Goal: Task Accomplishment & Management: Complete application form

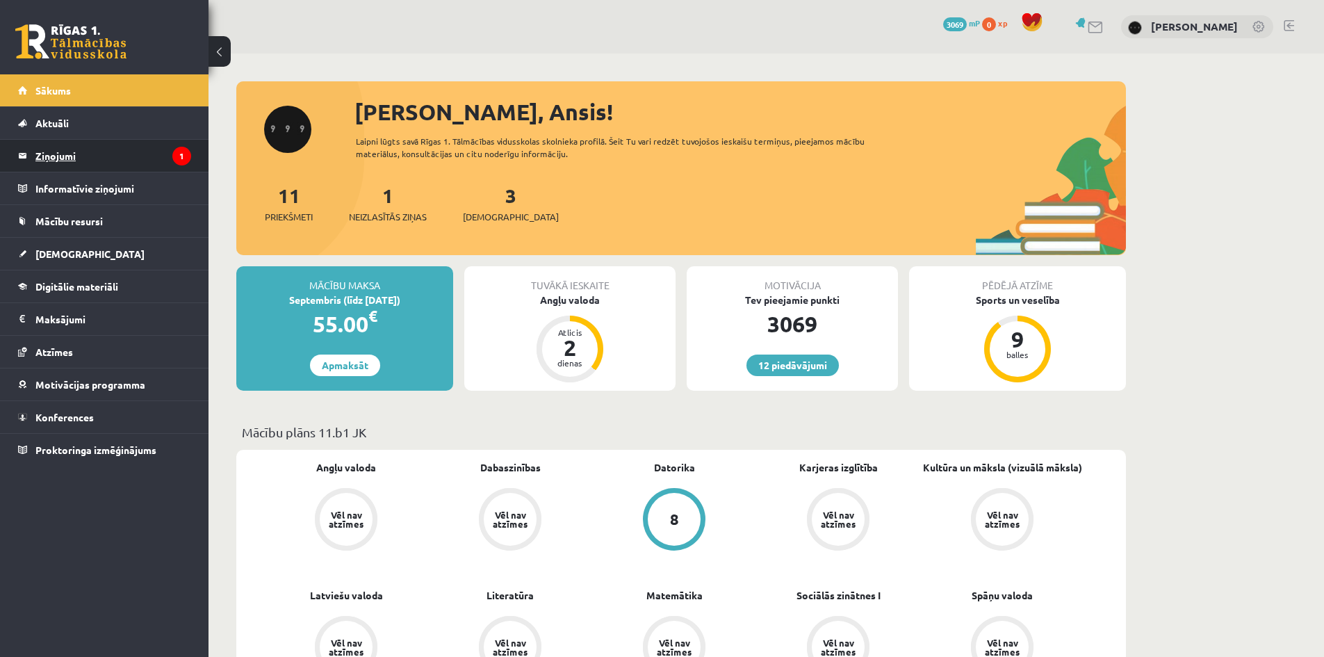
click at [112, 168] on legend "Ziņojumi 1" at bounding box center [113, 156] width 156 height 32
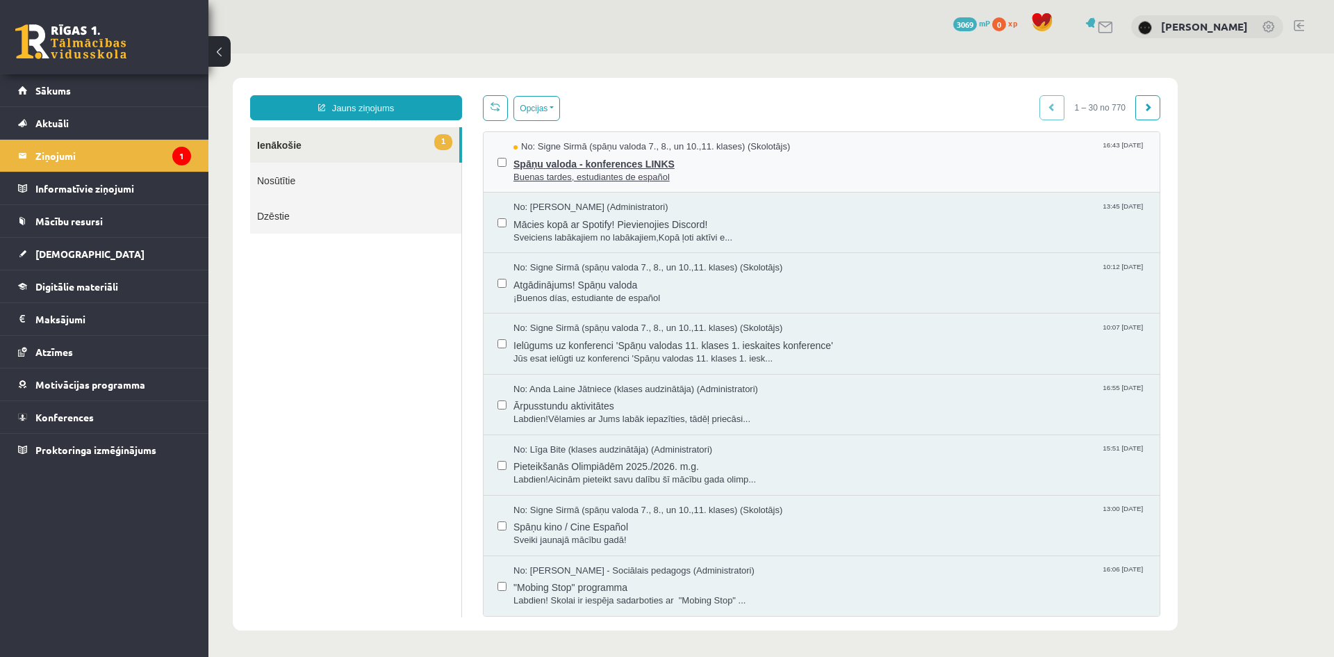
click at [564, 171] on span "Buenas tardes, estudiantes de español" at bounding box center [830, 177] width 632 height 13
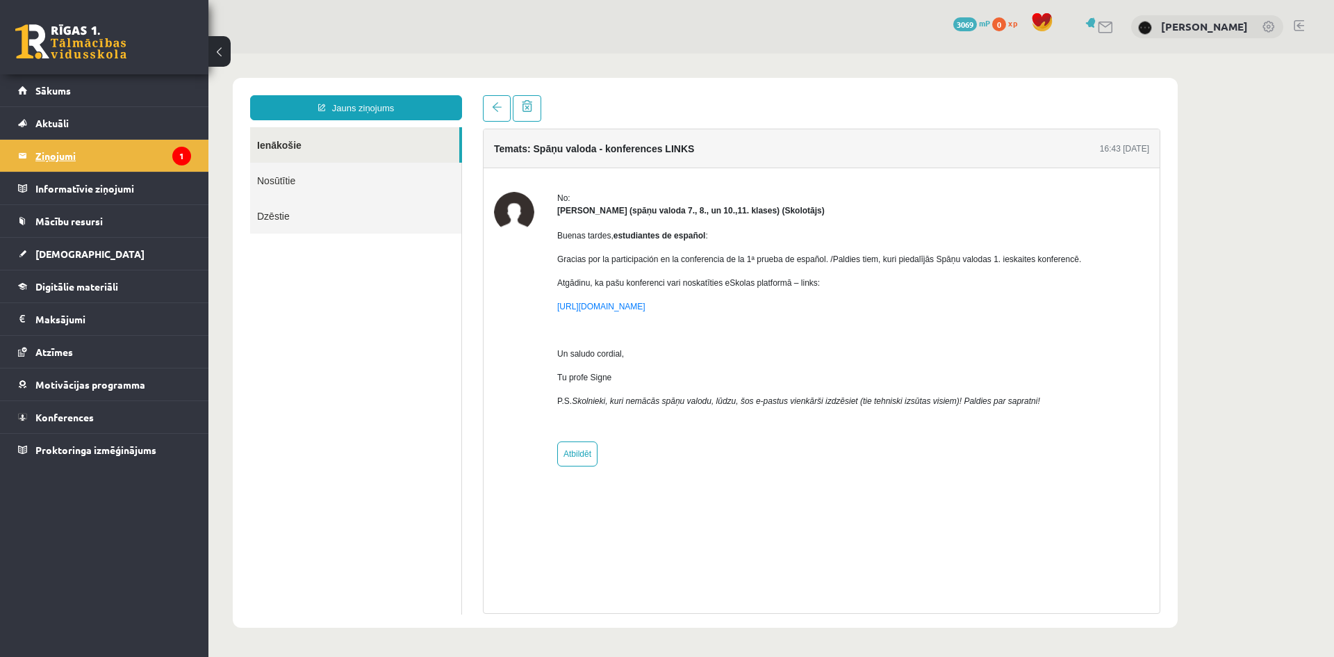
click at [181, 155] on icon "1" at bounding box center [181, 156] width 19 height 19
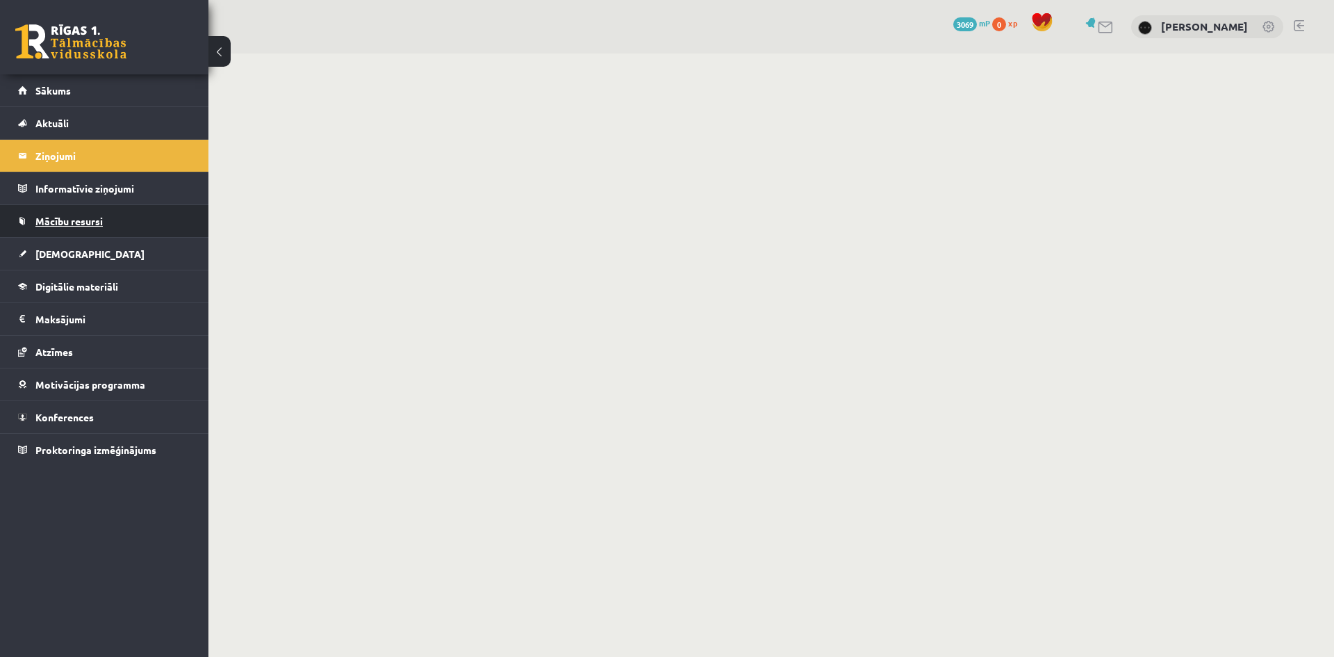
click at [146, 235] on link "Mācību resursi" at bounding box center [104, 221] width 173 height 32
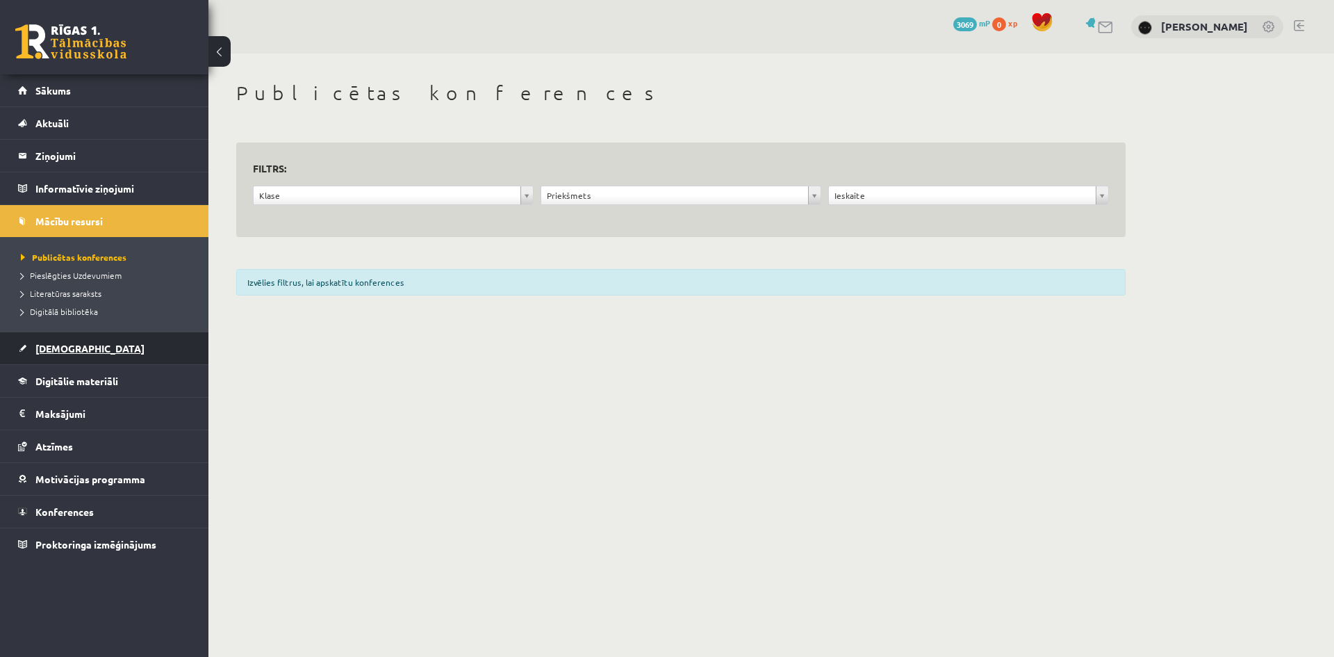
click at [115, 340] on link "[DEMOGRAPHIC_DATA]" at bounding box center [104, 348] width 173 height 32
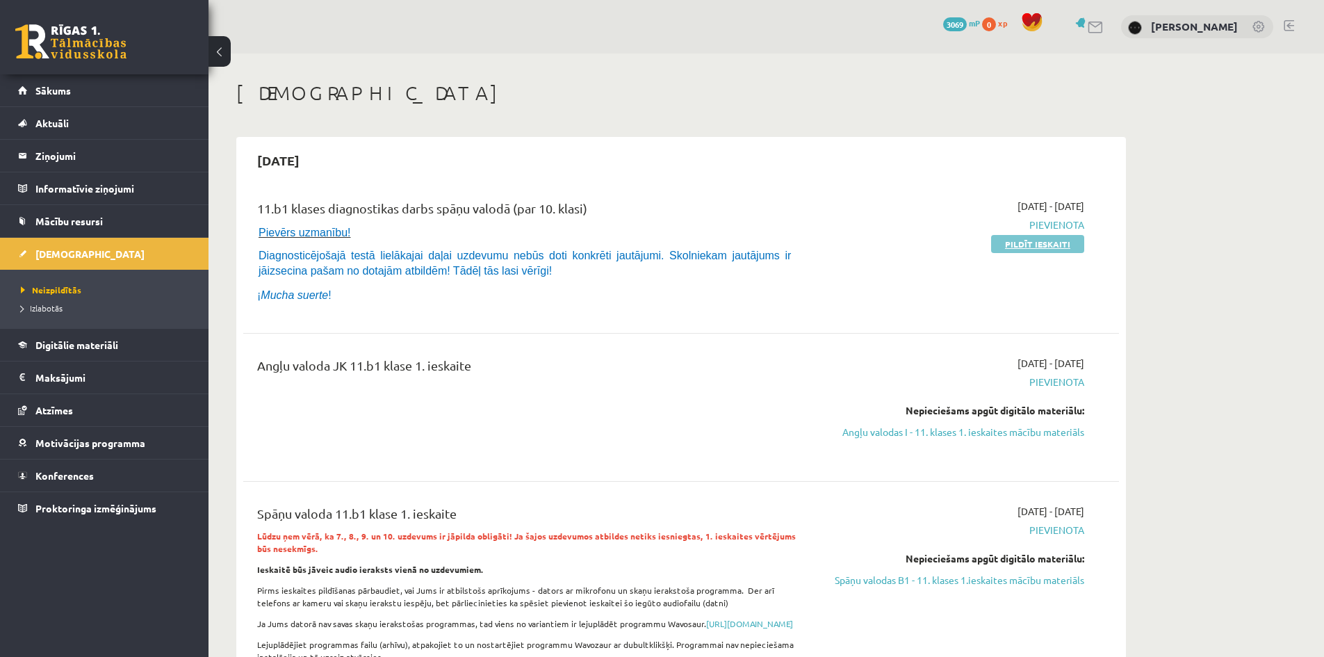
click at [1012, 240] on link "Pildīt ieskaiti" at bounding box center [1037, 244] width 93 height 18
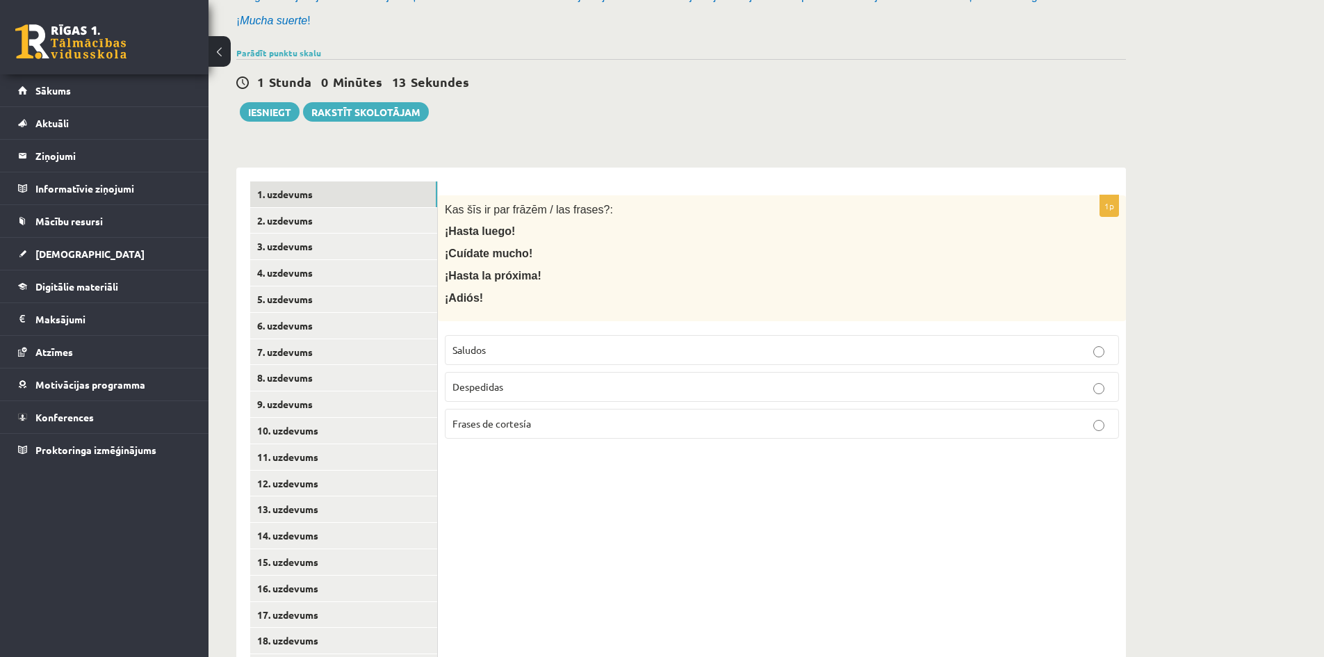
scroll to position [186, 0]
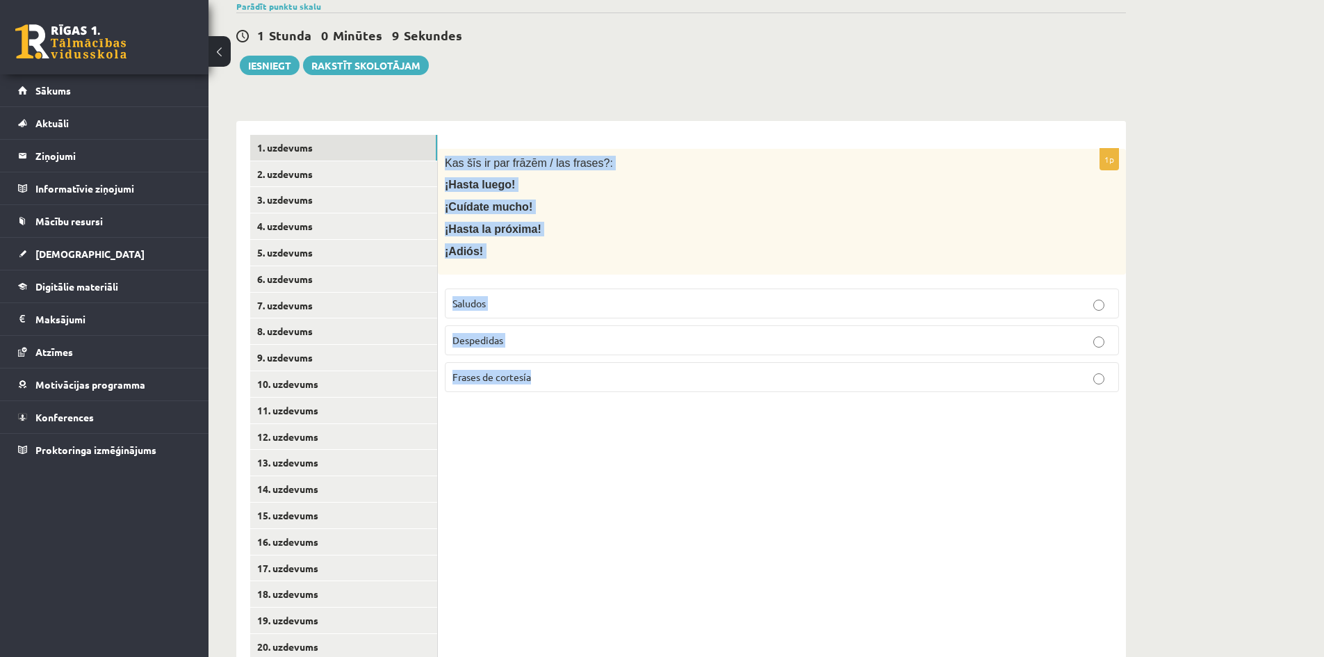
drag, startPoint x: 443, startPoint y: 163, endPoint x: 681, endPoint y: 371, distance: 316.7
click at [681, 371] on div "1p Kas šīs ir par frāzēm / las frases?: ¡Hasta luego! ¡Cuídate mucho! ¡Hasta la…" at bounding box center [782, 276] width 688 height 254
copy div "Kas šīs ir par frāzēm / las frases?: ¡Hasta luego! ¡Cuídate mucho! ¡Hasta la pr…"
click at [690, 213] on p "¡Cuídate mucho!" at bounding box center [747, 206] width 605 height 15
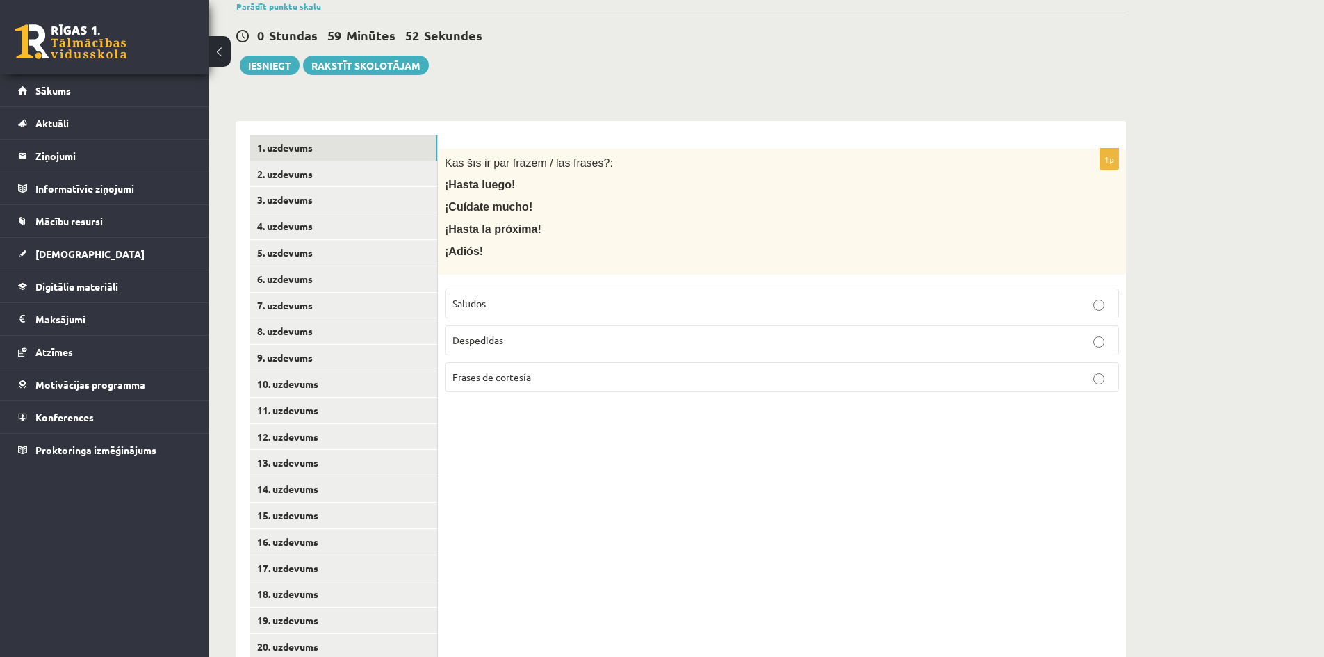
click at [506, 300] on p "Saludos" at bounding box center [781, 303] width 659 height 15
click at [484, 354] on label "Despedidas" at bounding box center [782, 340] width 674 height 30
click at [490, 299] on p "Saludos" at bounding box center [781, 303] width 659 height 15
click at [495, 336] on span "Despedidas" at bounding box center [477, 340] width 51 height 13
click at [493, 300] on p "Saludos" at bounding box center [781, 303] width 659 height 15
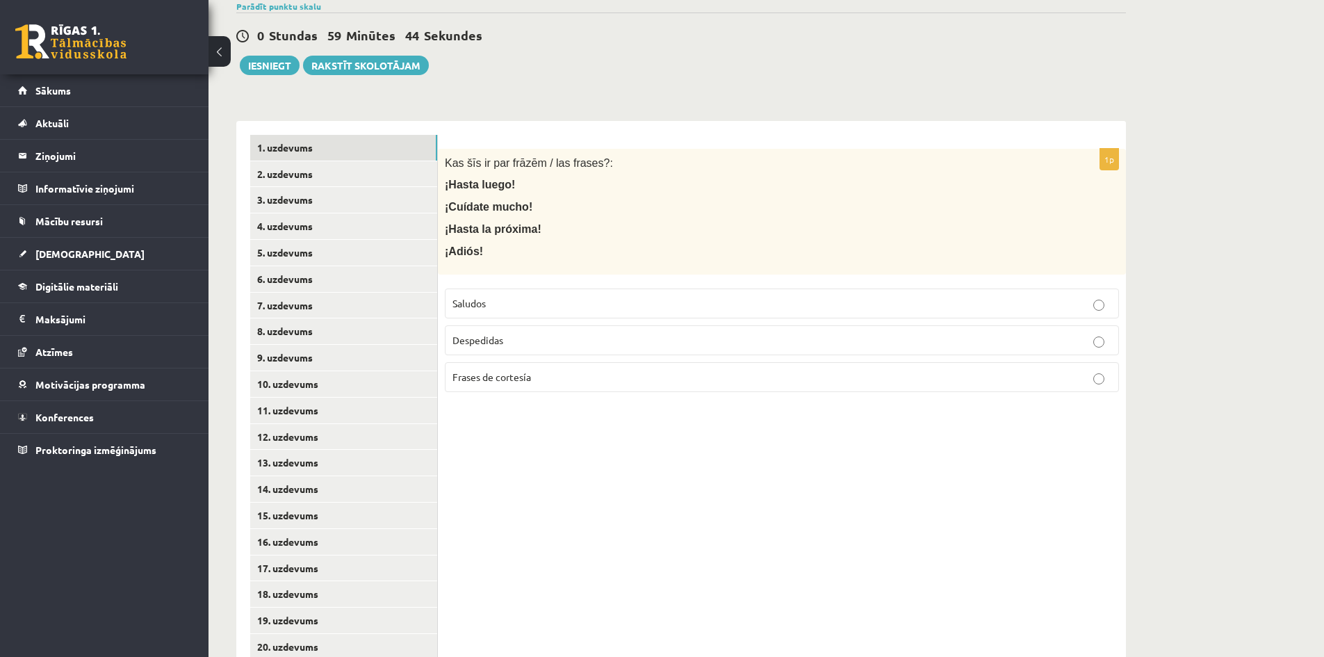
click at [485, 334] on p "Despedidas" at bounding box center [781, 340] width 659 height 15
click at [352, 179] on link "2. uzdevums" at bounding box center [343, 174] width 187 height 26
click at [509, 298] on p "Saludos" at bounding box center [781, 303] width 659 height 15
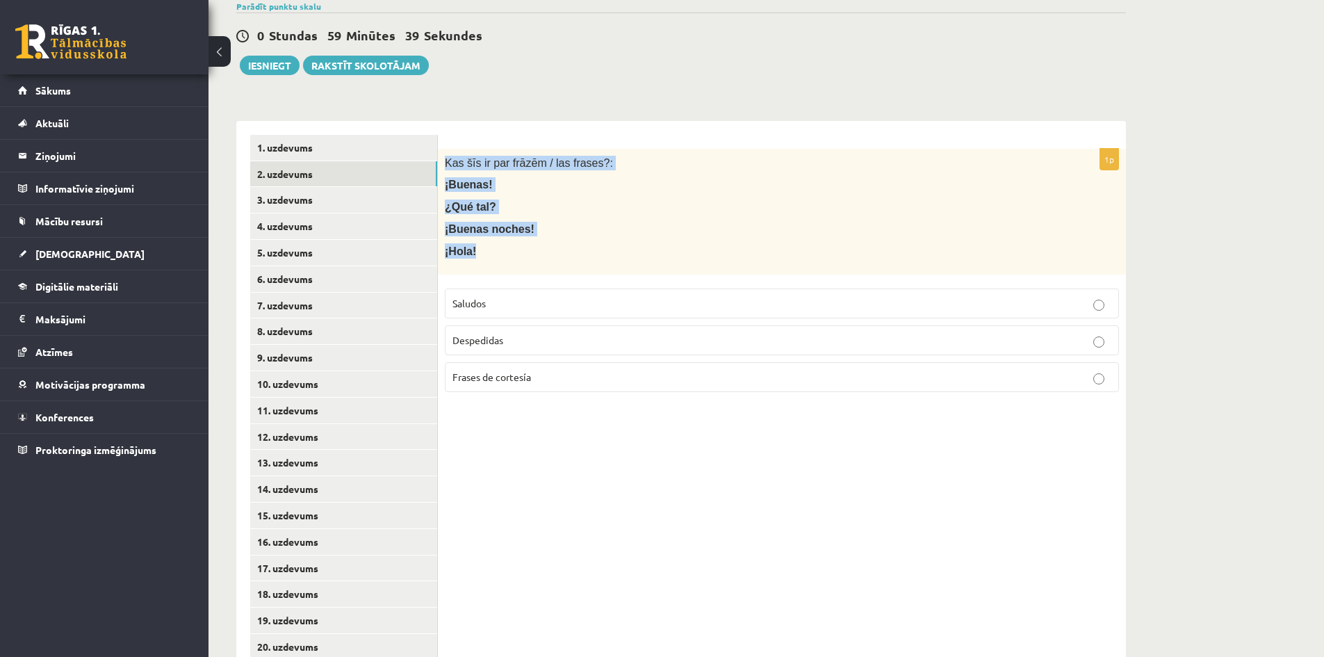
drag, startPoint x: 448, startPoint y: 159, endPoint x: 623, endPoint y: 254, distance: 199.4
click at [623, 254] on div "Kas šīs ir par frāzēm / las frases?: ¡Buenas! ¿Qué tal? ¡Buenas noches! ¡Hola!" at bounding box center [782, 212] width 688 height 126
copy div "Kas šīs ir par frāzēm / las frases?: ¡Buenas! ¿Qué tal? ¡Buenas noches! ¡Hola!"
click at [320, 200] on link "3. uzdevums" at bounding box center [343, 200] width 187 height 26
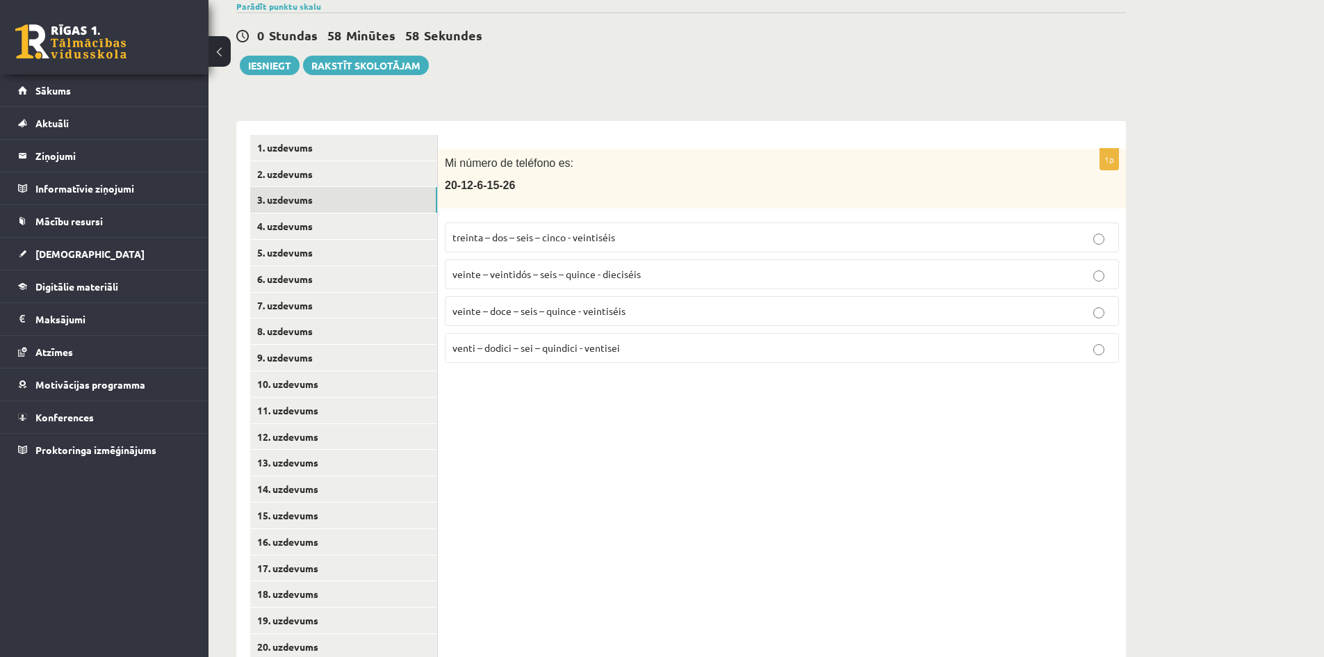
click at [510, 280] on p "veinte – veintidós – seis – quince - dieciséis" at bounding box center [781, 274] width 659 height 15
click at [334, 231] on link "4. uzdevums" at bounding box center [343, 226] width 187 height 26
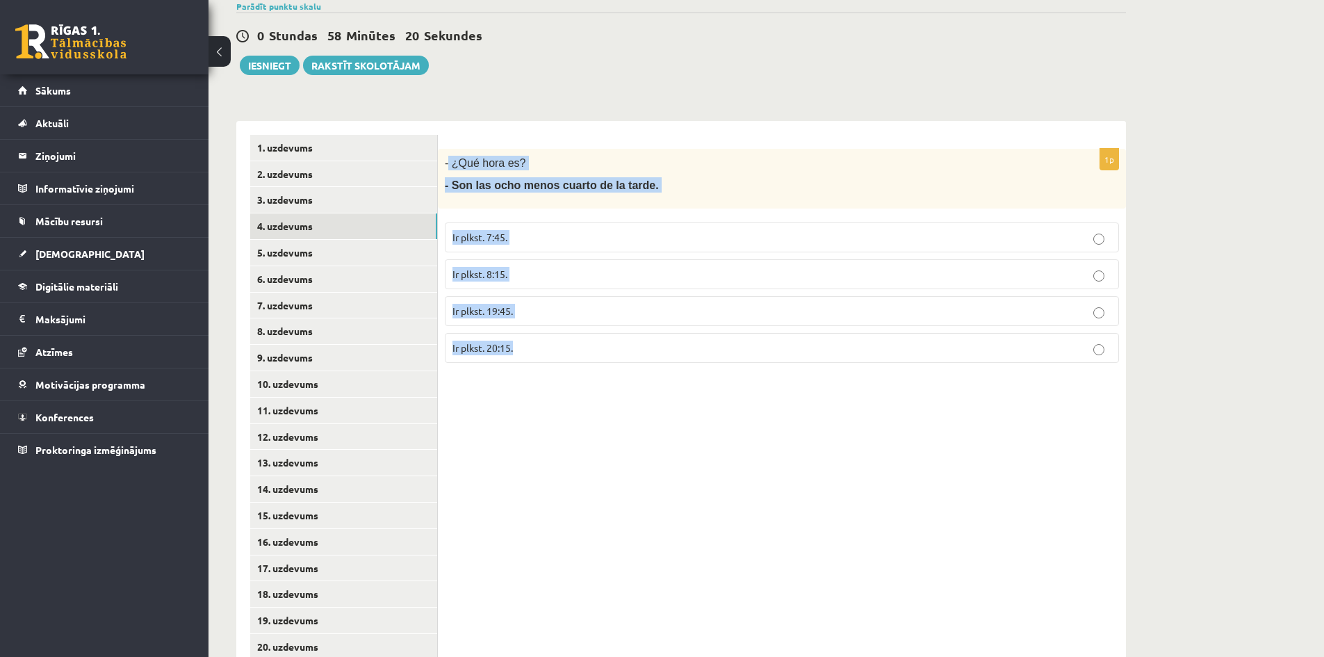
drag, startPoint x: 449, startPoint y: 163, endPoint x: 819, endPoint y: 400, distance: 439.8
click at [819, 400] on div "1p - ¿Qué hora es? - Son las ocho menos cuarto de la tarde. Ir plkst. 7:45. Ir …" at bounding box center [782, 529] width 688 height 816
copy div "¿Qué hora es? - Son las ocho menos cuarto de la tarde. Ir plkst. 7:45. Ir plkst…"
click at [635, 179] on p "- Son las ocho menos cuarto de la tarde." at bounding box center [747, 184] width 605 height 15
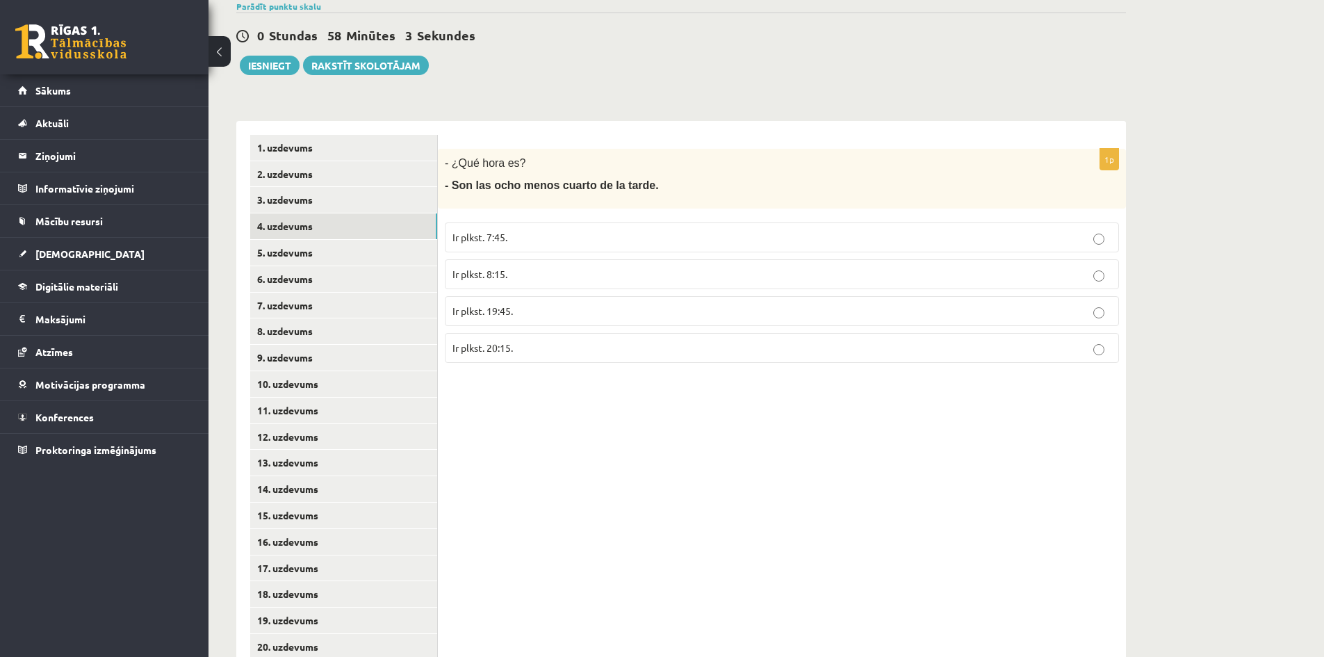
click at [581, 316] on p "Ir plkst. 19:45." at bounding box center [781, 311] width 659 height 15
click at [370, 257] on link "5. uzdevums" at bounding box center [343, 253] width 187 height 26
click at [512, 238] on p "Plkst. 13:30." at bounding box center [781, 237] width 659 height 15
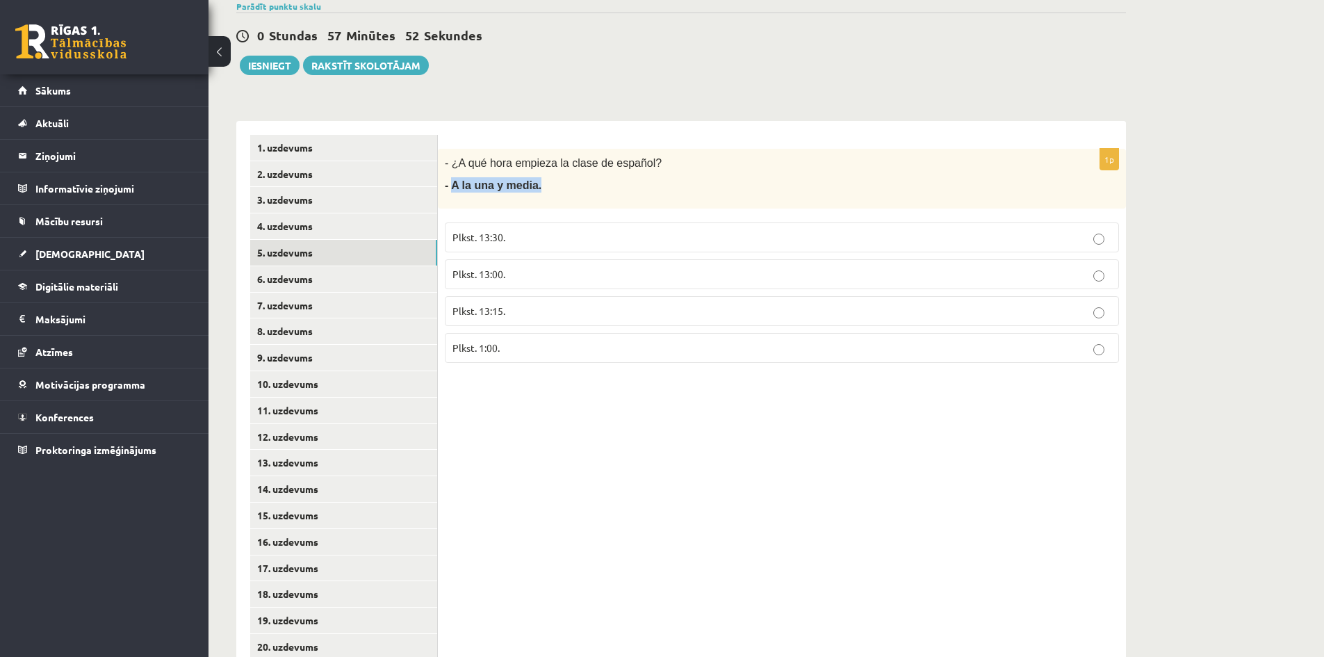
drag, startPoint x: 450, startPoint y: 188, endPoint x: 553, endPoint y: 194, distance: 103.7
click at [553, 194] on div "- ¿A qué hora empieza la clase de español? - A la una y media." at bounding box center [782, 179] width 688 height 60
copy span "A la una y media."
click at [561, 433] on div "1p - ¿A qué hora empieza la clase de español? - A la una y media. Plkst. 13:30.…" at bounding box center [782, 529] width 688 height 816
click at [293, 276] on link "6. uzdevums" at bounding box center [343, 279] width 187 height 26
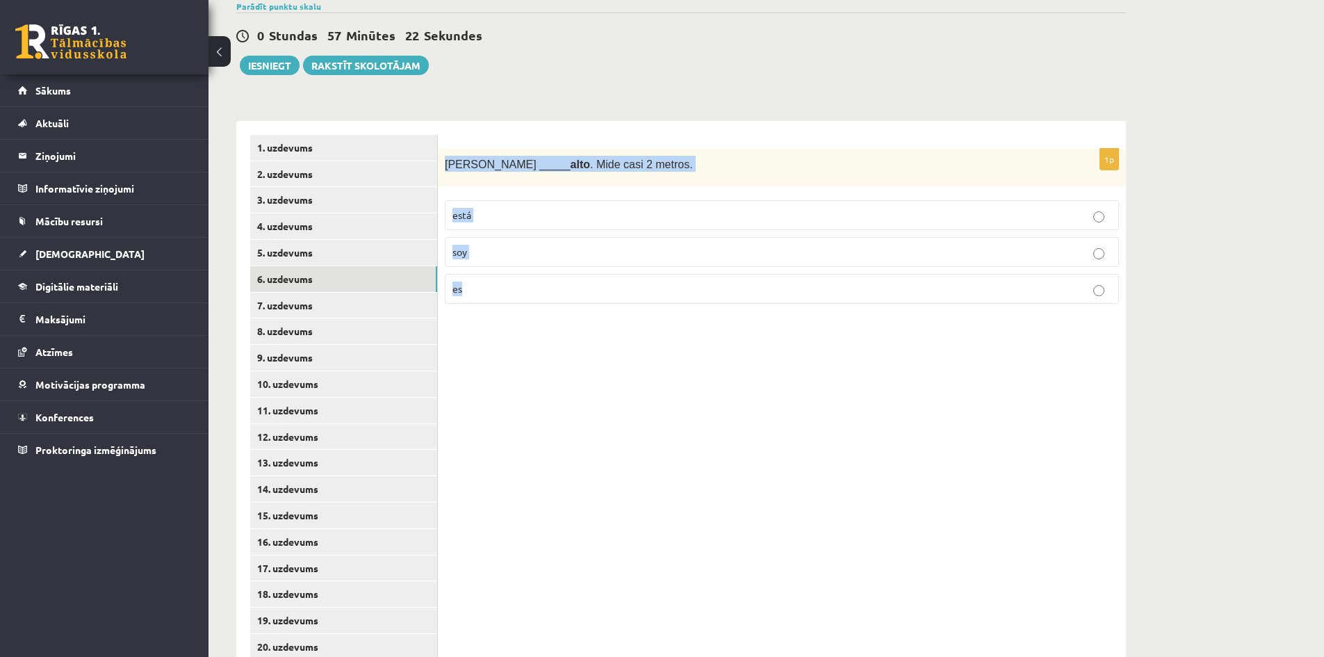
drag, startPoint x: 443, startPoint y: 168, endPoint x: 714, endPoint y: 300, distance: 300.6
click at [714, 300] on div "1p Antonio _____ alto . Mide casi 2 metros. está soy es" at bounding box center [782, 232] width 688 height 167
copy div "Antonio _____ alto . Mide casi 2 metros. está soy es"
click at [572, 337] on div "1p Antonio _____ alto . Mide casi 2 metros. está soy es" at bounding box center [782, 529] width 688 height 816
click at [528, 296] on p "es" at bounding box center [781, 288] width 659 height 15
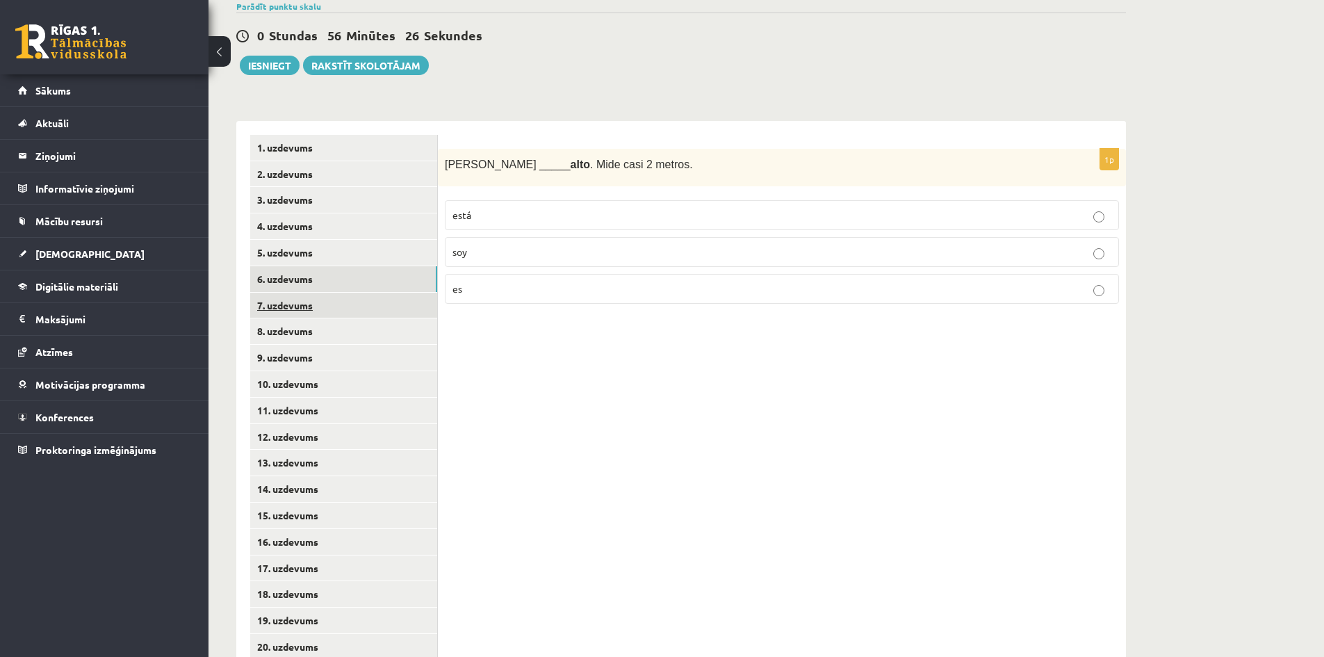
click at [335, 311] on link "7. uzdevums" at bounding box center [343, 306] width 187 height 26
click at [500, 247] on p "estoy" at bounding box center [781, 252] width 659 height 15
drag, startPoint x: 445, startPoint y: 162, endPoint x: 634, endPoint y: 164, distance: 189.1
click at [634, 164] on p "(Yo) _____ feliz . ¡Hoy es mi cumpleaños!" at bounding box center [747, 164] width 605 height 16
copy span "(Yo) _____ feliz . ¡Hoy es mi cumpleaños!"
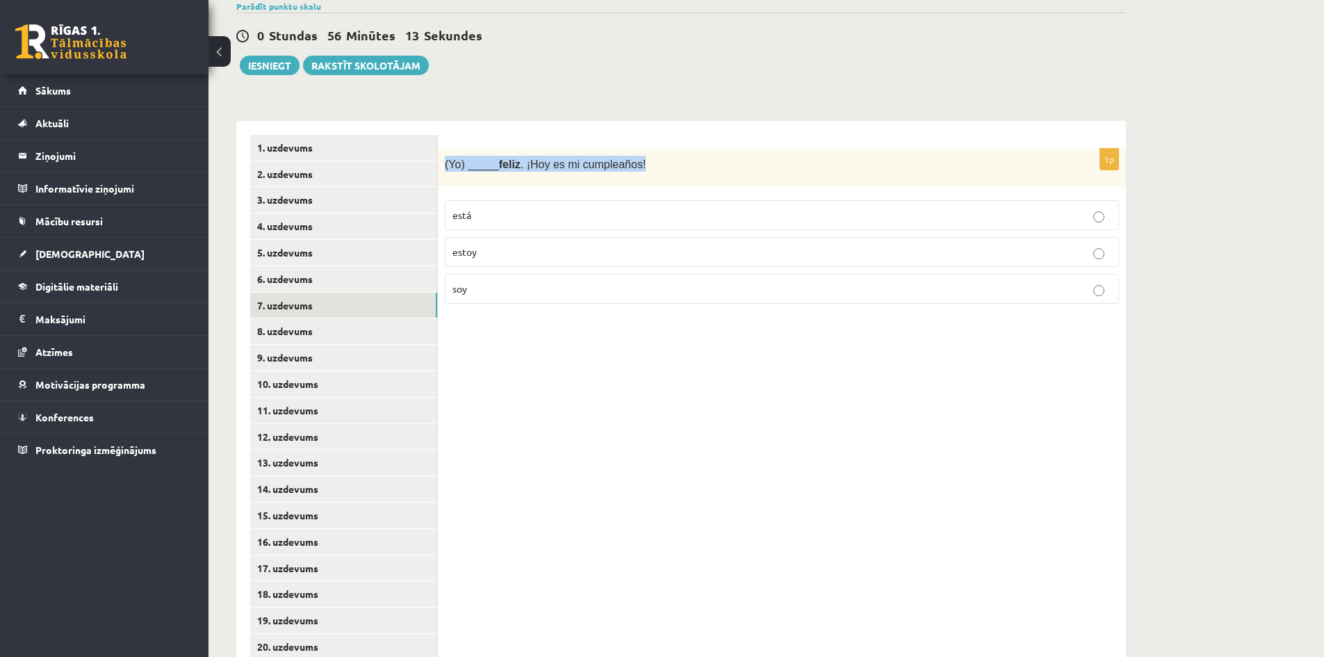
click at [658, 111] on div "**********" at bounding box center [681, 522] width 890 height 830
click at [329, 339] on link "8. uzdevums" at bounding box center [343, 331] width 187 height 26
click at [485, 220] on p "círculo" at bounding box center [781, 215] width 659 height 15
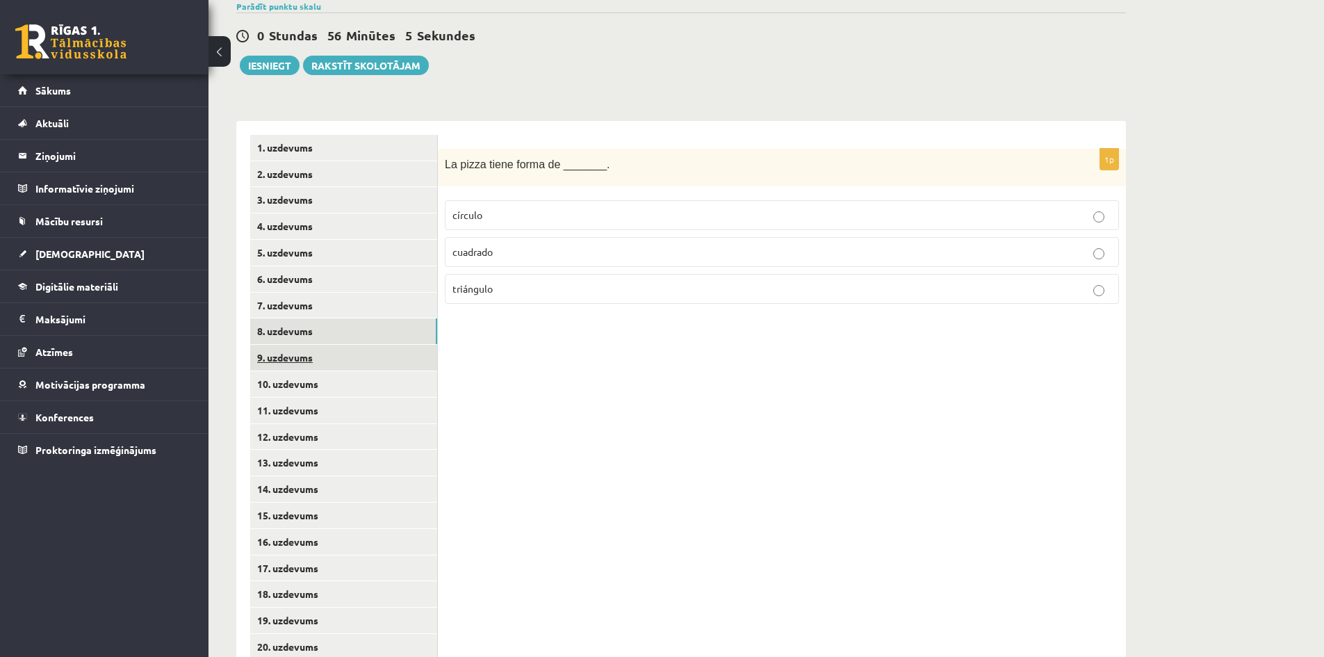
click at [383, 349] on link "9. uzdevums" at bounding box center [343, 358] width 187 height 26
click at [456, 202] on label "azul" at bounding box center [782, 215] width 674 height 30
click at [378, 383] on link "10. uzdevums" at bounding box center [343, 384] width 187 height 26
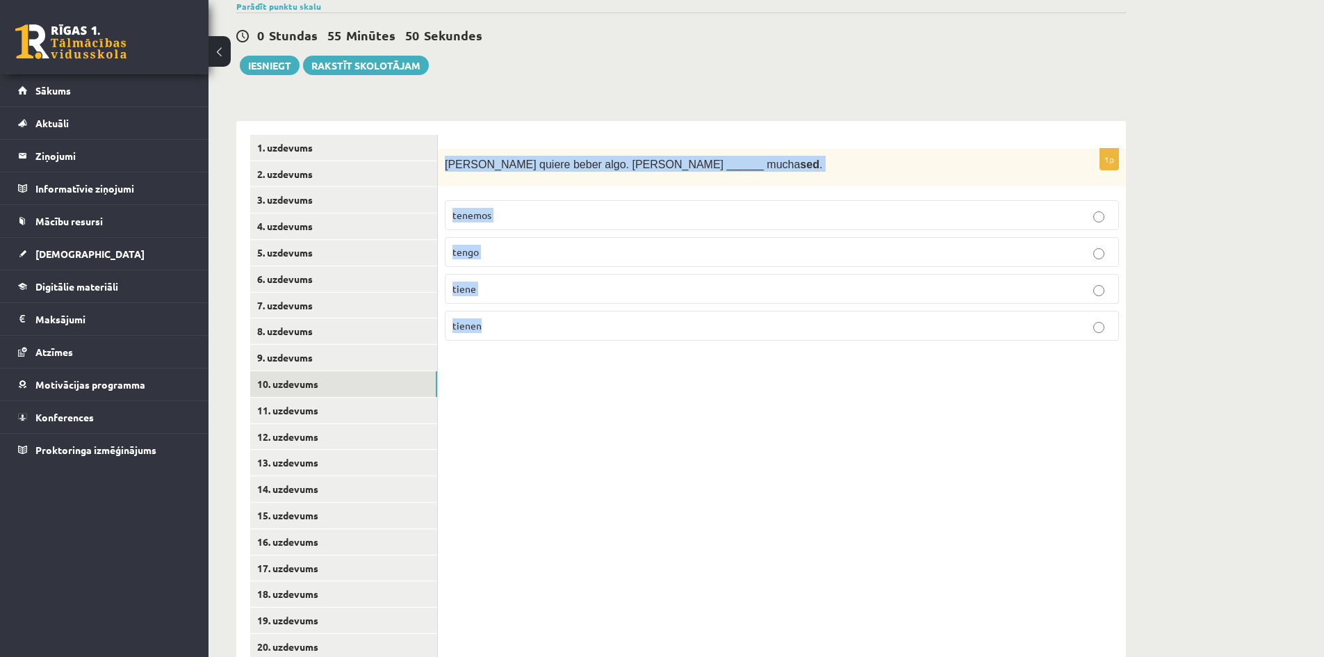
drag, startPoint x: 491, startPoint y: 164, endPoint x: 702, endPoint y: 322, distance: 263.5
click at [702, 322] on div "1p Ana quiere beber algo. Ana ______ mucha sed . tenemos tengo tiene tienen" at bounding box center [782, 251] width 688 height 204
copy div "Ana quiere beber algo. Ana ______ mucha sed . tenemos tengo tiene tienen"
click at [748, 111] on div "**********" at bounding box center [681, 522] width 890 height 830
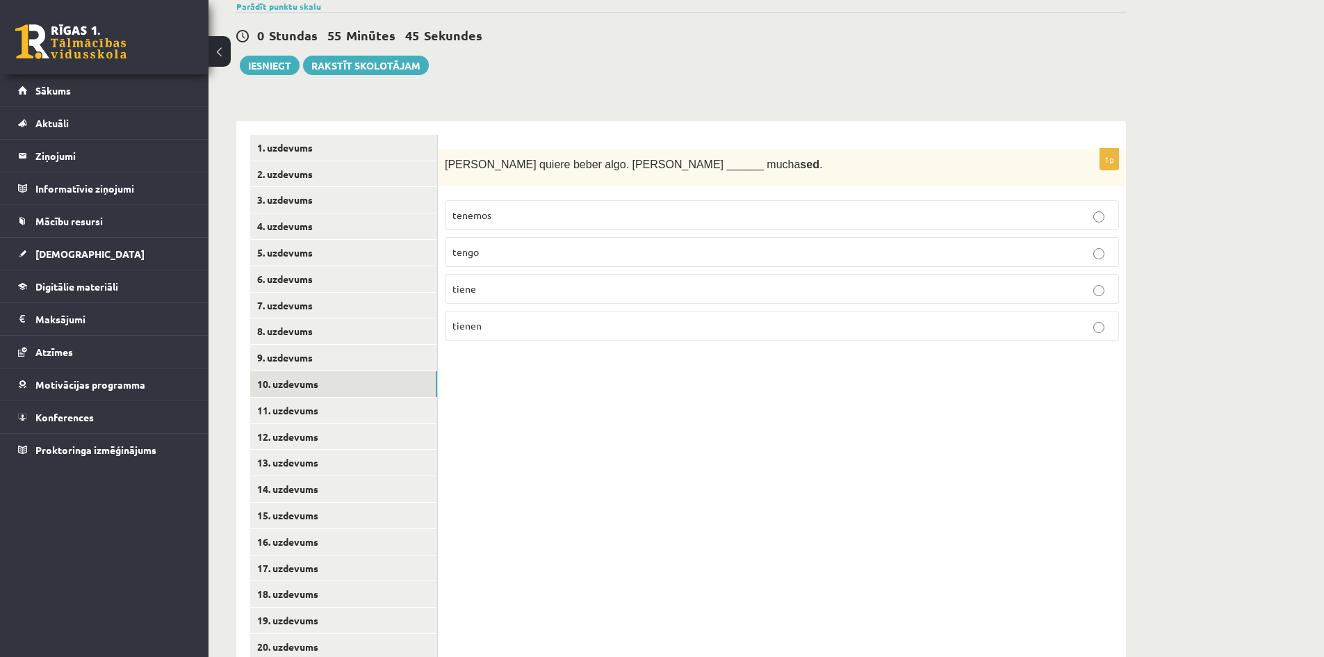
click at [596, 289] on p "tiene" at bounding box center [781, 288] width 659 height 15
click at [377, 403] on link "11. uzdevums" at bounding box center [343, 411] width 187 height 26
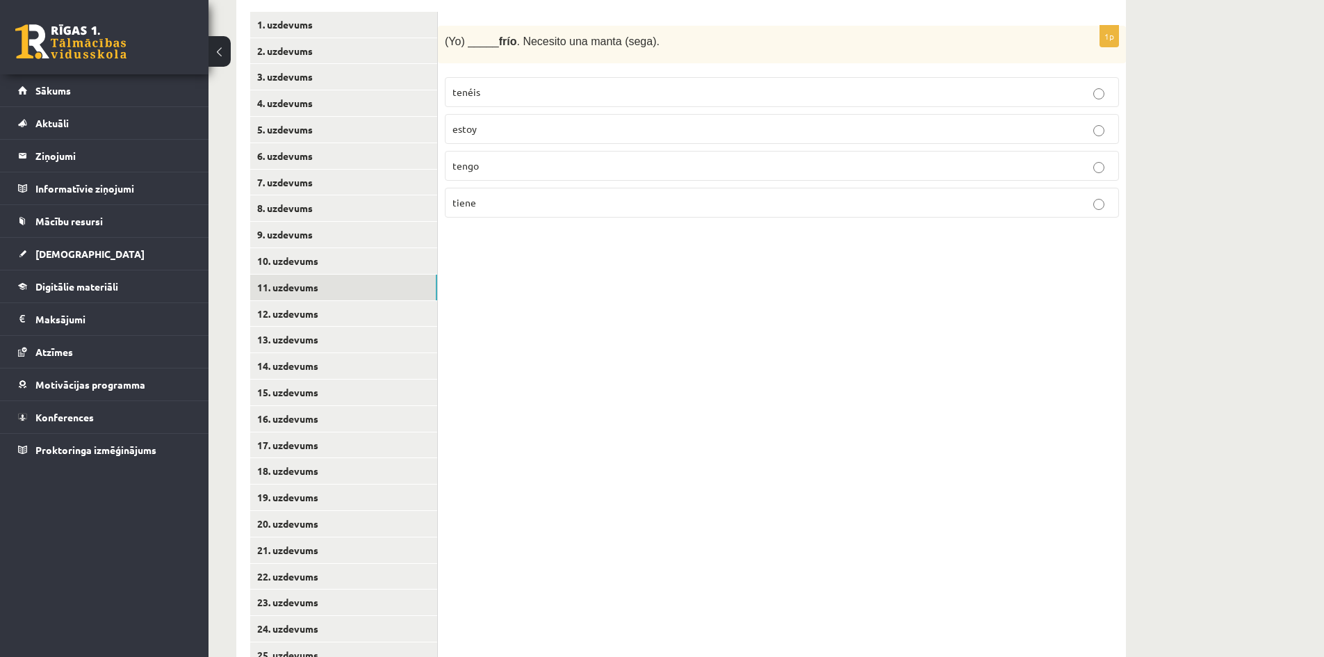
scroll to position [216, 0]
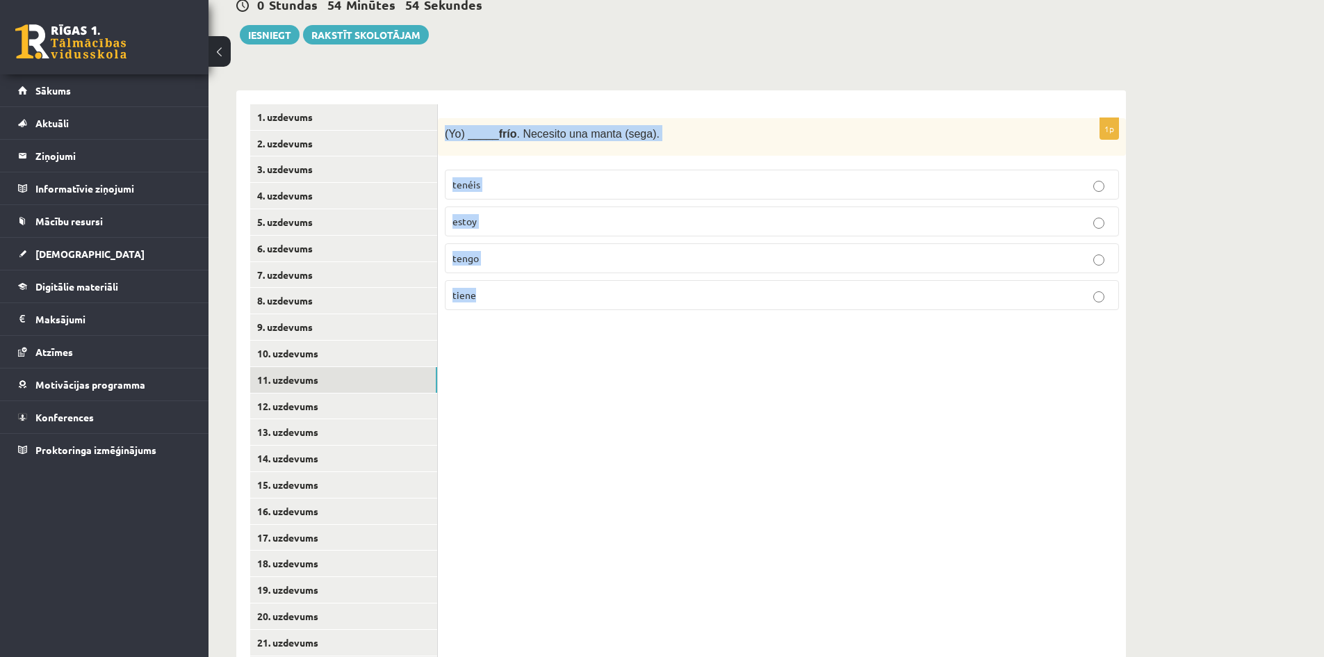
drag, startPoint x: 441, startPoint y: 136, endPoint x: 730, endPoint y: 295, distance: 330.0
click at [730, 295] on div "1p (Yo) _____ frío . Necesito una manta (sega). tenéis estoy tengo tiene" at bounding box center [782, 220] width 688 height 204
copy div "(Yo) _____ frío . Necesito una manta (sega). tenéis estoy tengo tiene"
click at [748, 108] on form "1p (Yo) _____ frío . Necesito una manta (sega). tenéis estoy tengo tiene" at bounding box center [782, 213] width 660 height 218
click at [587, 264] on p "tengo" at bounding box center [781, 258] width 659 height 15
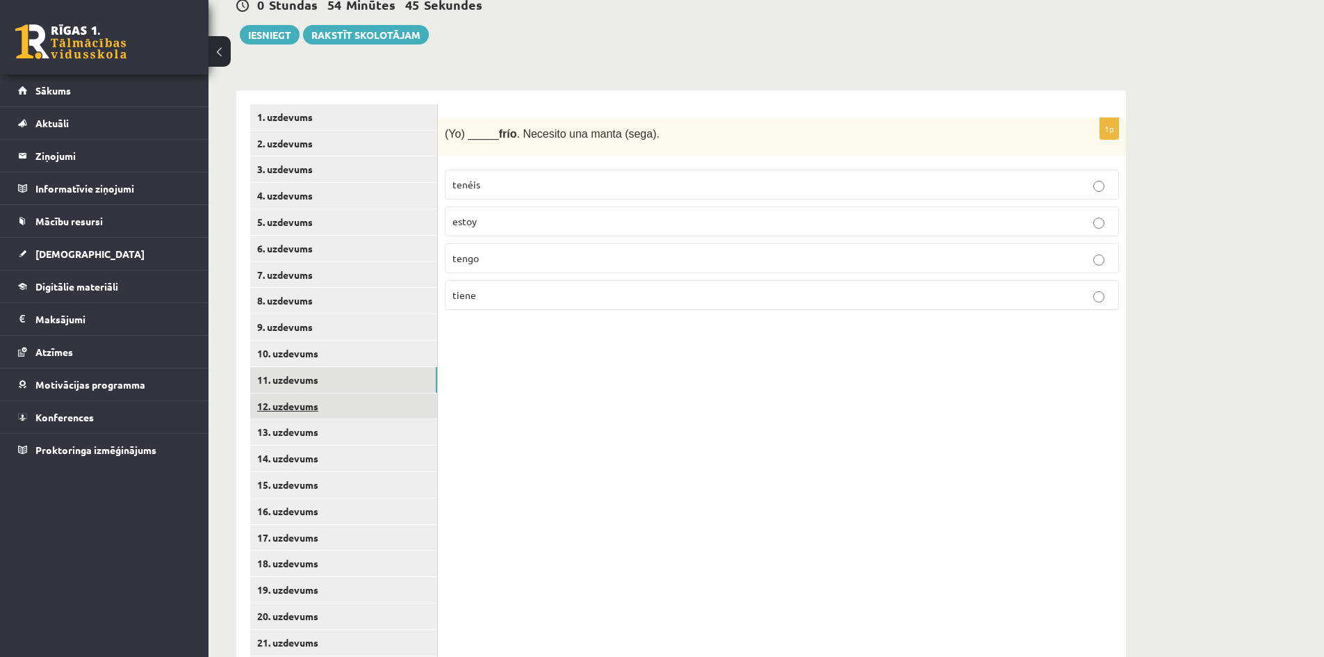
click at [341, 407] on link "12. uzdevums" at bounding box center [343, 406] width 187 height 26
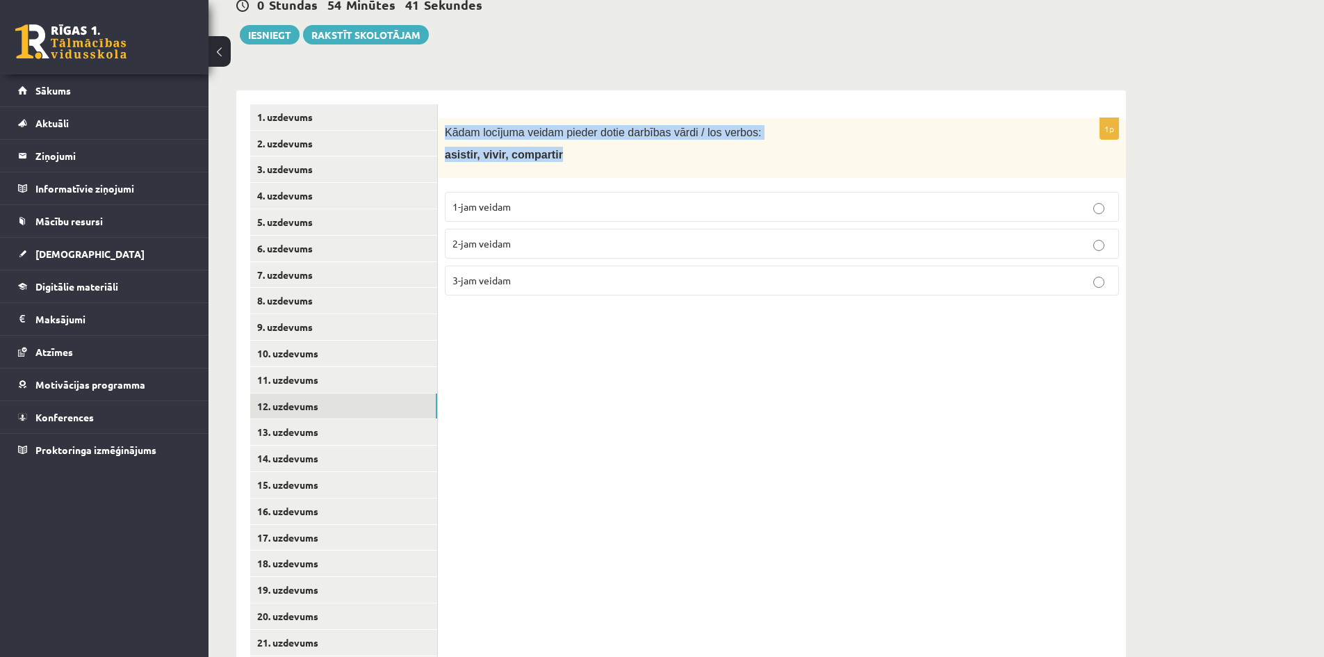
drag, startPoint x: 443, startPoint y: 130, endPoint x: 790, endPoint y: 160, distance: 348.1
click at [790, 160] on div "Kādam locījuma veidam pieder dotie darbības vārdi / los verbos: asistir, vivir,…" at bounding box center [782, 148] width 688 height 60
copy div "Kādam locījuma veidam pieder dotie darbības vārdi / los verbos: asistir, vivir,…"
click at [690, 311] on div "1p Kādam locījuma veidam pieder dotie darbības vārdi / los verbos: asistir, viv…" at bounding box center [782, 498] width 688 height 816
click at [559, 279] on p "3-jam veidam" at bounding box center [781, 280] width 659 height 15
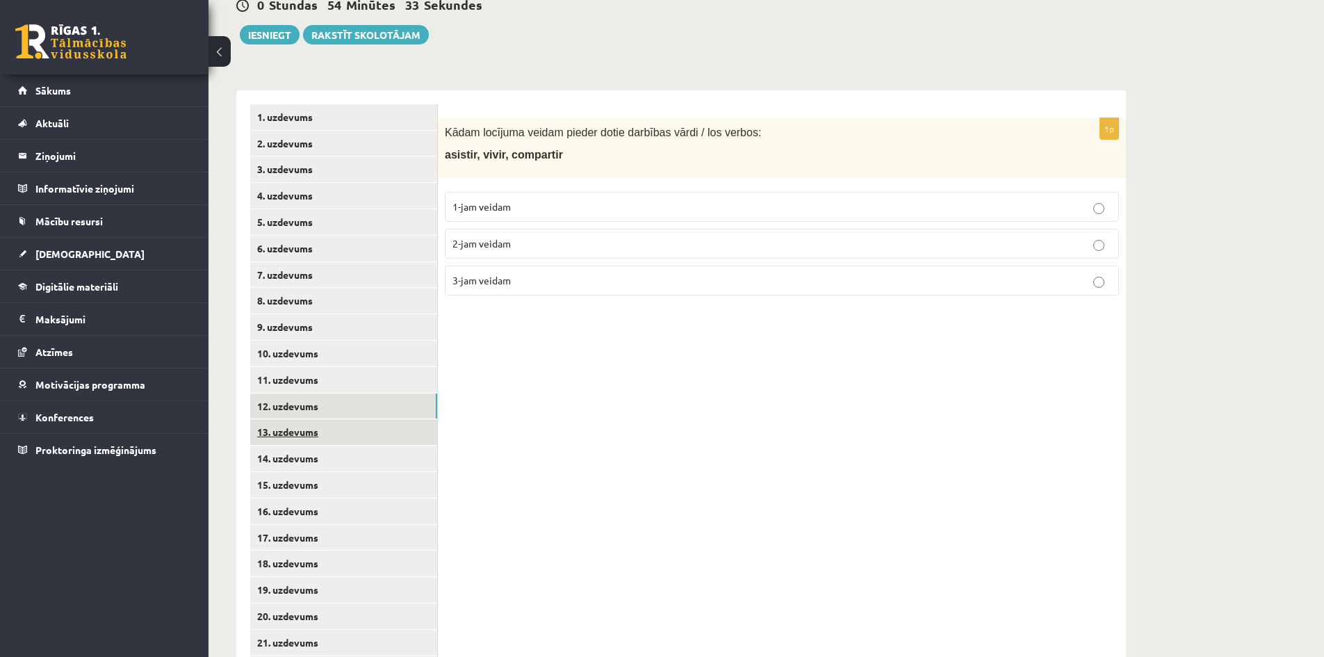
click at [346, 428] on link "13. uzdevums" at bounding box center [343, 432] width 187 height 26
click at [489, 200] on p "1-jam veidam" at bounding box center [781, 206] width 659 height 15
drag, startPoint x: 572, startPoint y: 120, endPoint x: 706, endPoint y: 117, distance: 134.2
click at [707, 117] on form "1p Kādam locījuma veidam pieder dotie darbības vārdi / los verbos: cocinar, can…" at bounding box center [782, 205] width 660 height 202
click at [502, 131] on span "Kādam locījuma veidam pieder dotie darbības vārdi / los verbos:" at bounding box center [603, 132] width 316 height 12
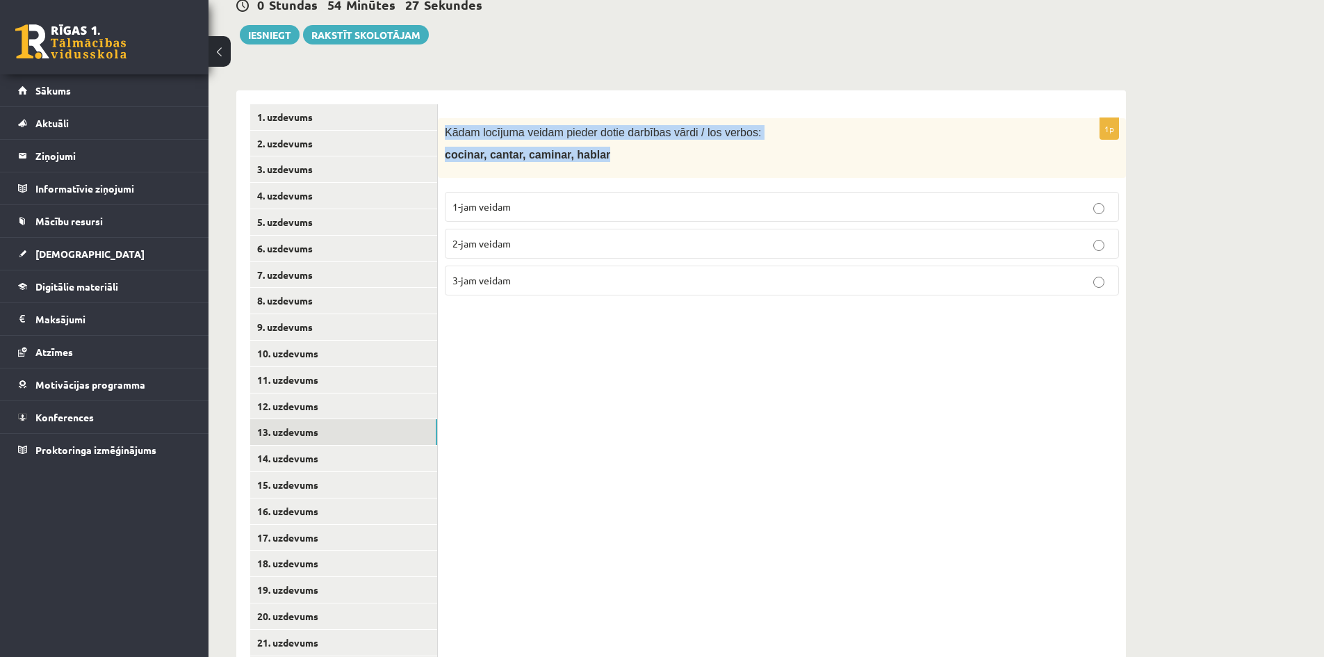
drag, startPoint x: 459, startPoint y: 129, endPoint x: 750, endPoint y: 145, distance: 290.9
click at [748, 147] on div "Kādam locījuma veidam pieder dotie darbības vārdi / los verbos: cocinar, cantar…" at bounding box center [782, 148] width 688 height 60
copy div "Kādam locījuma veidam pieder dotie darbības vārdi / los verbos: cocinar, cantar…"
click at [354, 457] on link "14. uzdevums" at bounding box center [343, 458] width 187 height 26
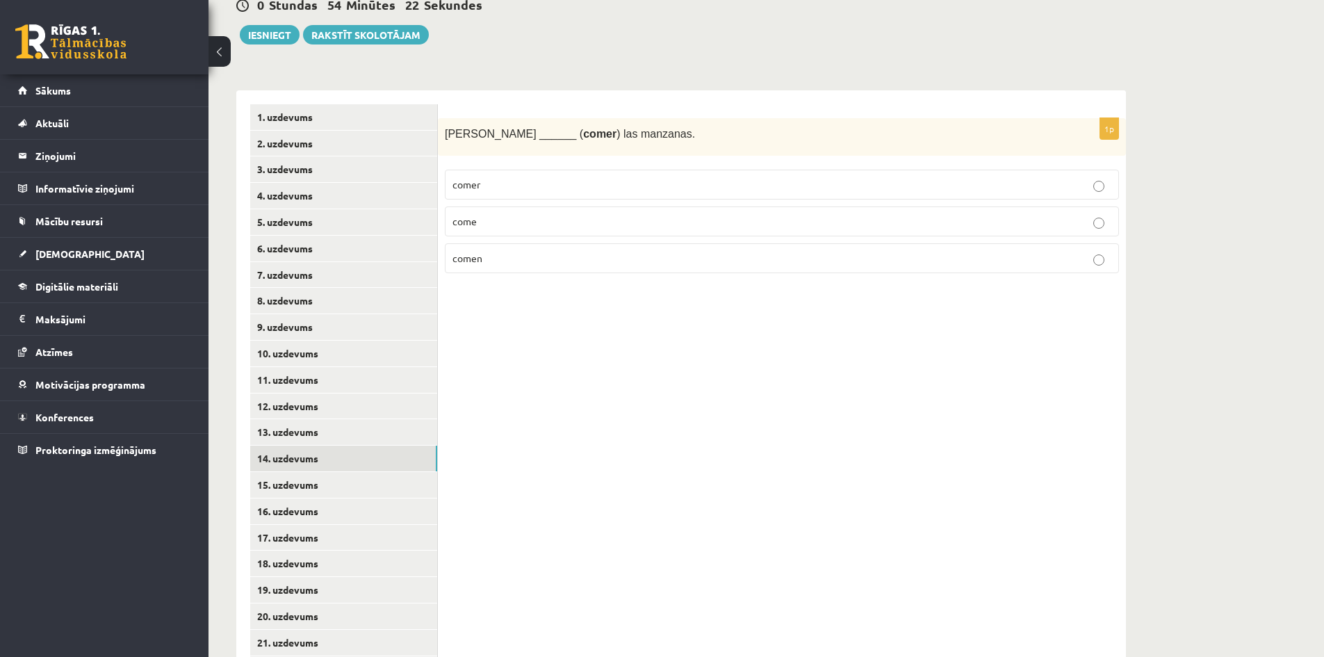
click at [564, 428] on div "1p Susana ______ ( comer ) las manzanas. comer come comen" at bounding box center [782, 498] width 688 height 816
drag, startPoint x: 442, startPoint y: 129, endPoint x: 708, endPoint y: 264, distance: 297.8
click at [708, 264] on div "1p Susana ______ ( comer ) las manzanas. comer come comen" at bounding box center [782, 201] width 688 height 167
click at [681, 93] on div "1p Susana ______ ( comer ) las manzanas. comer come comen" at bounding box center [782, 498] width 688 height 816
click at [623, 220] on p "come" at bounding box center [781, 221] width 659 height 15
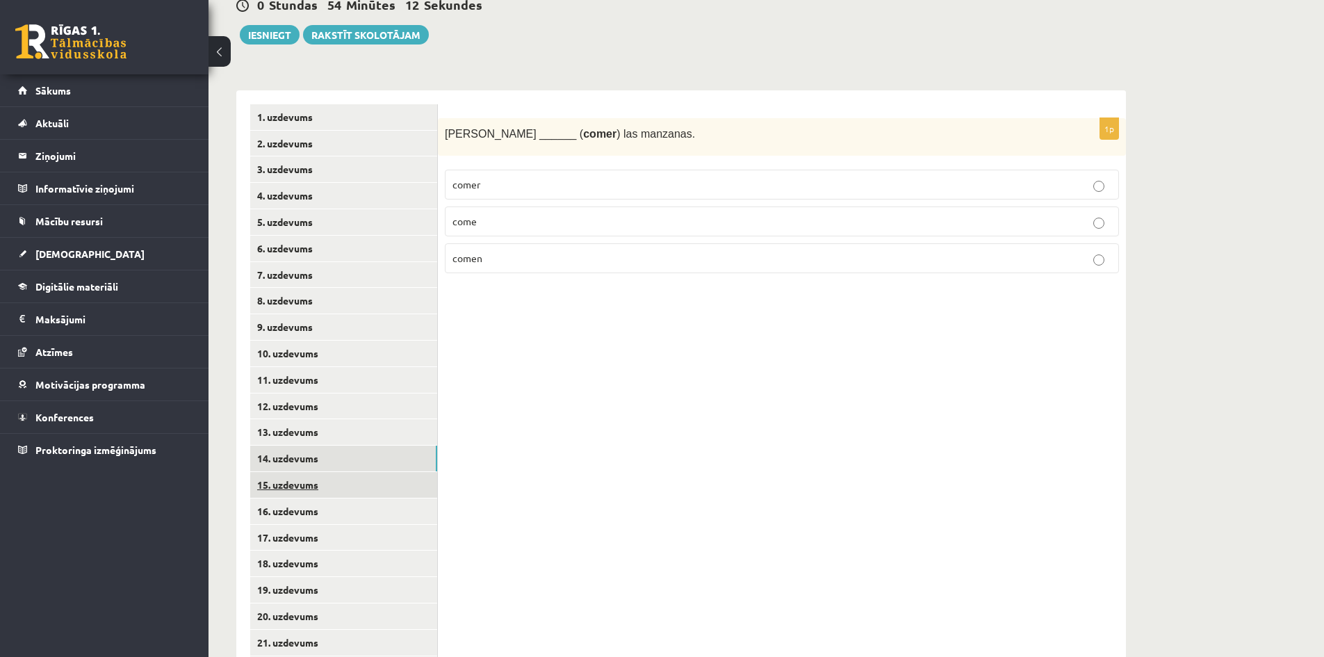
click at [329, 491] on link "15. uzdevums" at bounding box center [343, 485] width 187 height 26
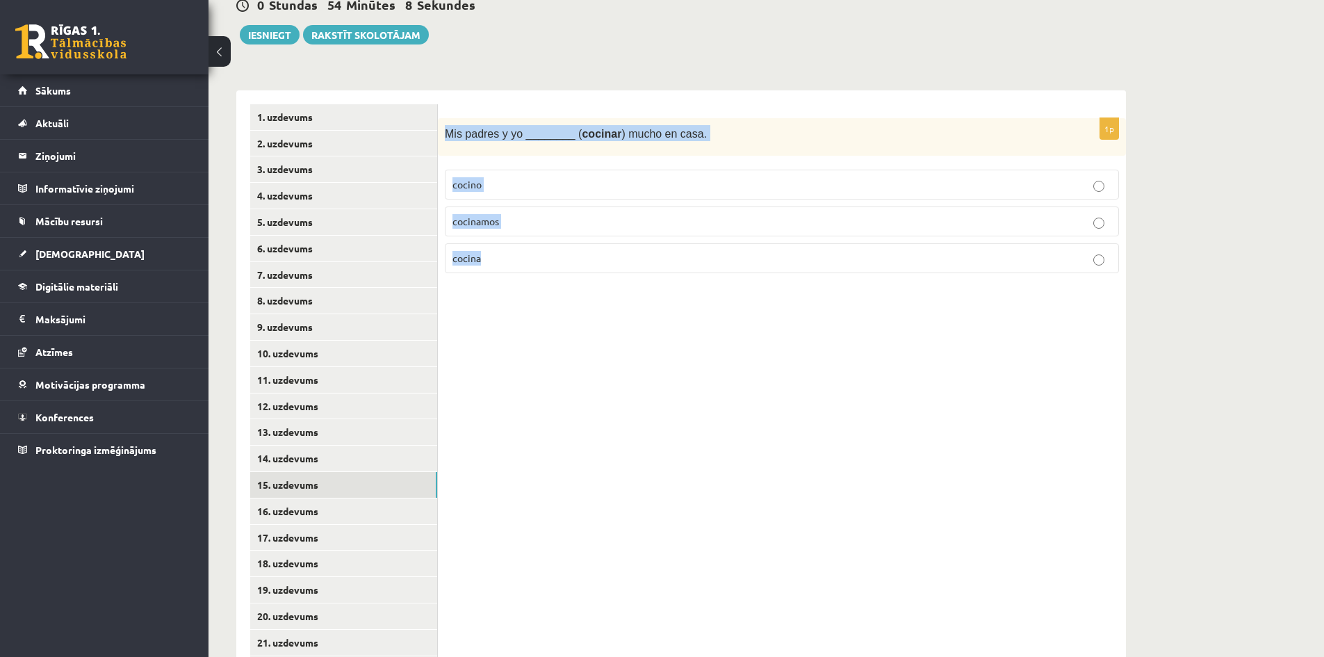
drag, startPoint x: 445, startPoint y: 135, endPoint x: 778, endPoint y: 247, distance: 352.1
click at [778, 251] on div "1p Mis padres y yo ________ ( cocinar ) mucho en casa. cocino cocinamos cocina" at bounding box center [782, 201] width 688 height 167
click at [537, 229] on p "cocinamos" at bounding box center [781, 221] width 659 height 15
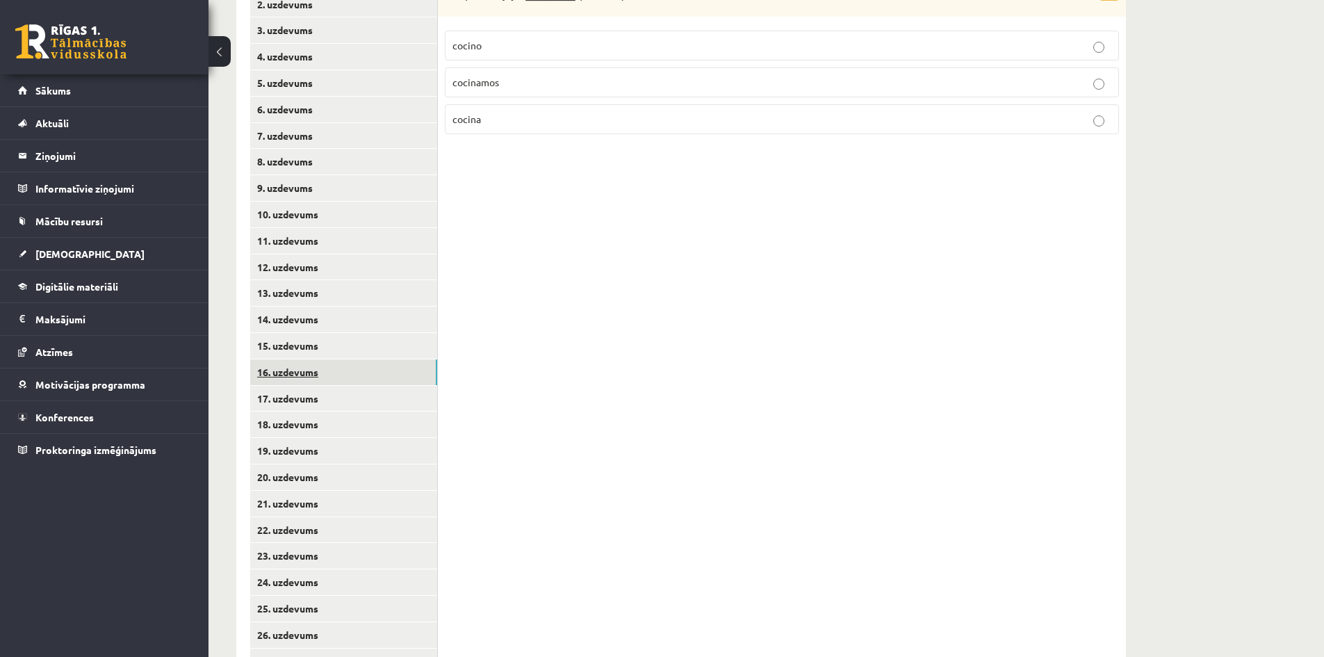
click at [367, 377] on link "16. uzdevums" at bounding box center [343, 372] width 187 height 26
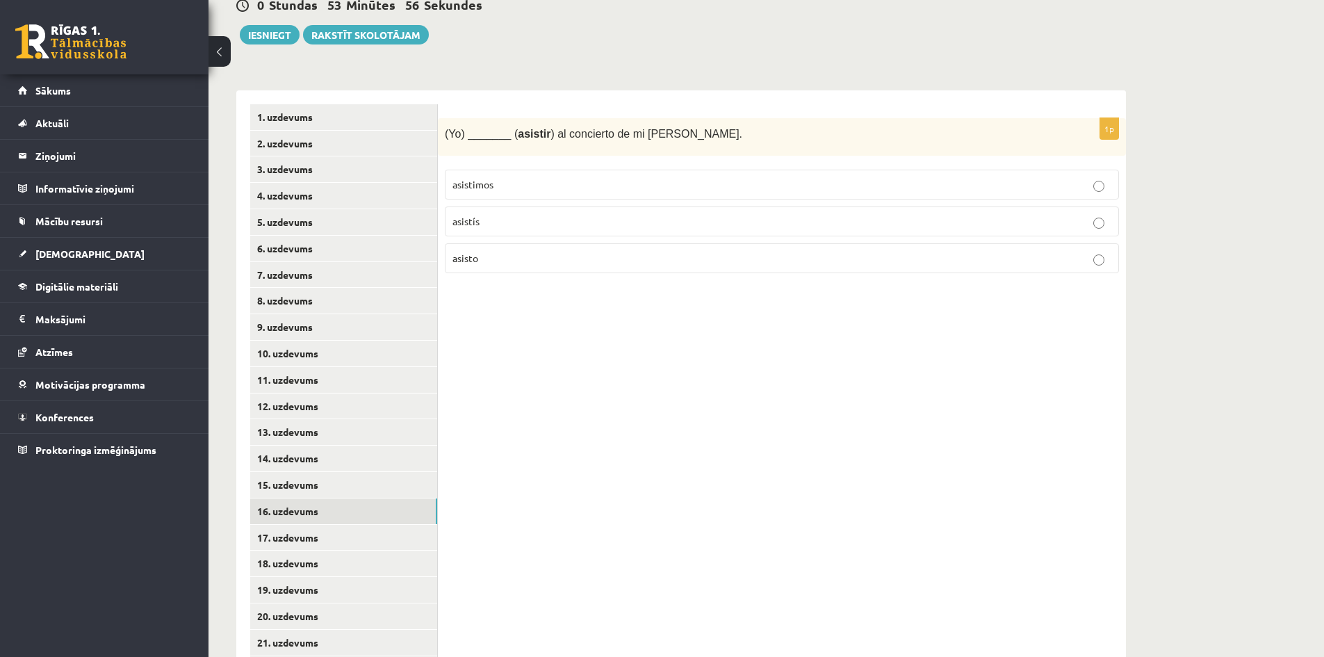
click at [516, 261] on p "asisto" at bounding box center [781, 258] width 659 height 15
drag, startPoint x: 454, startPoint y: 130, endPoint x: 778, endPoint y: 225, distance: 338.2
click at [769, 256] on div "1p (Yo) _______ ( asistir ) al concierto de mi abuela Mónica. asistimos asistís…" at bounding box center [782, 201] width 688 height 167
click at [522, 439] on div "1p (Yo) _______ ( asistir ) al concierto de mi abuela Mónica. asistimos asistís…" at bounding box center [782, 498] width 688 height 816
click at [418, 537] on link "17. uzdevums" at bounding box center [343, 538] width 187 height 26
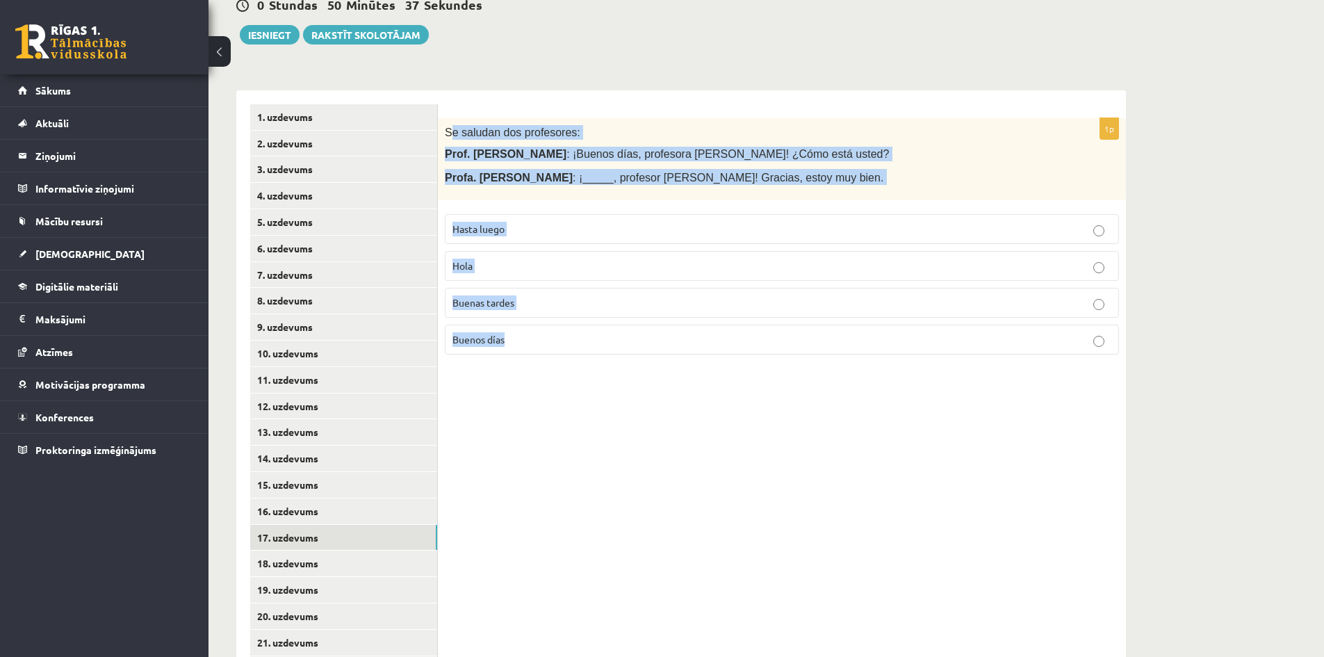
drag, startPoint x: 452, startPoint y: 131, endPoint x: 799, endPoint y: 369, distance: 421.0
click at [799, 369] on div "1p Se saludan dos profesores: Prof. Juan Pérez : ¡Buenos días, profesora Gómez!…" at bounding box center [782, 498] width 688 height 816
drag, startPoint x: 445, startPoint y: 131, endPoint x: 774, endPoint y: 343, distance: 391.2
click at [774, 343] on div "1p Se saludan dos profesores: Prof. Juan Pérez : ¡Buenos días, profesora Gómez!…" at bounding box center [782, 242] width 688 height 248
click at [591, 435] on div "1p Se saludan dos profesores: Prof. Juan Pérez : ¡Buenos días, profesora Gómez!…" at bounding box center [782, 498] width 688 height 816
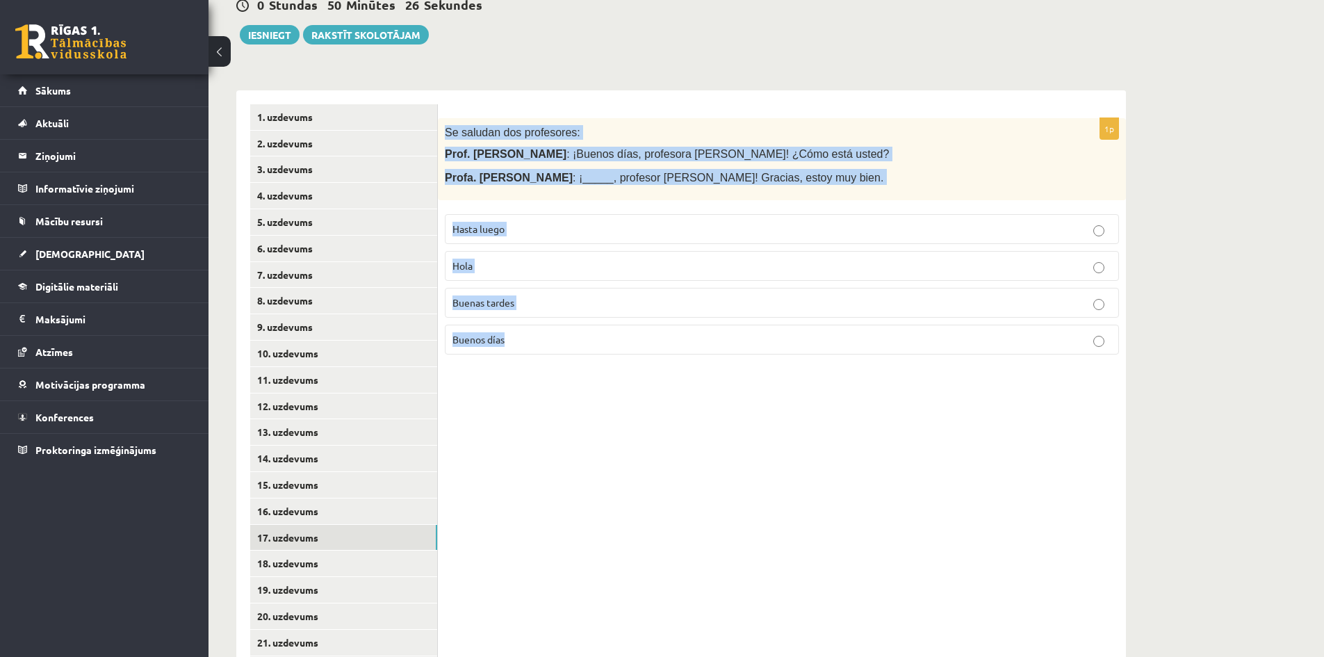
click at [560, 336] on p "Buenos días" at bounding box center [781, 339] width 659 height 15
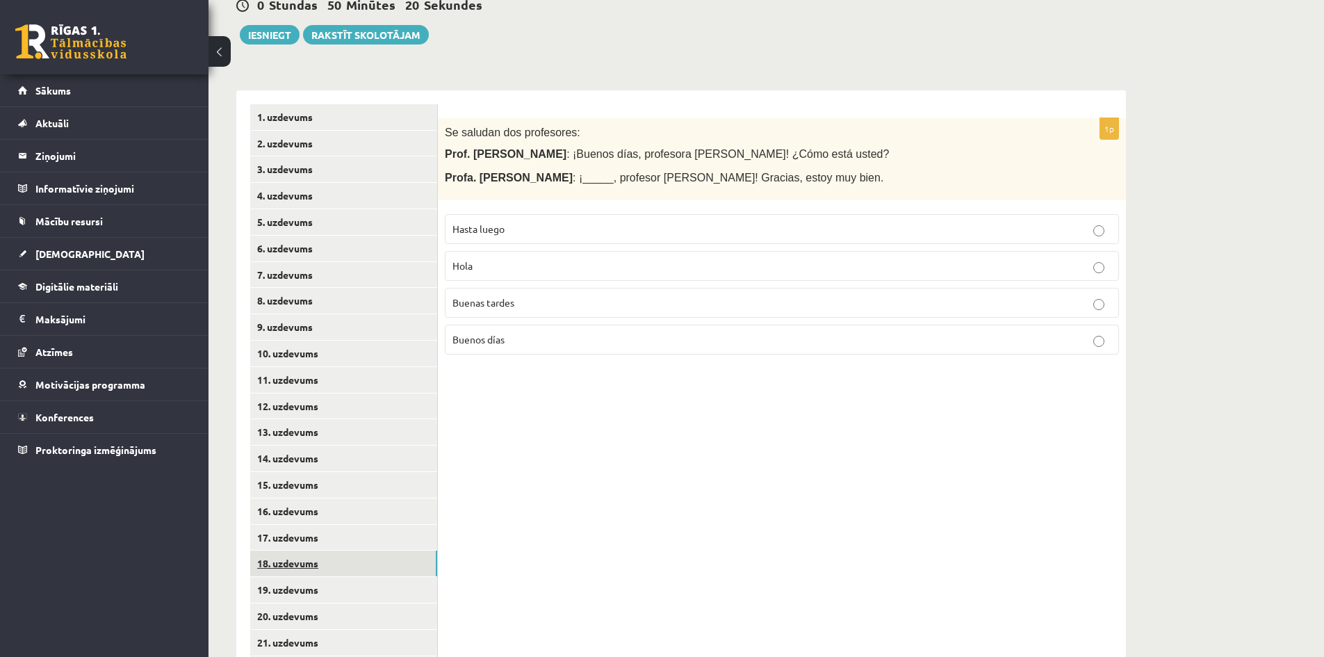
click at [396, 560] on link "18. uzdevums" at bounding box center [343, 563] width 187 height 26
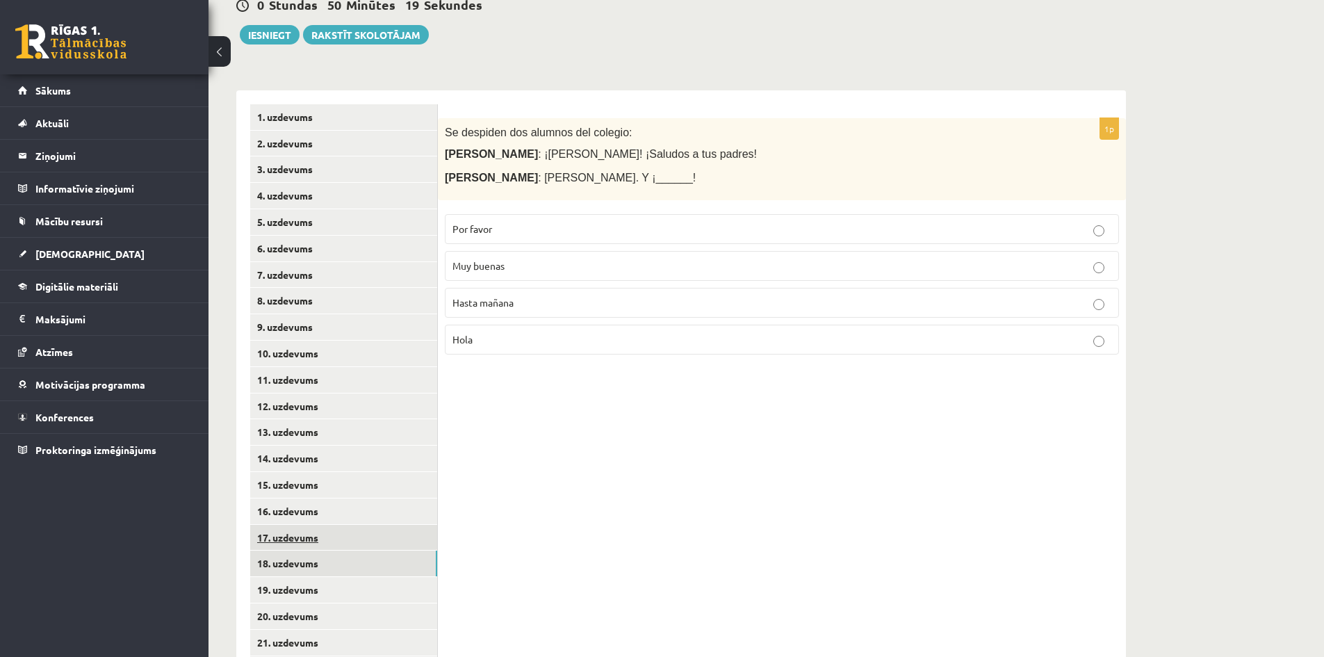
click at [395, 544] on link "17. uzdevums" at bounding box center [343, 538] width 187 height 26
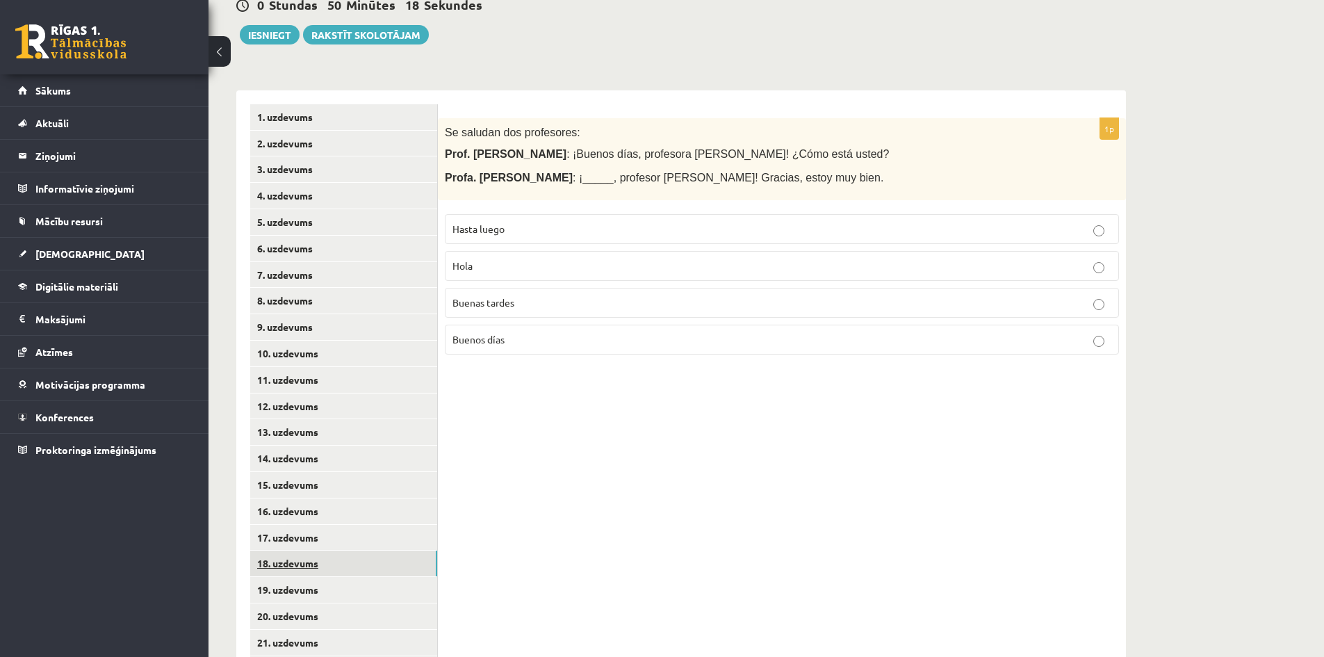
click at [398, 560] on link "18. uzdevums" at bounding box center [343, 563] width 187 height 26
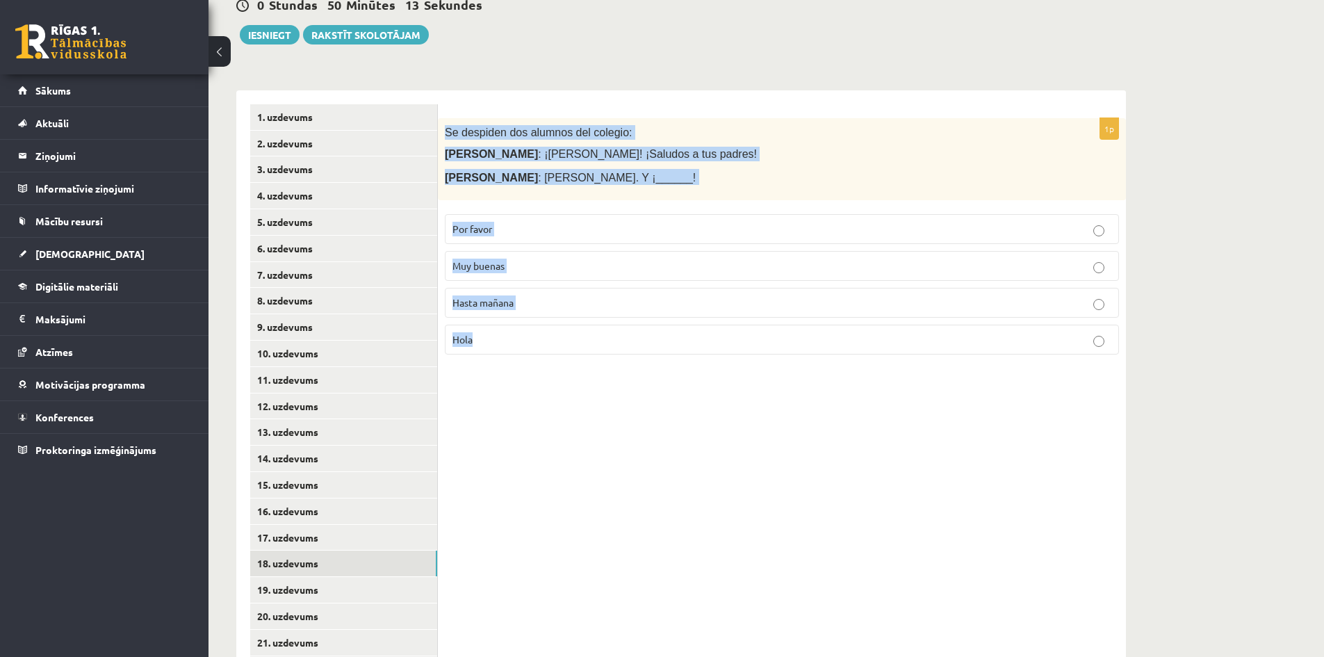
drag, startPoint x: 441, startPoint y: 132, endPoint x: 692, endPoint y: 339, distance: 324.8
click at [692, 339] on div "1p Se despiden dos alumnos del colegio: Marta : ¡Chao, José! ¡Saludos a tus pad…" at bounding box center [782, 242] width 688 height 248
click at [534, 310] on p "Hasta mañana" at bounding box center [781, 302] width 659 height 15
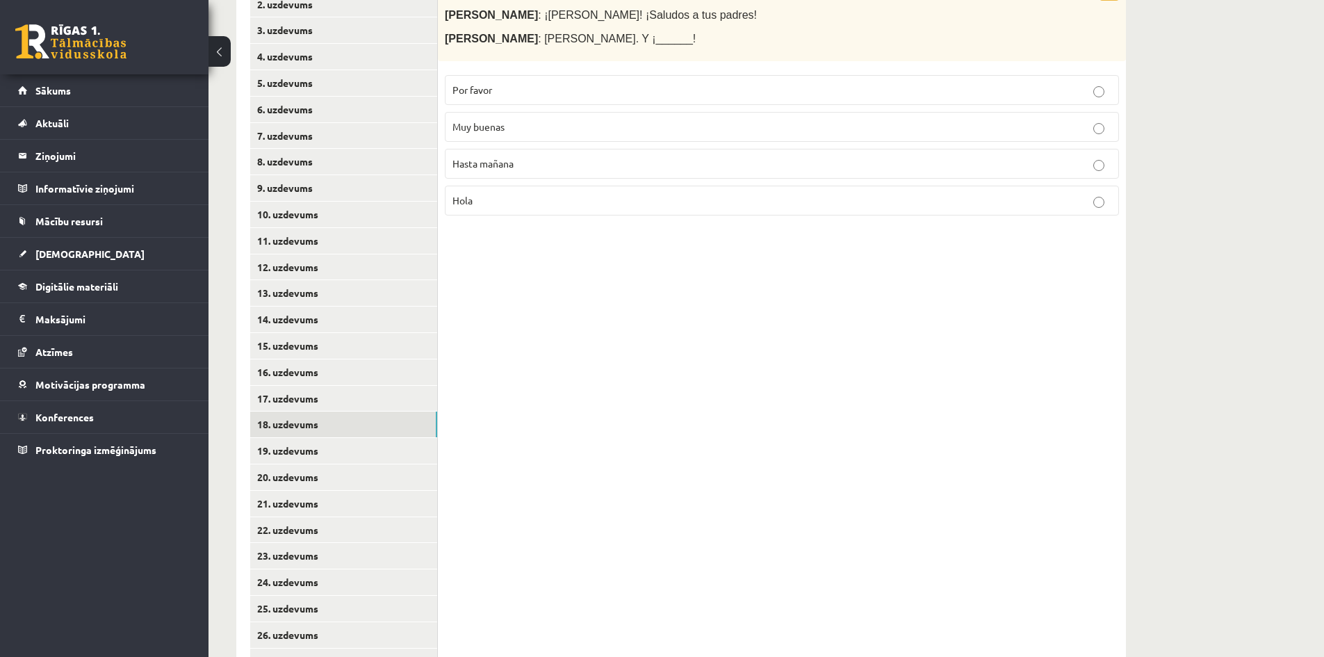
scroll to position [402, 0]
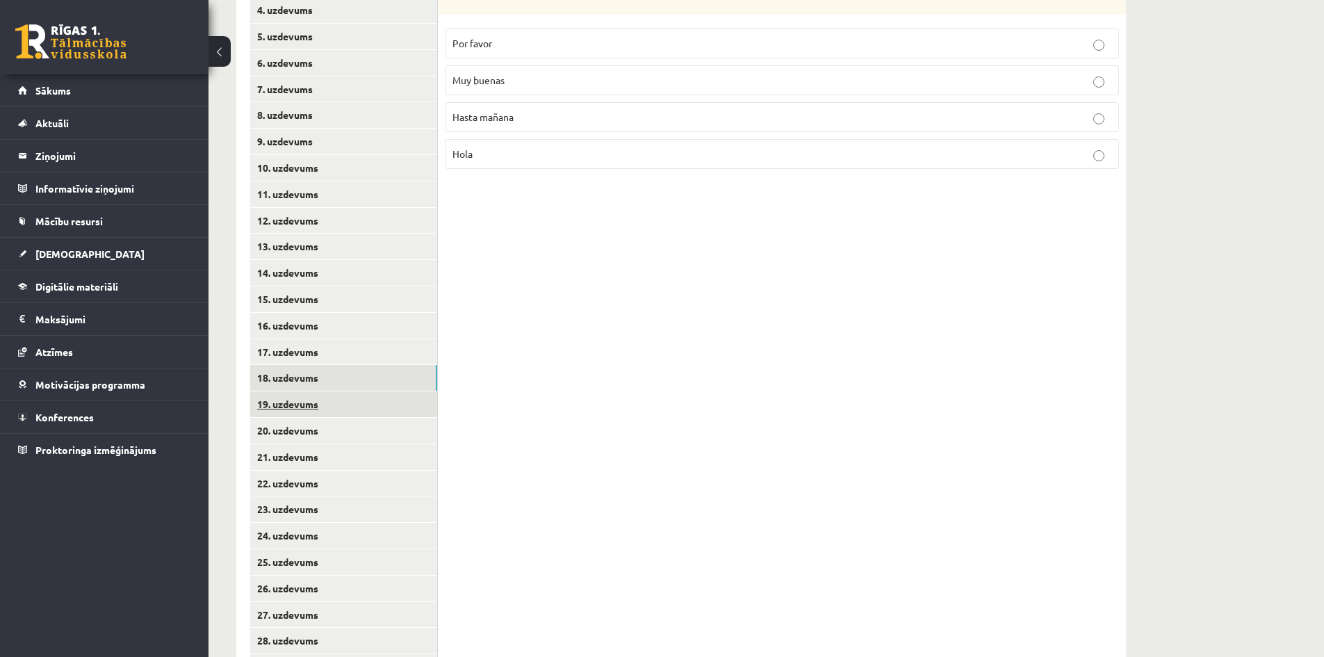
click at [354, 416] on link "19. uzdevums" at bounding box center [343, 404] width 187 height 26
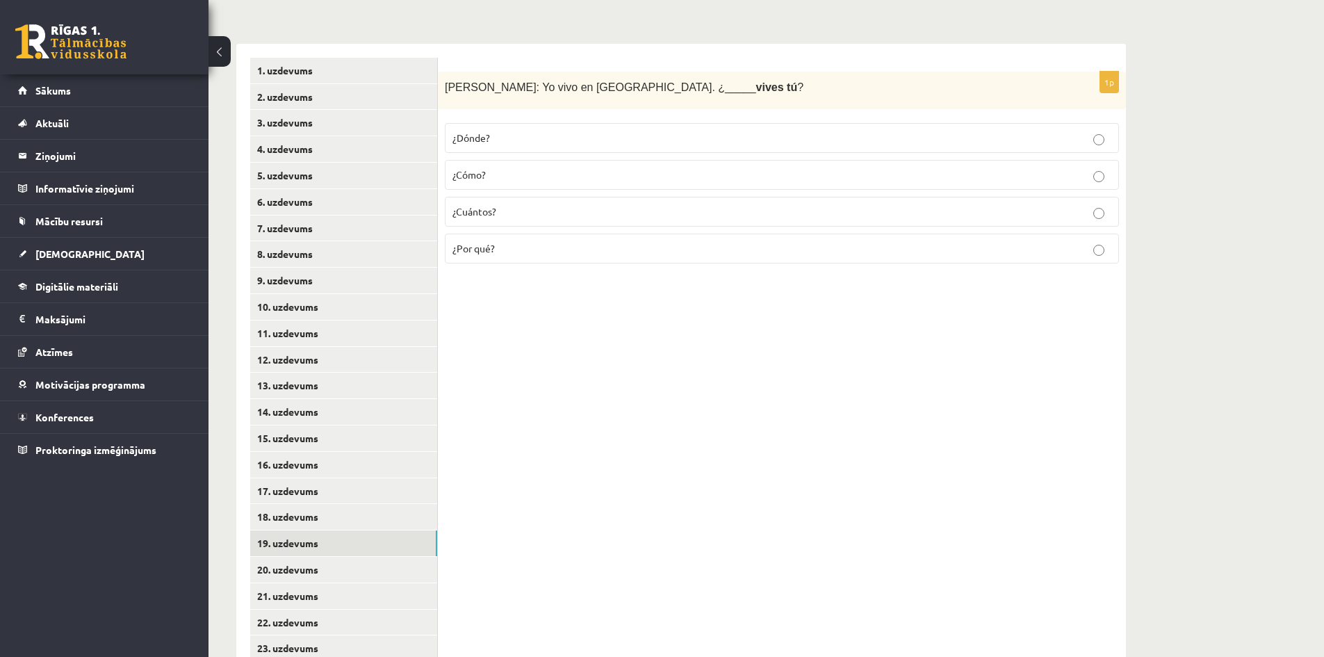
scroll to position [170, 0]
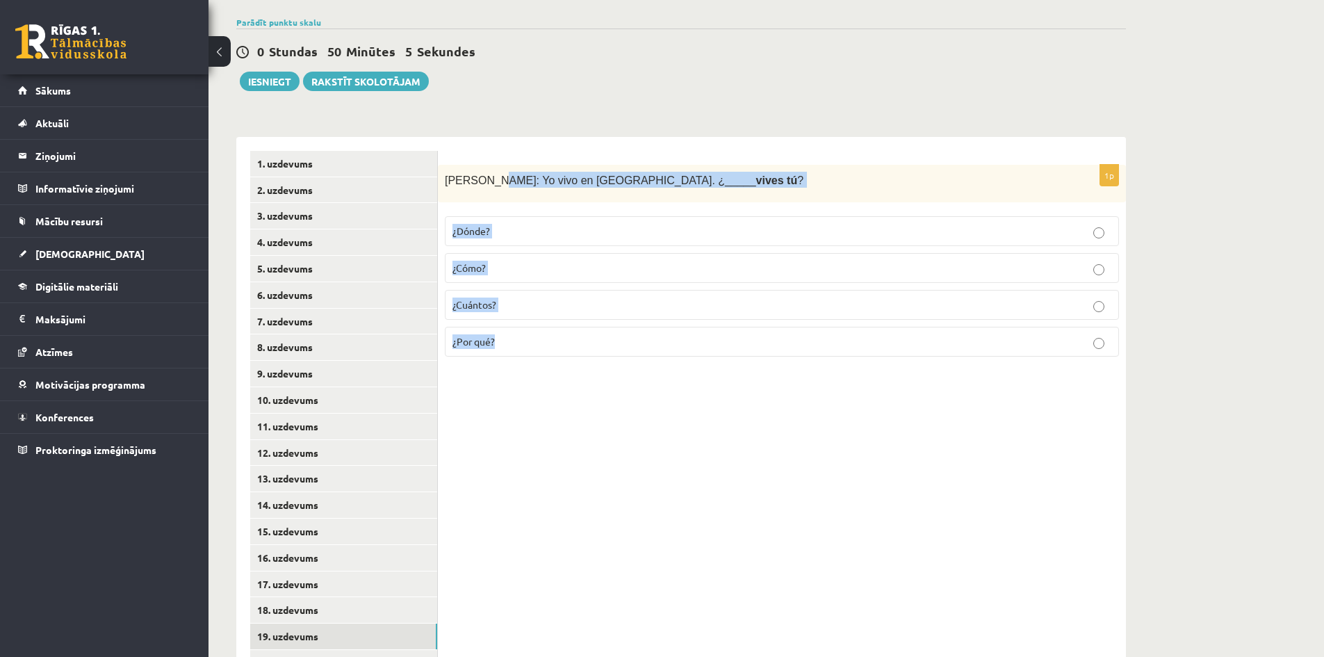
drag, startPoint x: 484, startPoint y: 179, endPoint x: 799, endPoint y: 371, distance: 368.7
click at [799, 371] on div "1p Alberto: Yo vivo en Madrid. ¿_____ vives tú ? ¿Dónde? ¿Cómo? ¿Cuántos? ¿Por …" at bounding box center [782, 545] width 688 height 816
click at [548, 234] on p "¿Dónde?" at bounding box center [781, 231] width 659 height 15
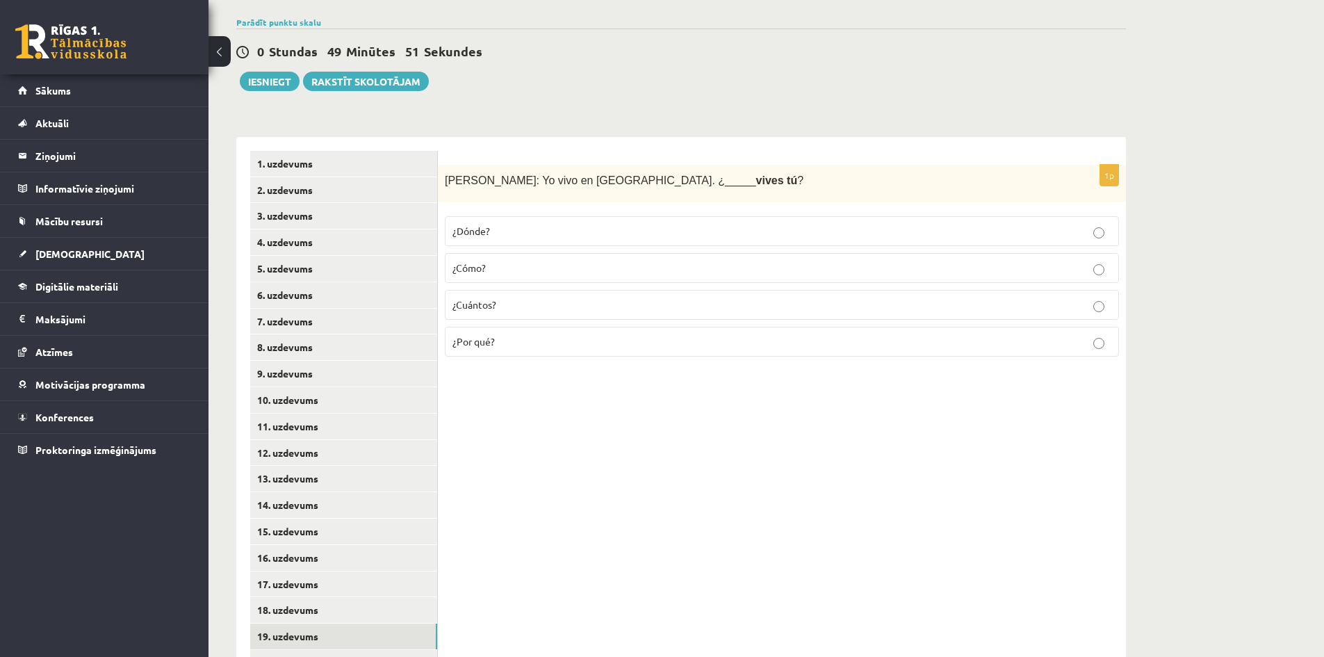
scroll to position [309, 0]
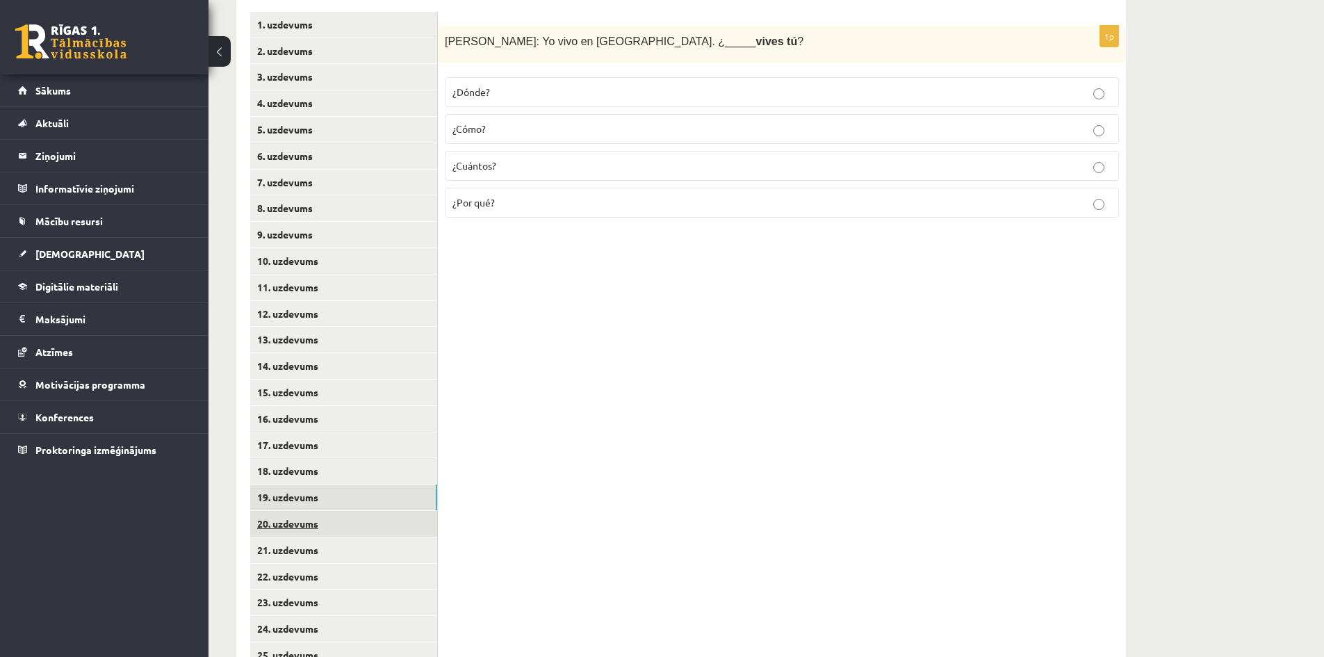
click at [389, 529] on link "20. uzdevums" at bounding box center [343, 524] width 187 height 26
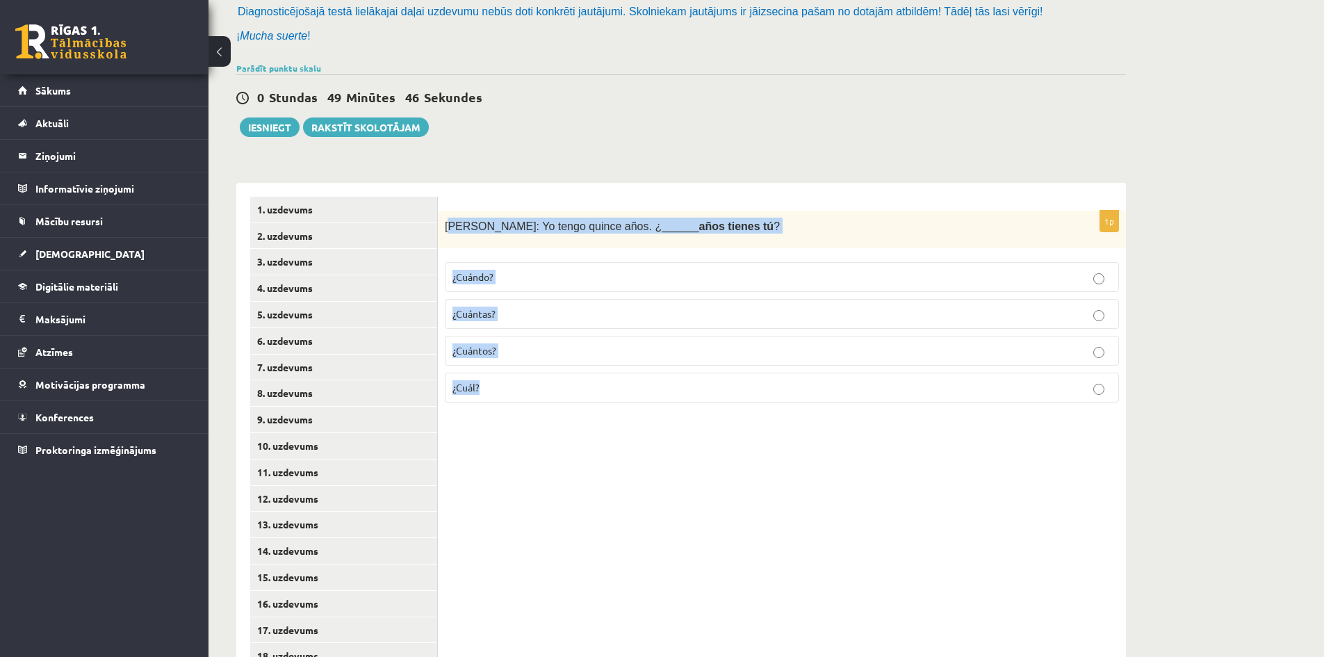
drag, startPoint x: 447, startPoint y: 226, endPoint x: 806, endPoint y: 399, distance: 398.8
click at [806, 397] on div "1p Inés: Yo tengo quince años. ¿______ años tienes tú ? ¿Cuándo? ¿Cuántas? ¿Cuá…" at bounding box center [782, 313] width 688 height 204
click at [657, 478] on div "1p Inés: Yo tengo quince años. ¿______ años tienes tú ? ¿Cuándo? ¿Cuántas? ¿Cuá…" at bounding box center [782, 591] width 688 height 816
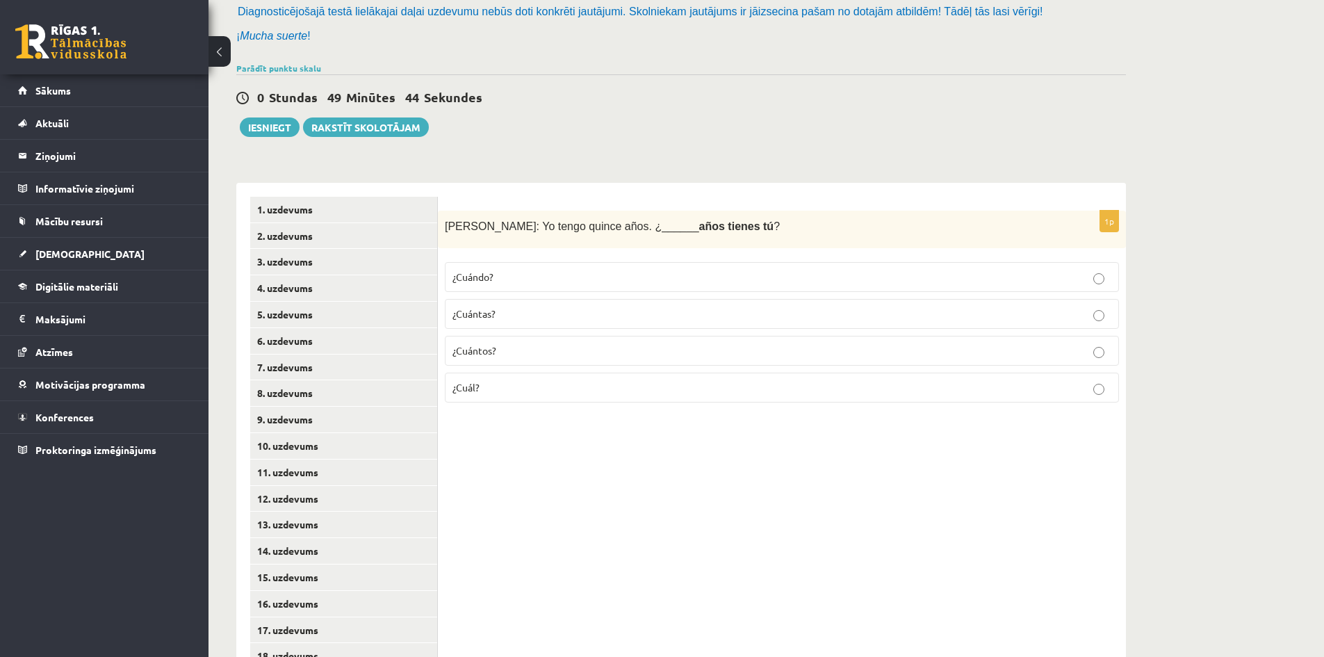
scroll to position [355, 0]
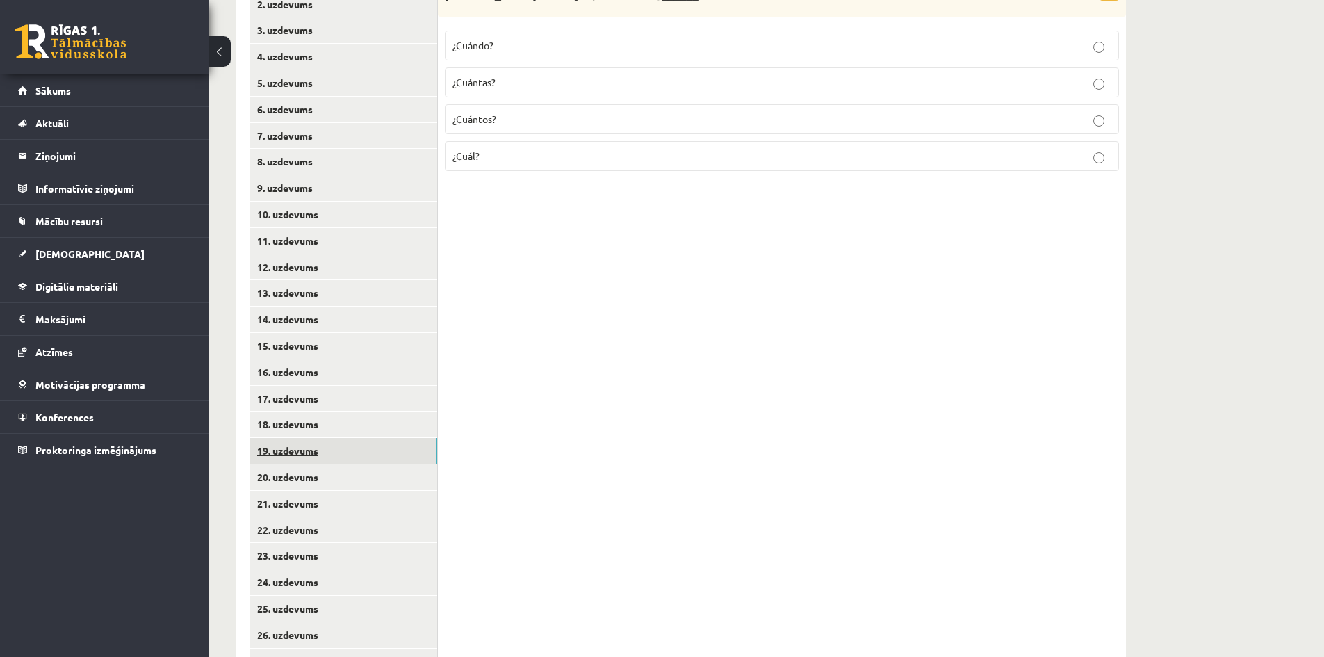
click at [375, 449] on link "19. uzdevums" at bounding box center [343, 451] width 187 height 26
click at [384, 479] on link "20. uzdevums" at bounding box center [343, 477] width 187 height 26
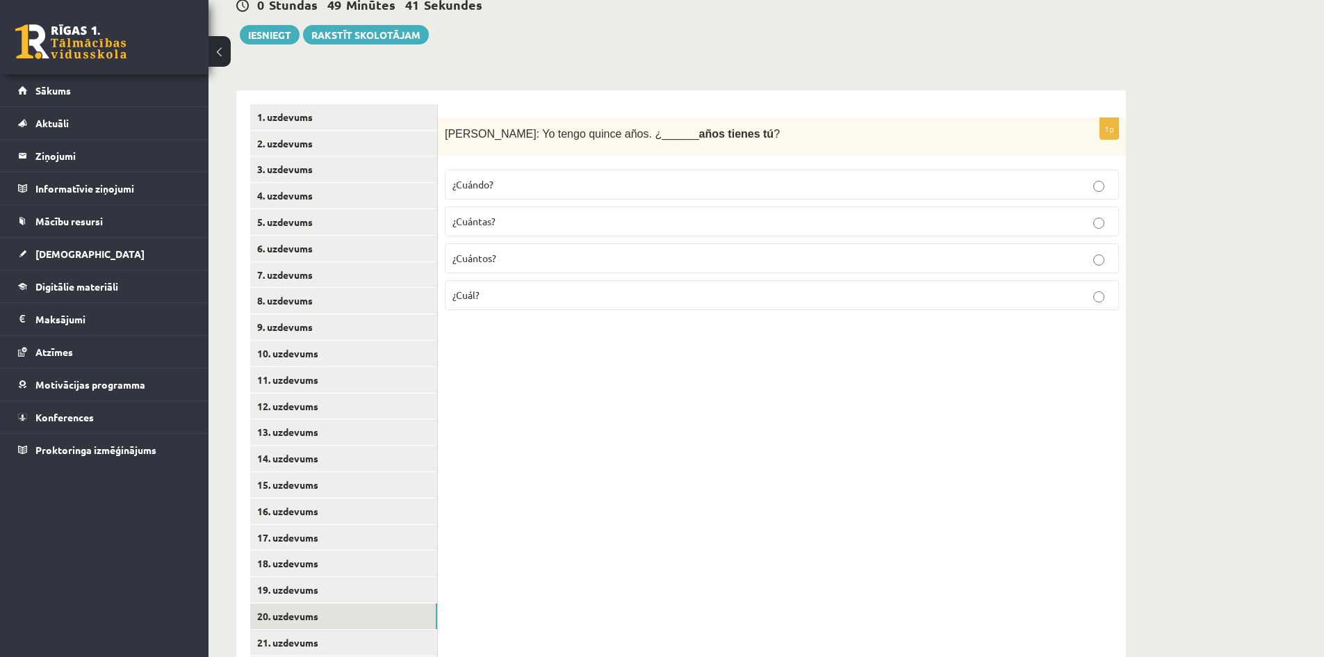
click at [525, 258] on p "¿Cuántos?" at bounding box center [781, 258] width 659 height 15
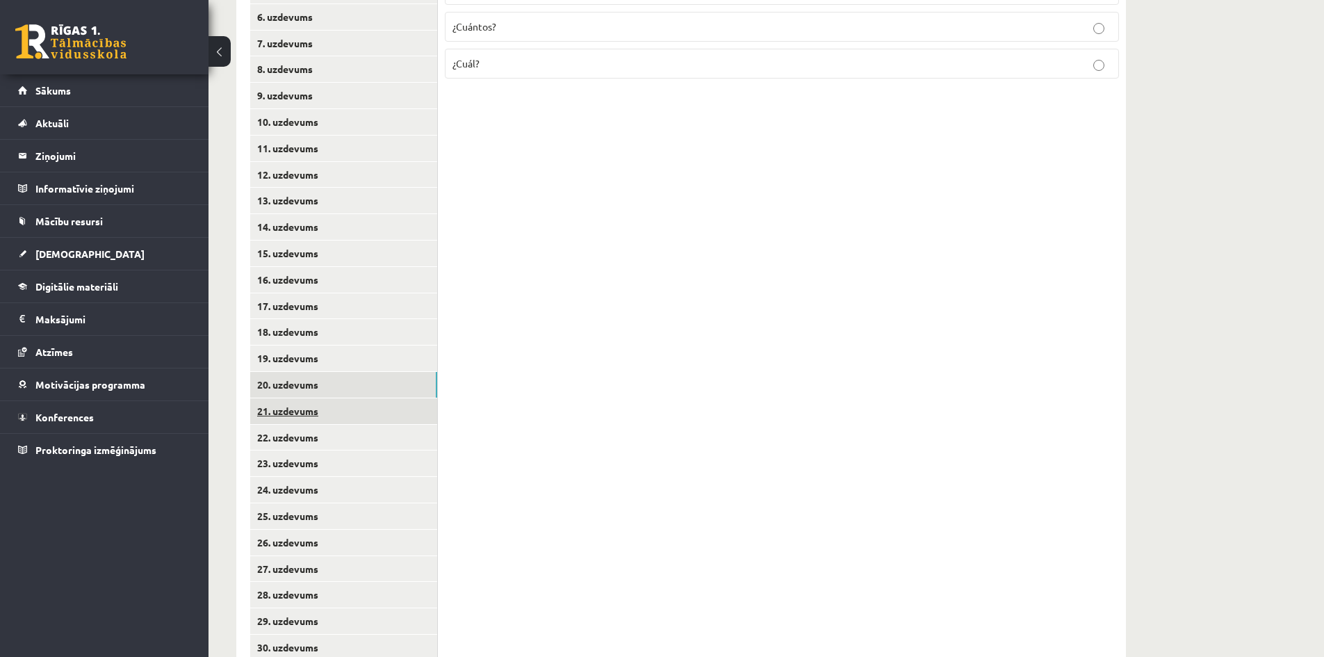
click at [345, 405] on link "21. uzdevums" at bounding box center [343, 411] width 187 height 26
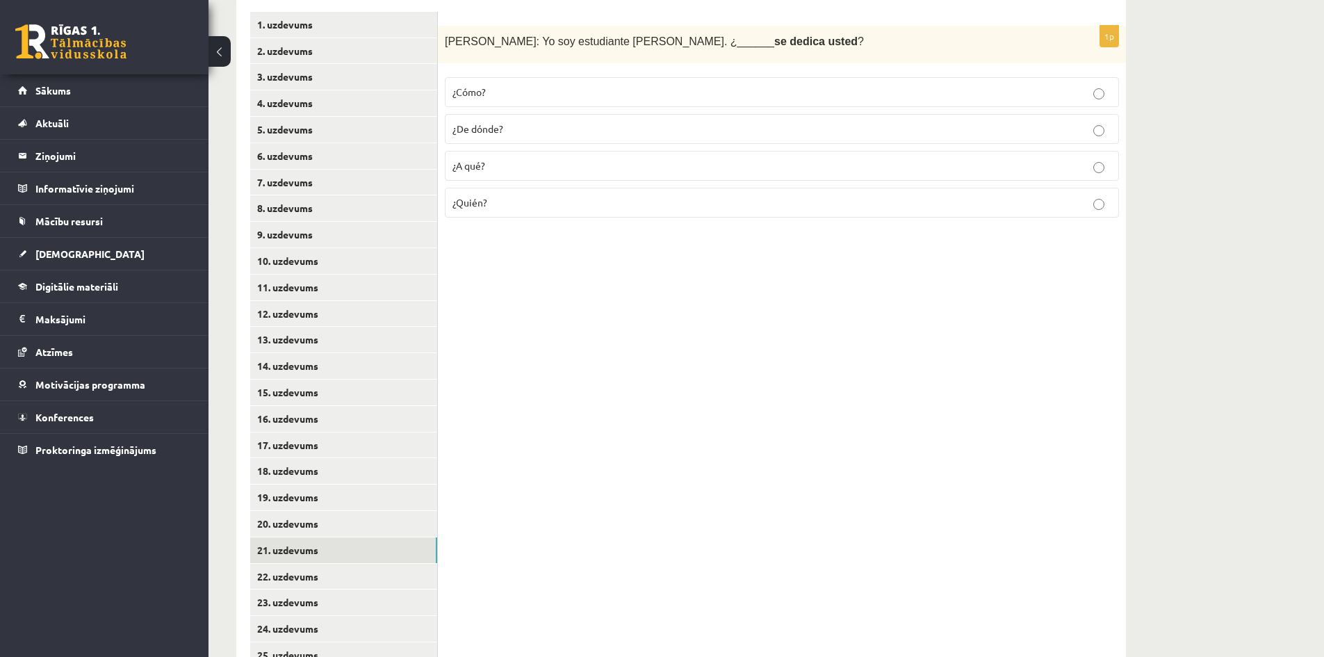
scroll to position [263, 0]
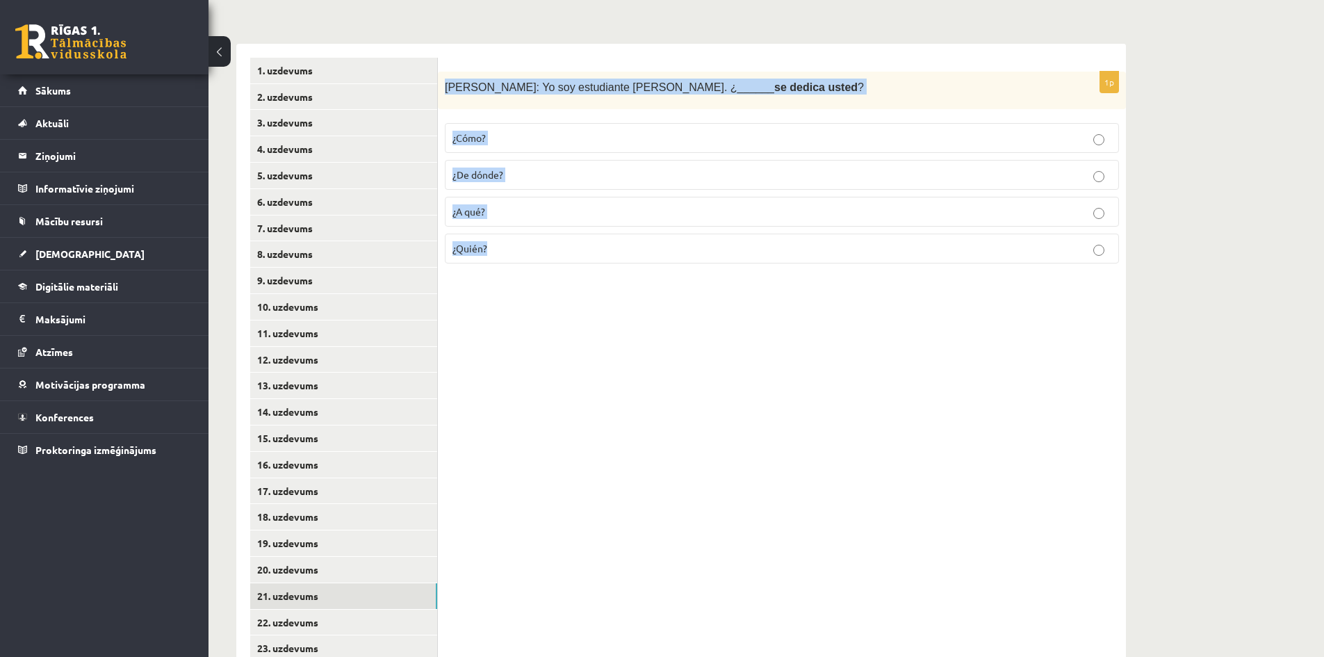
drag, startPoint x: 443, startPoint y: 88, endPoint x: 848, endPoint y: 237, distance: 431.0
click at [848, 237] on div "1p Sara: Yo soy estudiante de inglés. ¿______ se dedica usted ? ¿Cómo? ¿De dónd…" at bounding box center [782, 174] width 688 height 204
click at [716, 324] on div "1p Sara: Yo soy estudiante de inglés. ¿______ se dedica usted ? ¿Cómo? ¿De dónd…" at bounding box center [782, 452] width 688 height 816
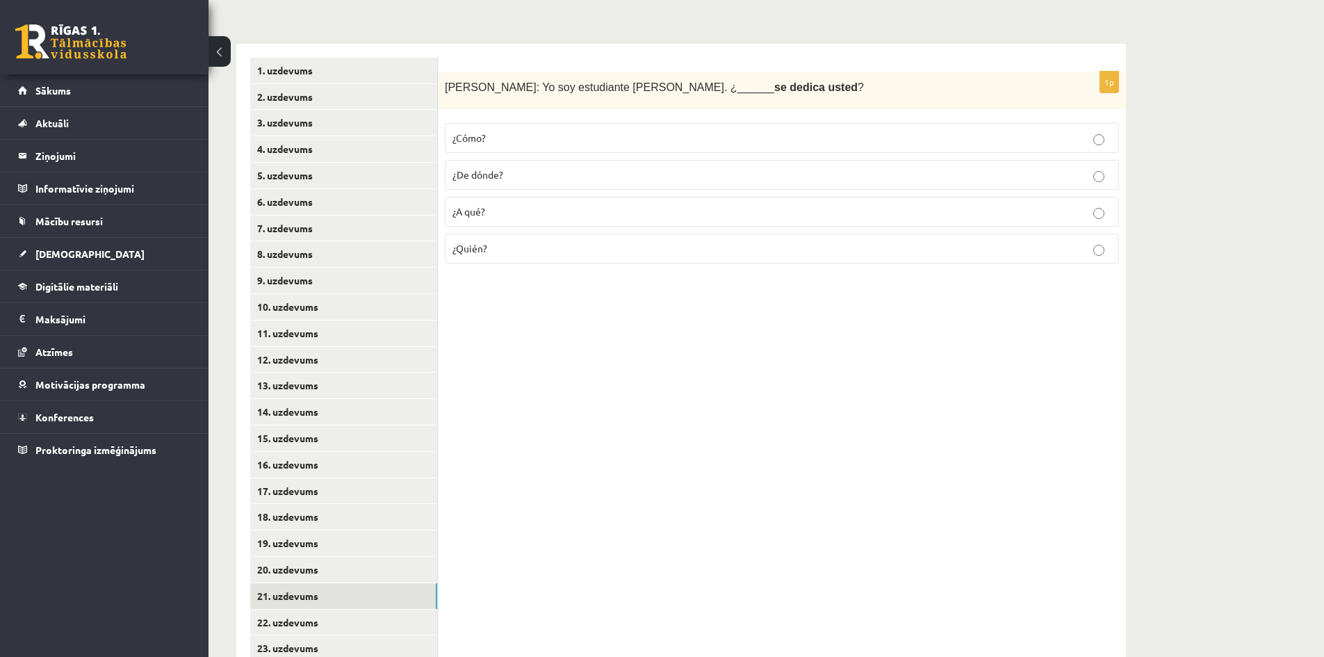
click at [512, 216] on p "¿A qué?" at bounding box center [781, 211] width 659 height 15
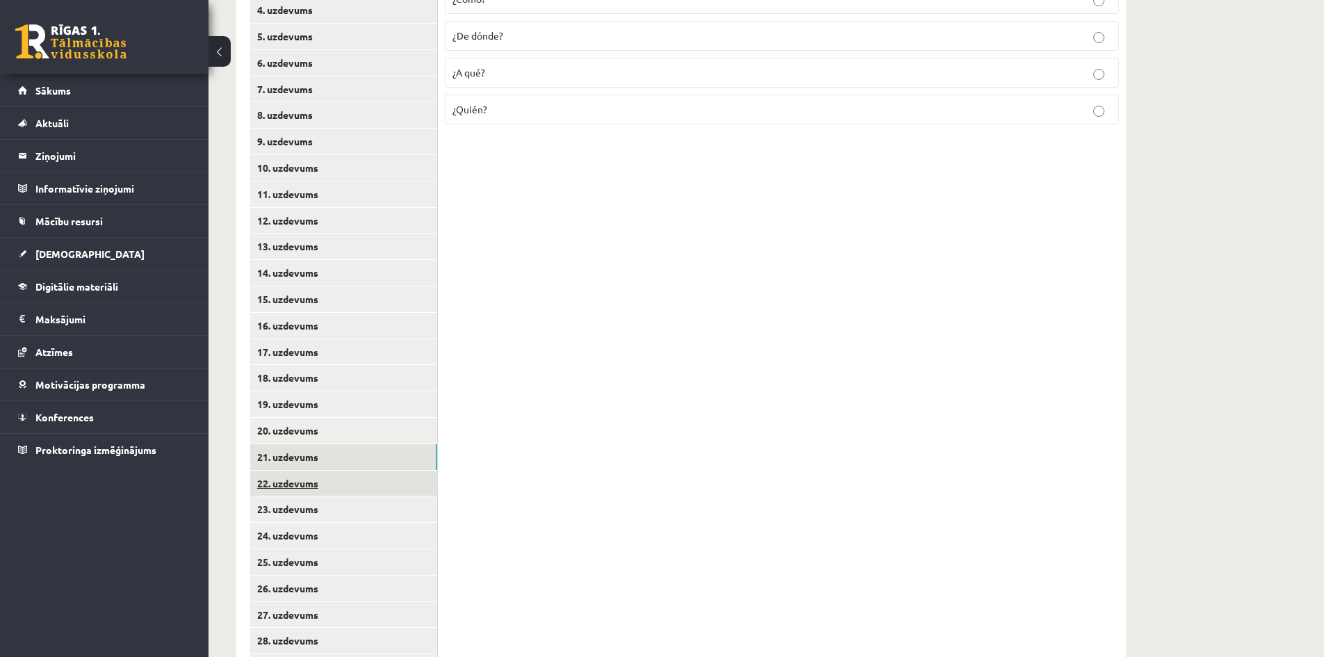
click at [327, 475] on link "22. uzdevums" at bounding box center [343, 484] width 187 height 26
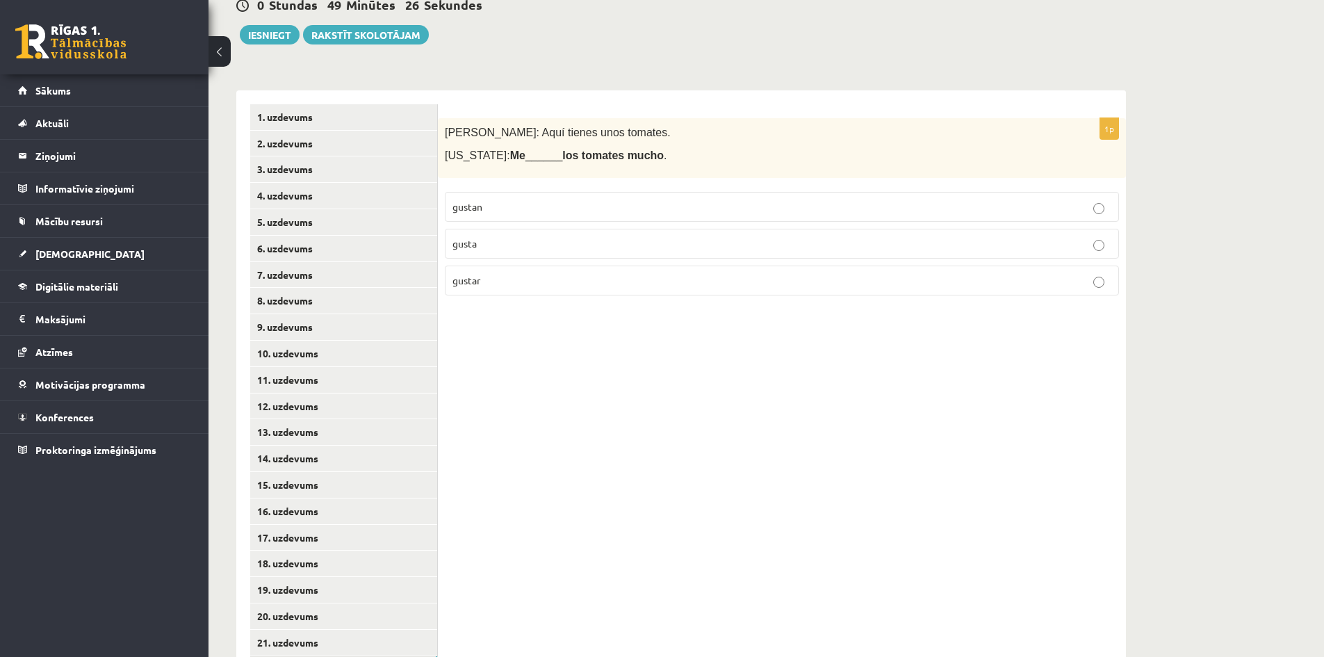
click at [569, 243] on p "gusta" at bounding box center [781, 243] width 659 height 15
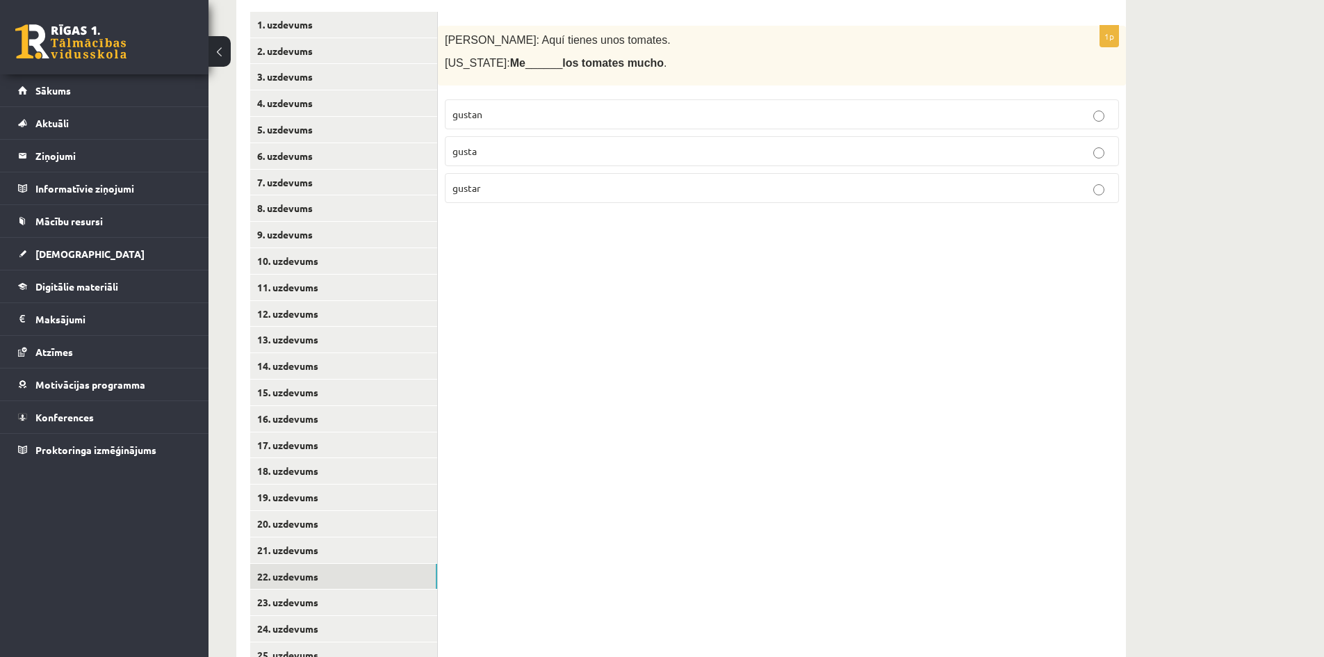
scroll to position [355, 0]
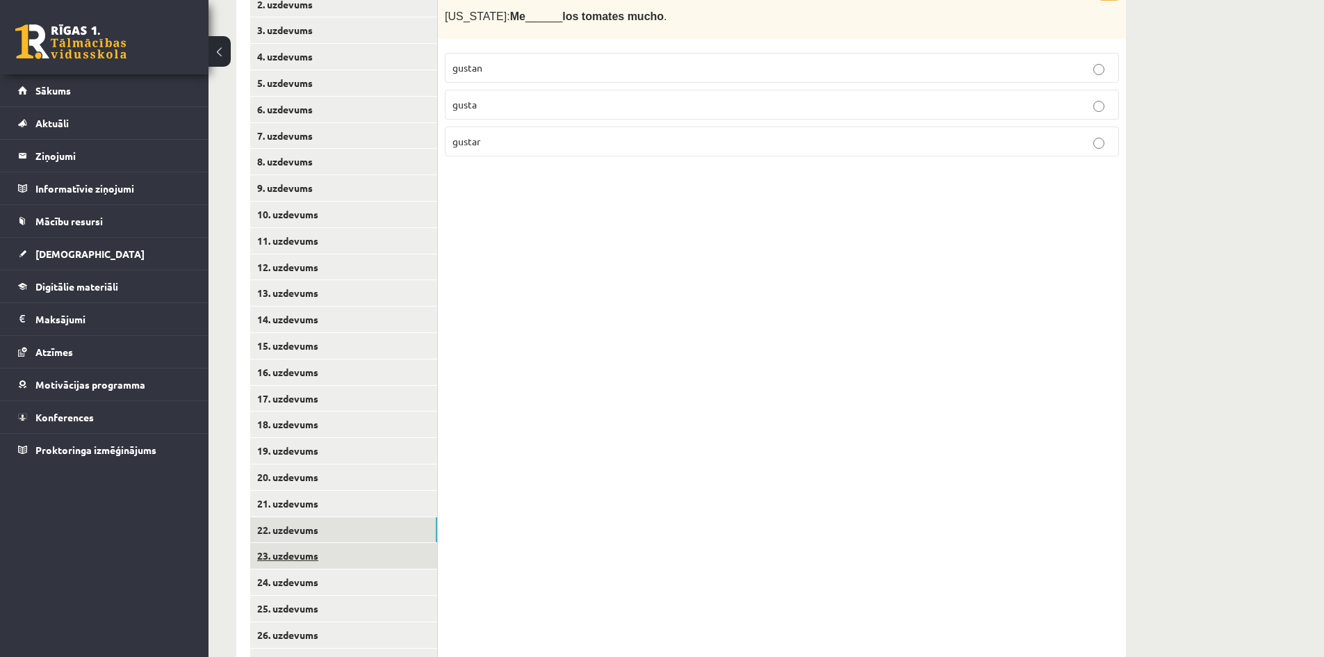
click at [370, 566] on link "23. uzdevums" at bounding box center [343, 556] width 187 height 26
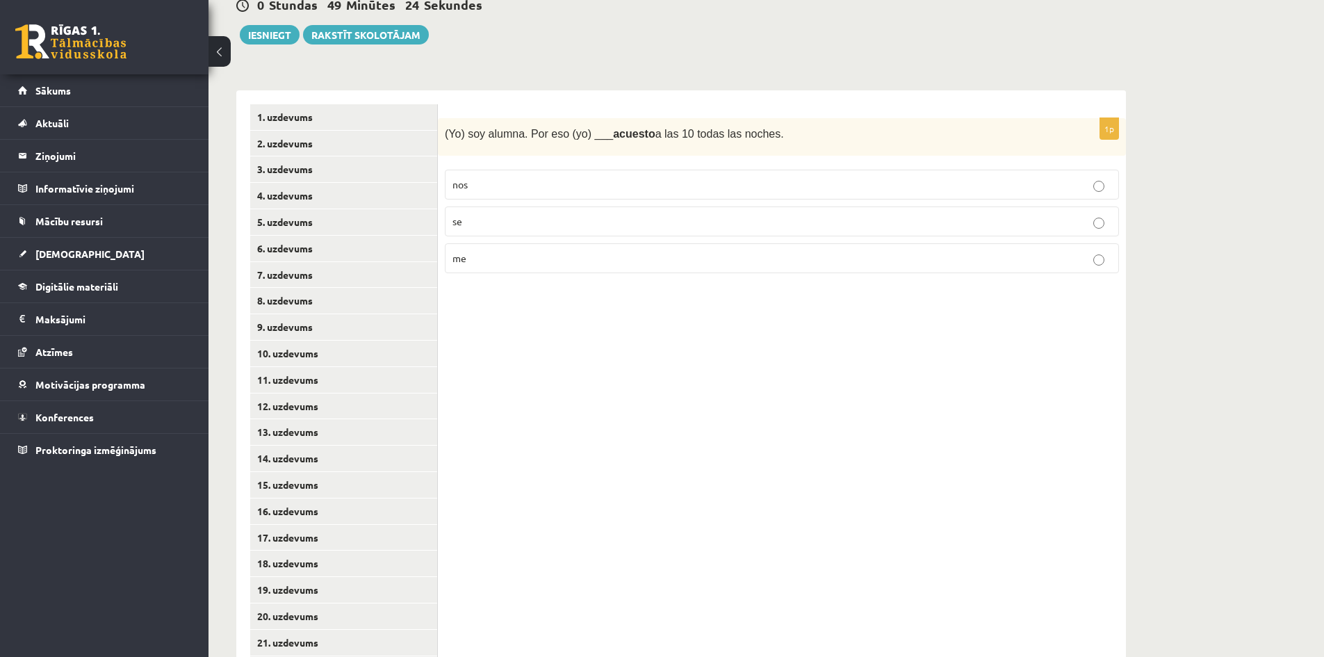
scroll to position [170, 0]
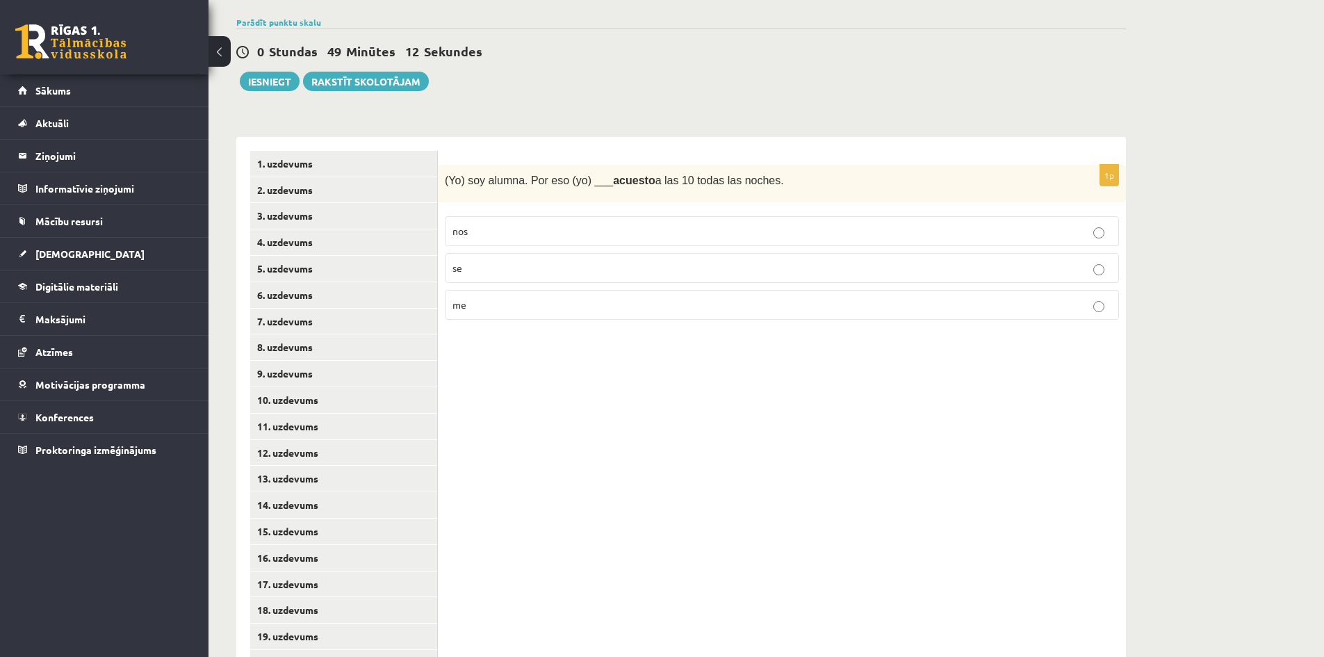
click at [534, 261] on label "se" at bounding box center [782, 268] width 674 height 30
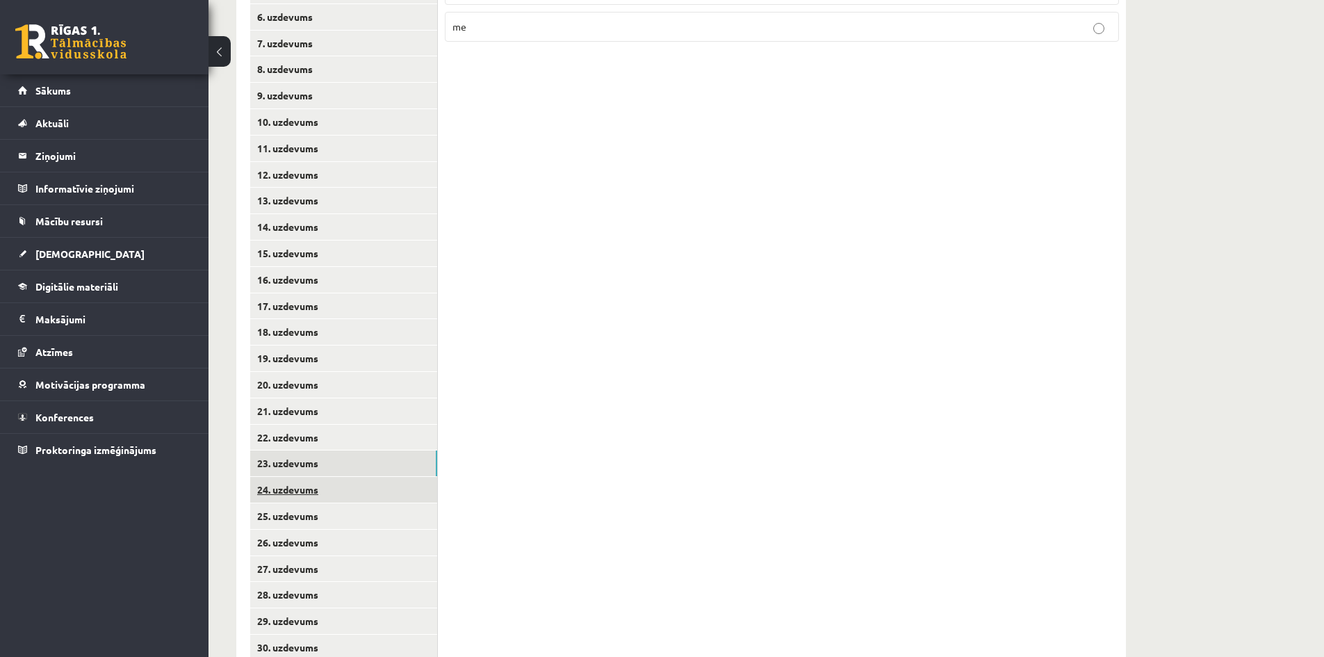
click at [359, 488] on link "24. uzdevums" at bounding box center [343, 490] width 187 height 26
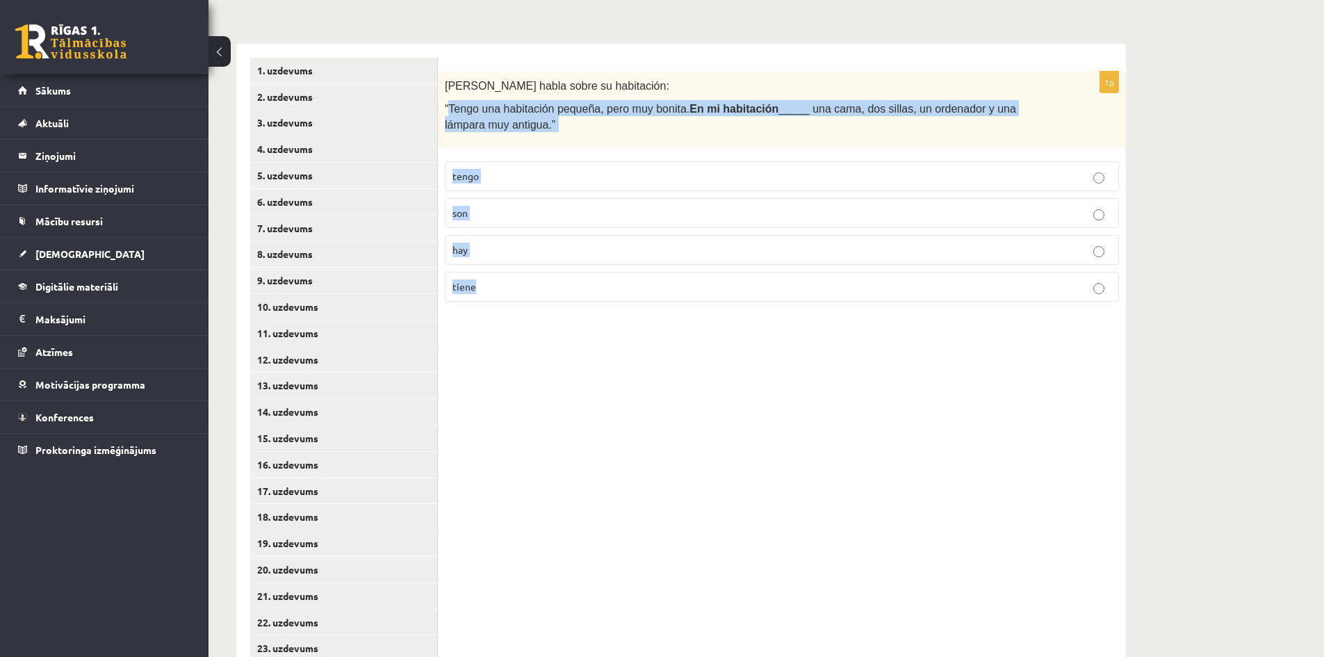
drag, startPoint x: 480, startPoint y: 106, endPoint x: 1138, endPoint y: 320, distance: 691.4
click at [1138, 320] on div "11.b1 klases diagnostikas darbs spāņu valodā (par 10. klasi) , Ansis Eglājs (11…" at bounding box center [681, 339] width 945 height 1097
click at [558, 369] on div "1p Pilar habla sobre su habitación: “Tengo una habitación pequeña, pero muy bon…" at bounding box center [782, 452] width 688 height 816
click at [518, 162] on label "tengo" at bounding box center [782, 176] width 674 height 30
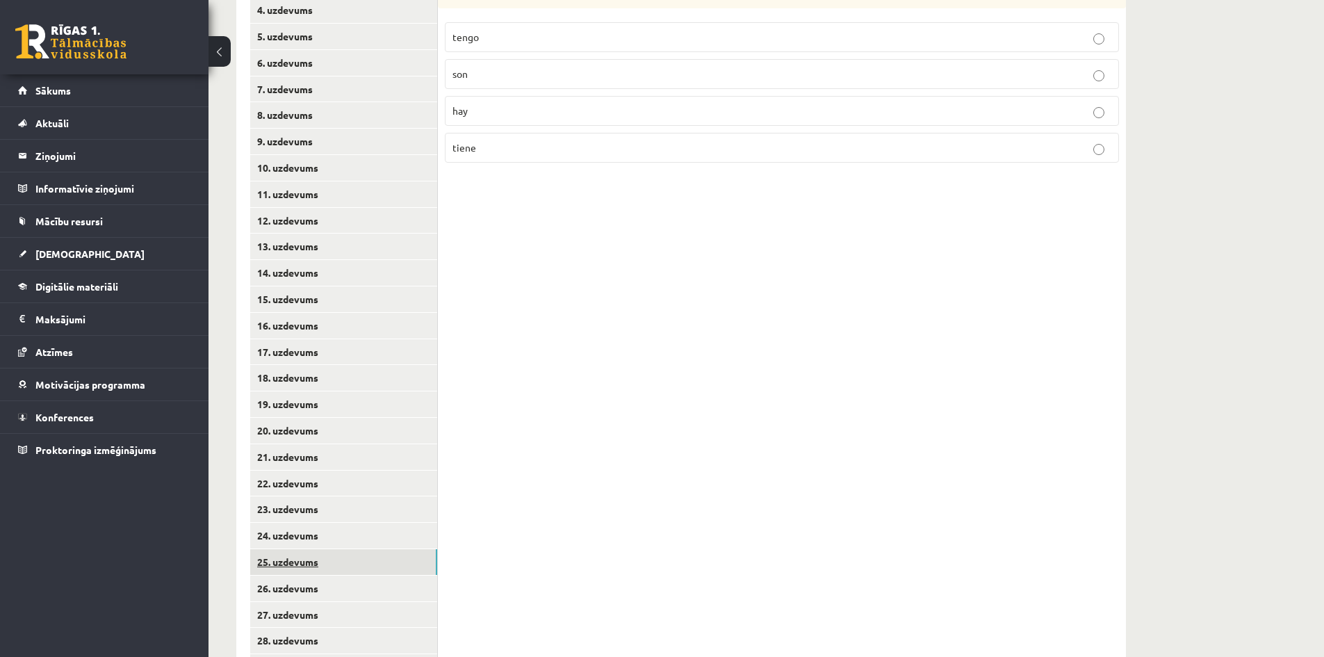
scroll to position [494, 0]
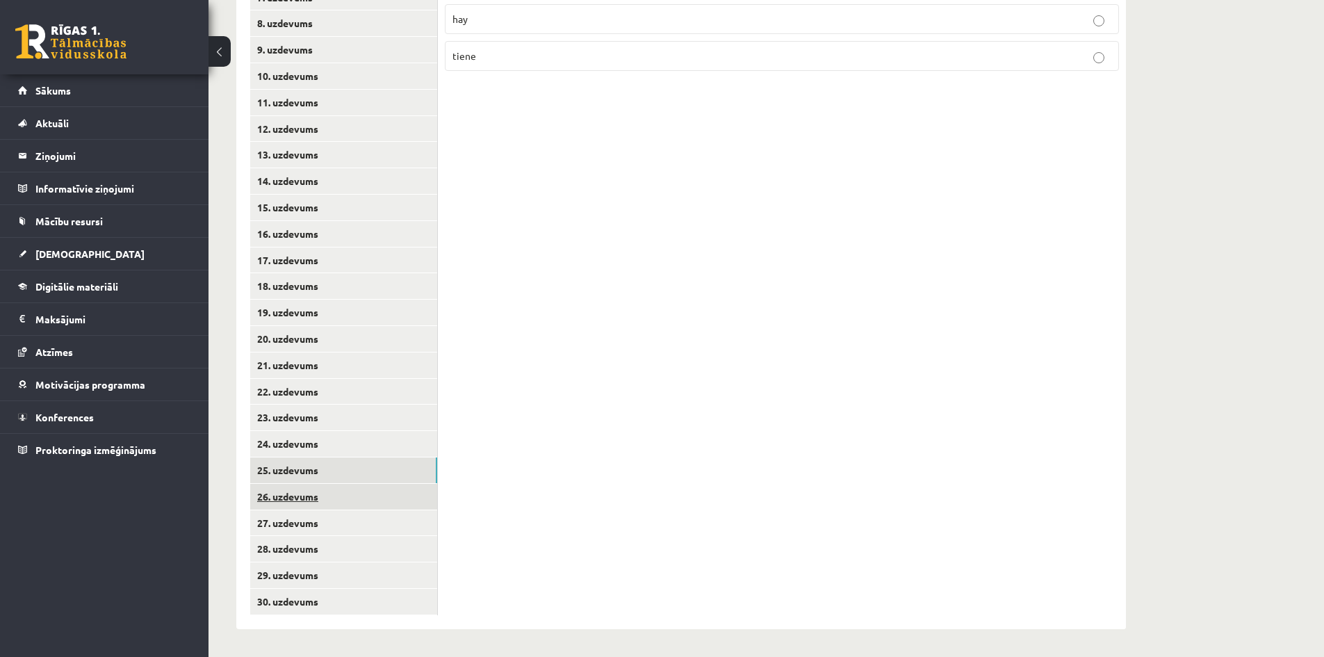
click at [404, 502] on link "26. uzdevums" at bounding box center [343, 497] width 187 height 26
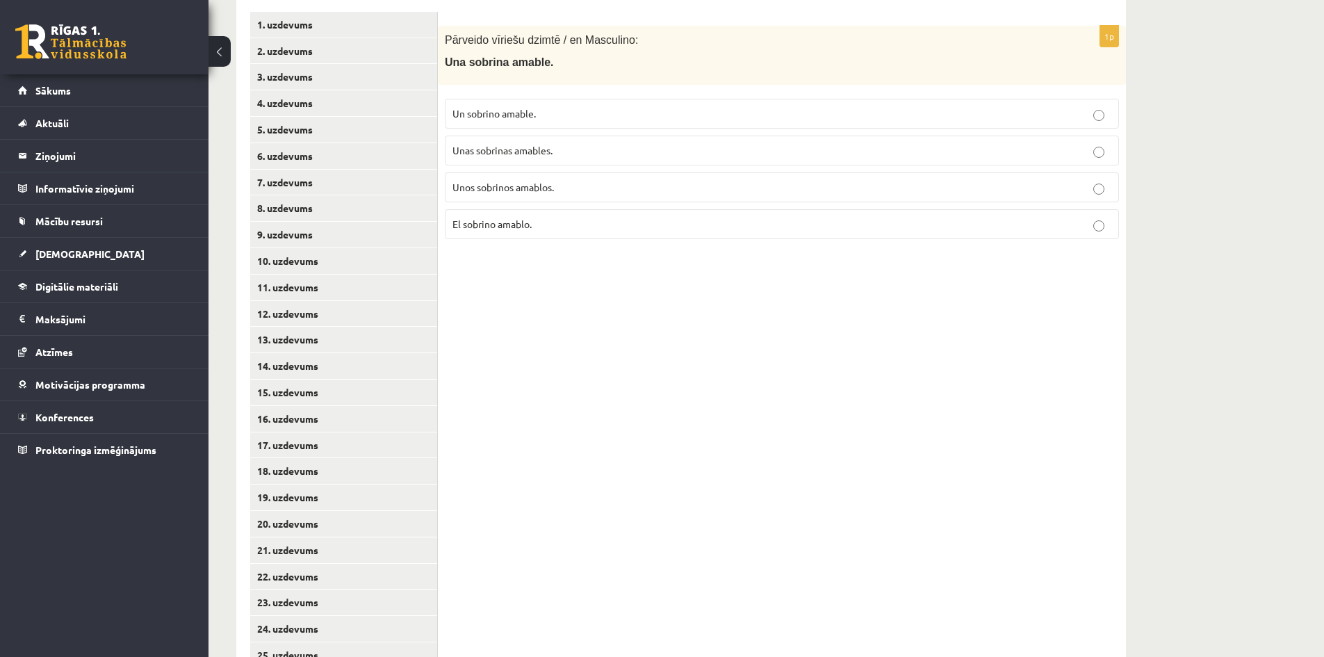
scroll to position [263, 0]
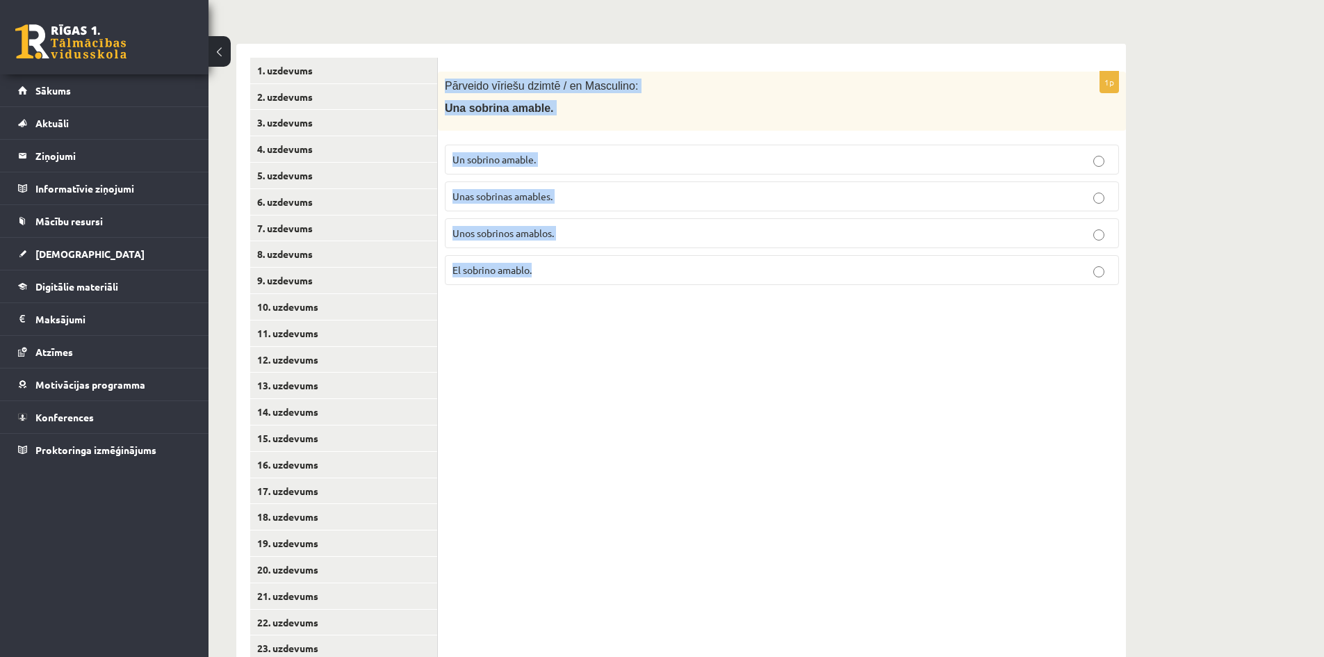
drag, startPoint x: 447, startPoint y: 81, endPoint x: 749, endPoint y: 290, distance: 367.3
click at [749, 290] on div "1p Pārveido vīriešu dzimtē / en Masculino: Una sobrina amable. Un sobrino amabl…" at bounding box center [782, 184] width 688 height 224
click at [587, 157] on p "Un sobrino amable." at bounding box center [781, 159] width 659 height 15
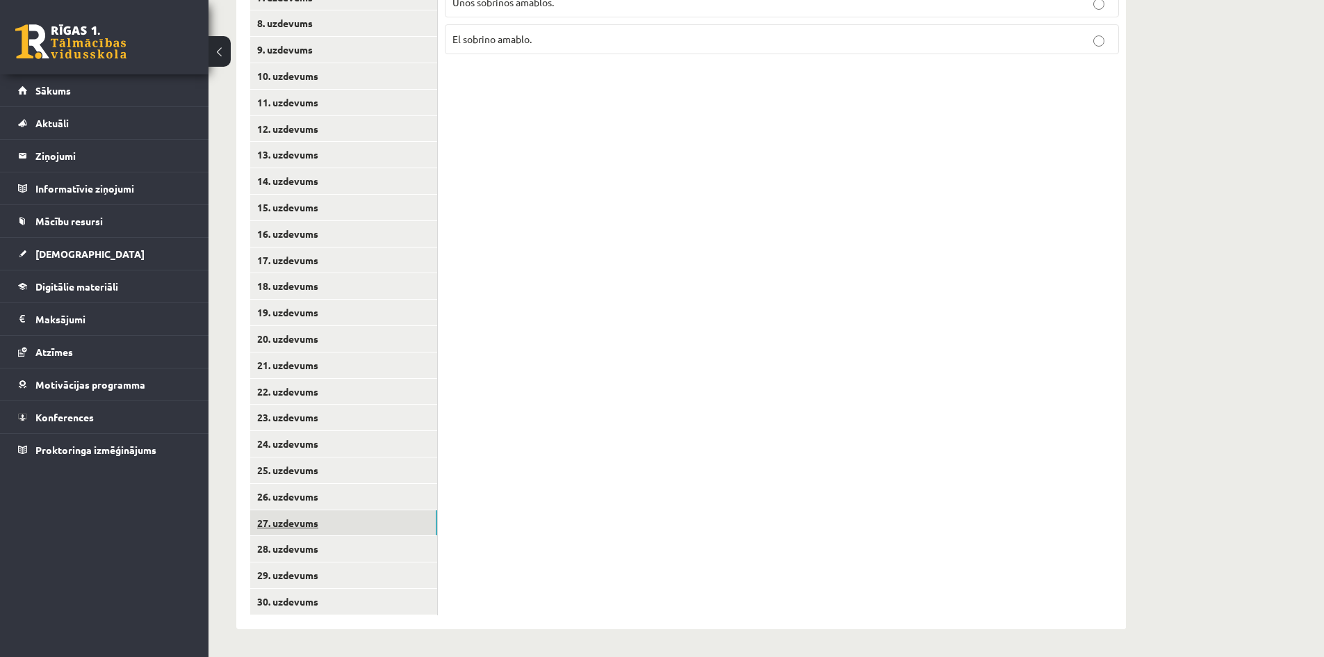
click at [371, 521] on link "27. uzdevums" at bounding box center [343, 523] width 187 height 26
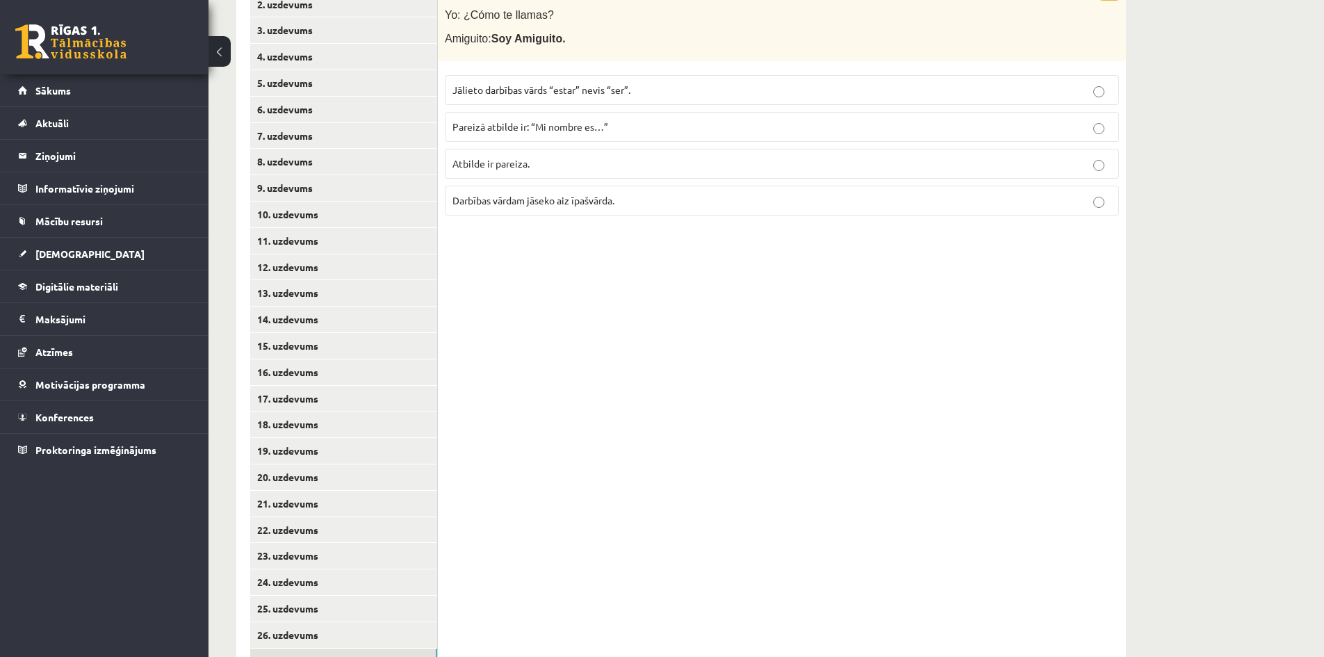
scroll to position [216, 0]
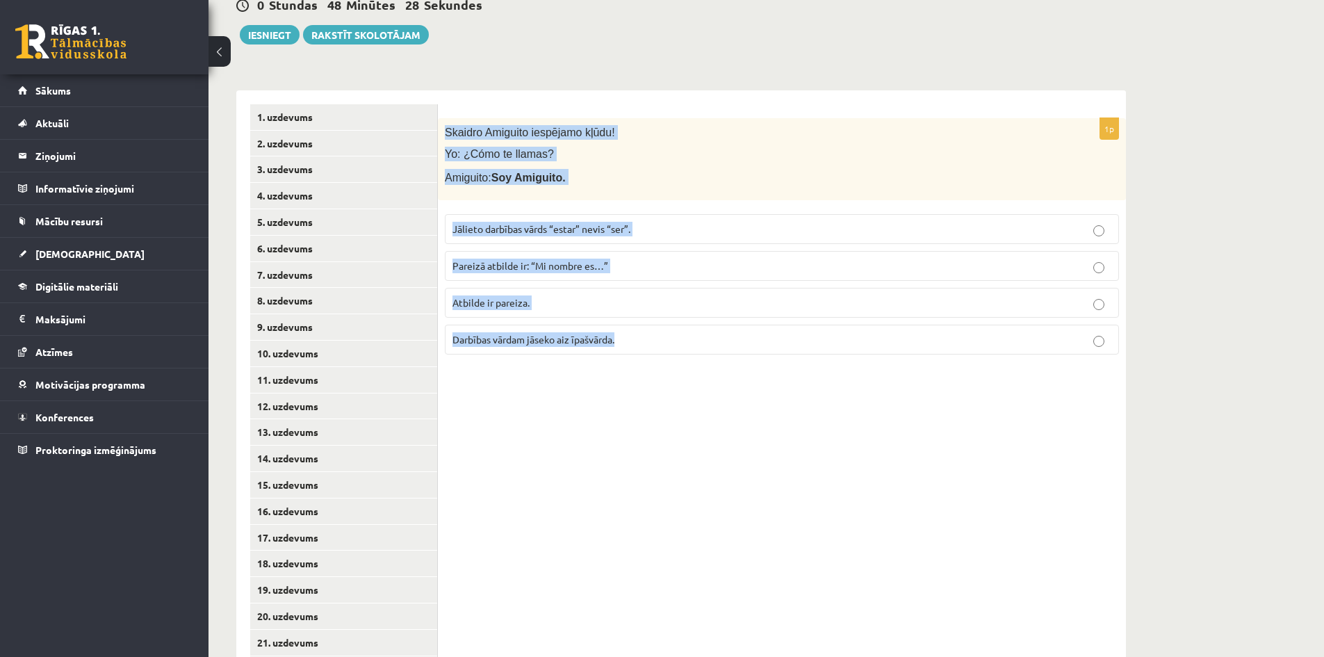
drag, startPoint x: 443, startPoint y: 129, endPoint x: 725, endPoint y: 344, distance: 355.0
click at [725, 344] on div "1p Skaidro Amiguito iespējamo kļūdu! Yo: ¿Cómo te llamas? Amiguito: Soy Amiguit…" at bounding box center [782, 241] width 688 height 247
click at [572, 300] on p "Atbilde ir pareiza." at bounding box center [781, 302] width 659 height 15
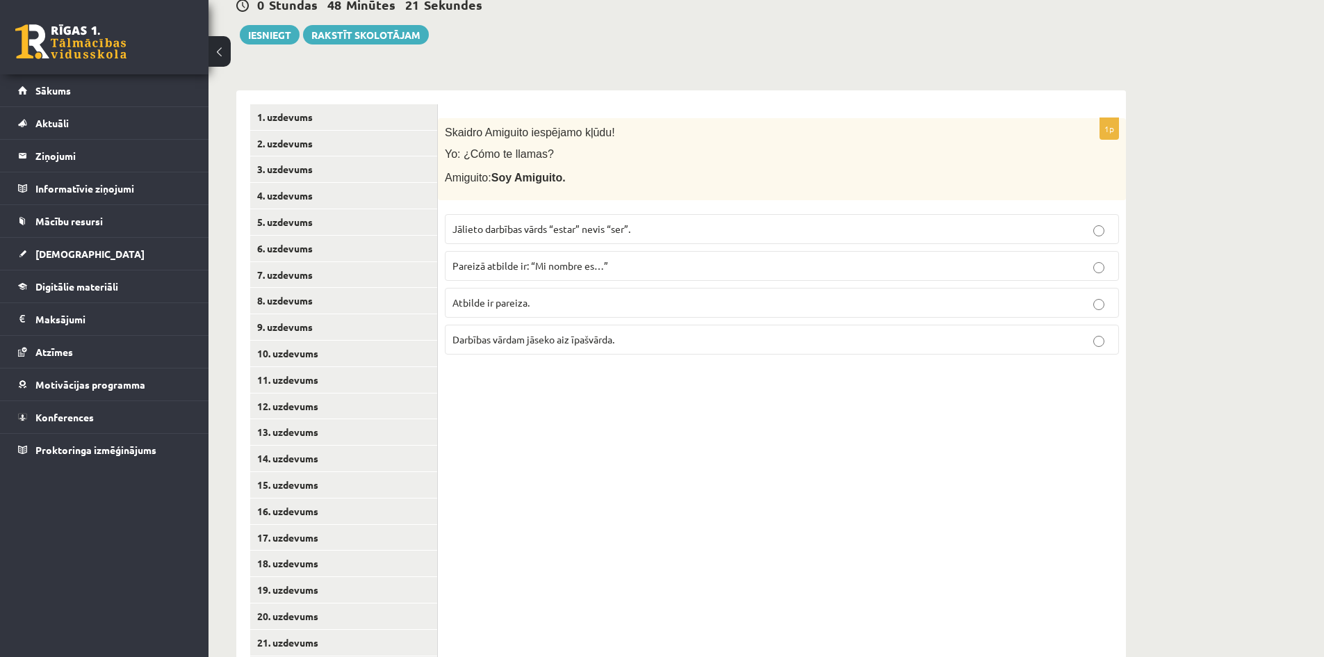
scroll to position [494, 0]
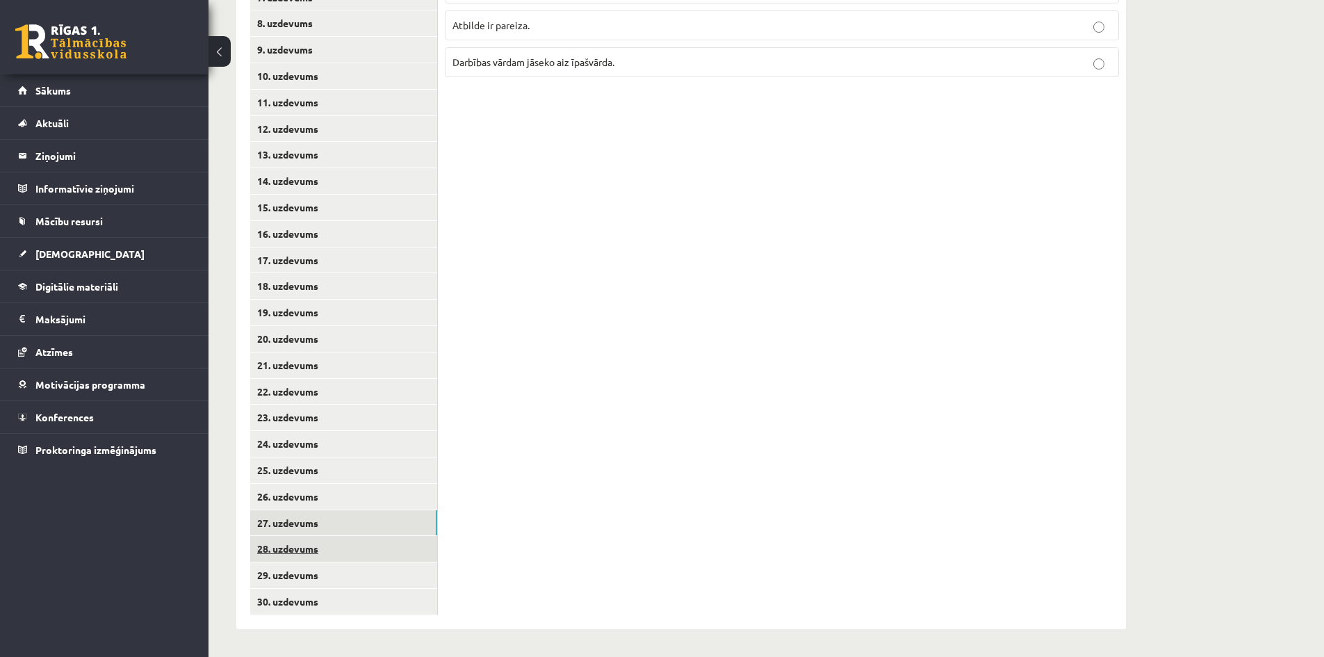
click at [404, 543] on link "28. uzdevums" at bounding box center [343, 549] width 187 height 26
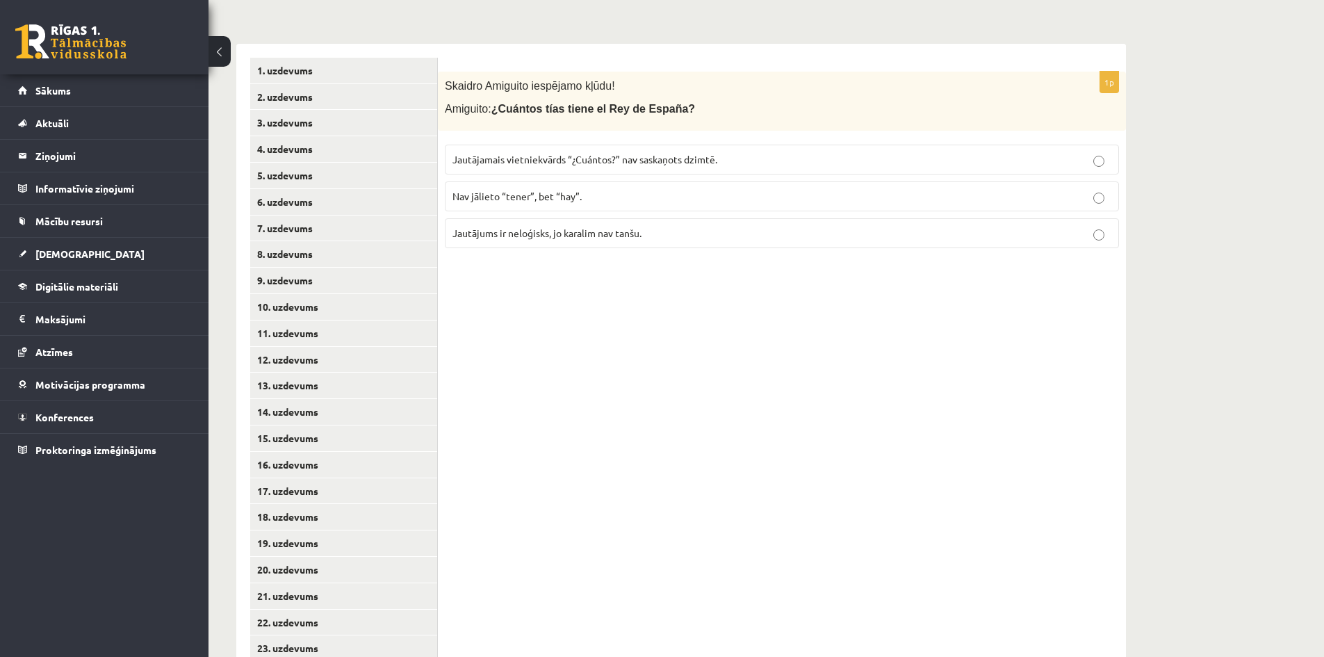
scroll to position [170, 0]
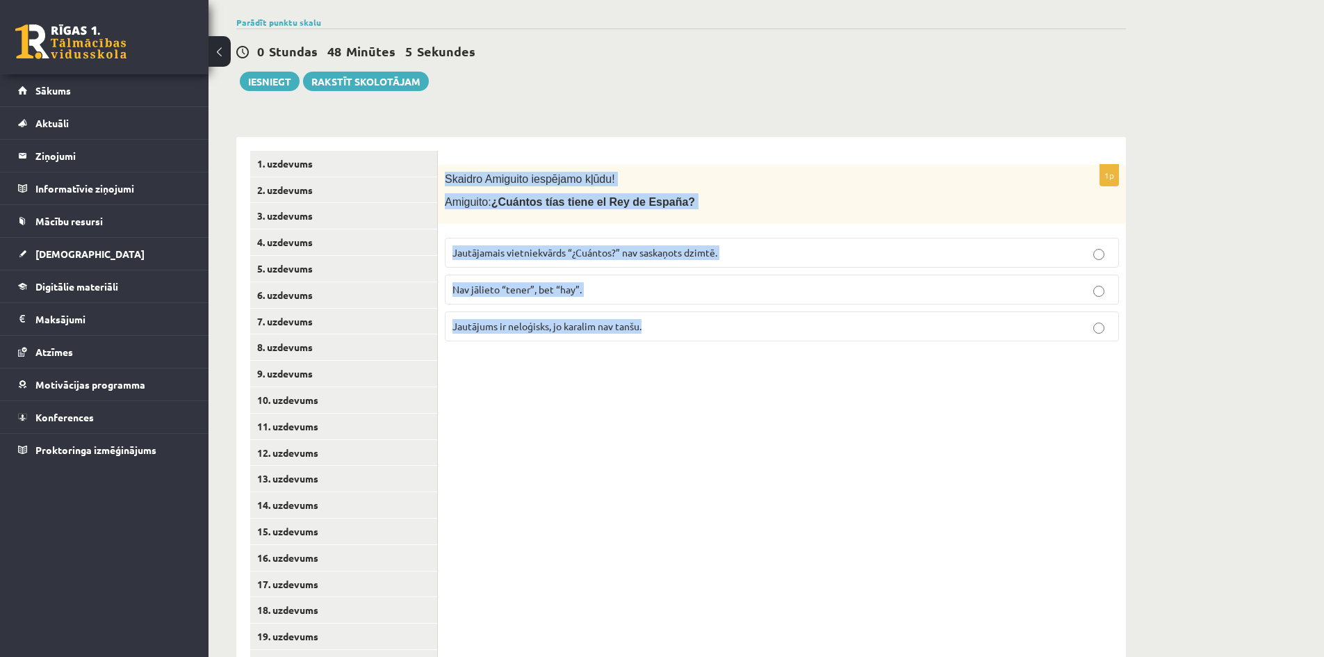
drag, startPoint x: 444, startPoint y: 175, endPoint x: 727, endPoint y: 343, distance: 329.1
click at [727, 343] on div "1p Skaidro Amiguito iespējamo kļūdu! Amiguito: ¿Cuántos tías tiene el Rey de Es…" at bounding box center [782, 259] width 688 height 188
click at [691, 256] on span "Jautājamais vietniekvārds “¿Cuántos?” nav saskaņots dzimtē." at bounding box center [584, 252] width 265 height 13
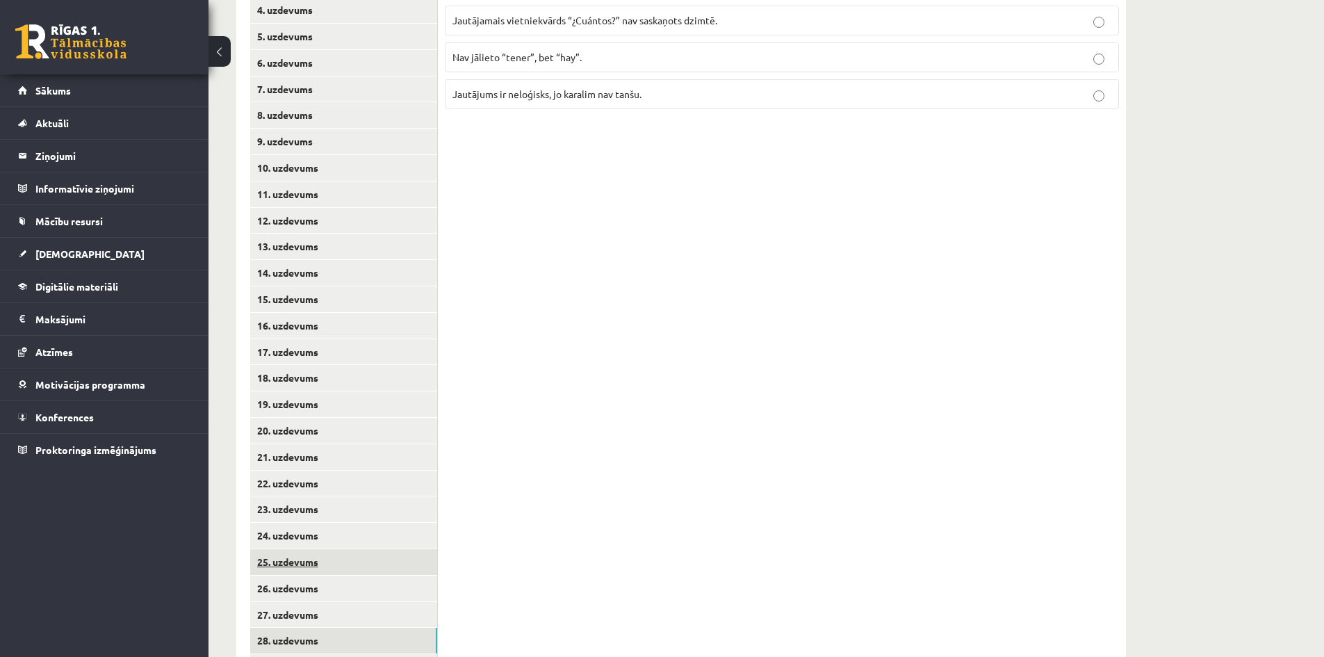
scroll to position [494, 0]
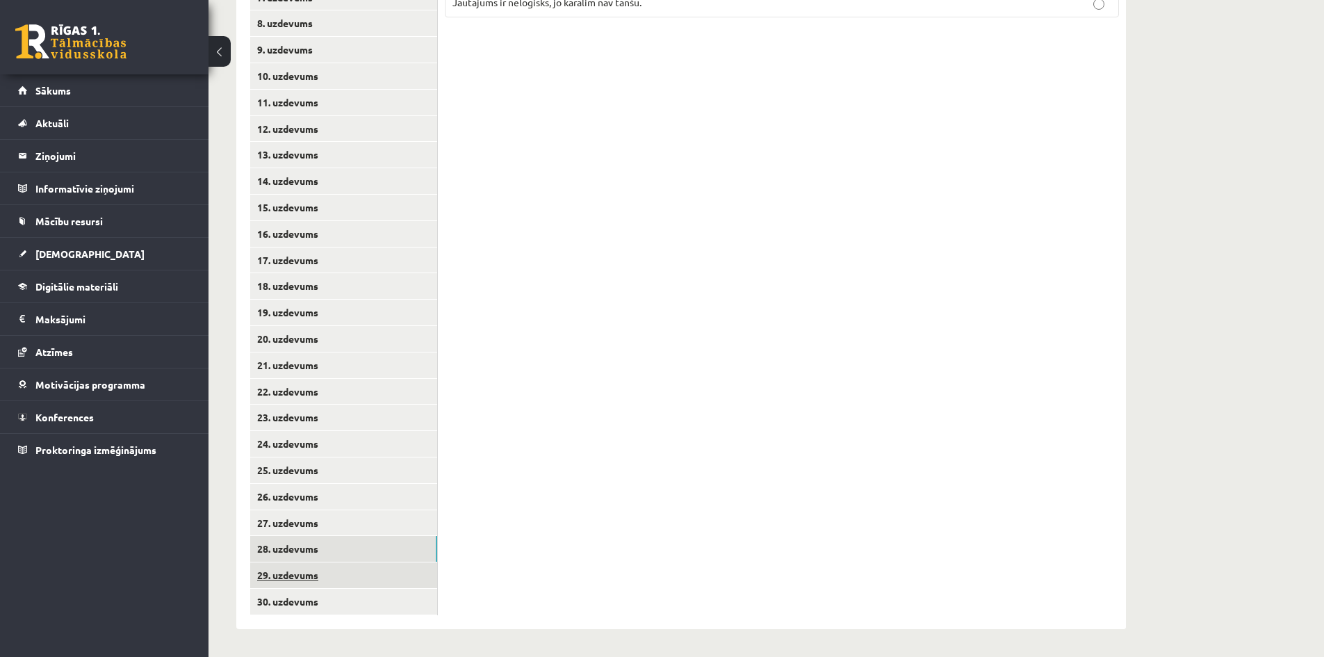
click at [345, 563] on link "29. uzdevums" at bounding box center [343, 575] width 187 height 26
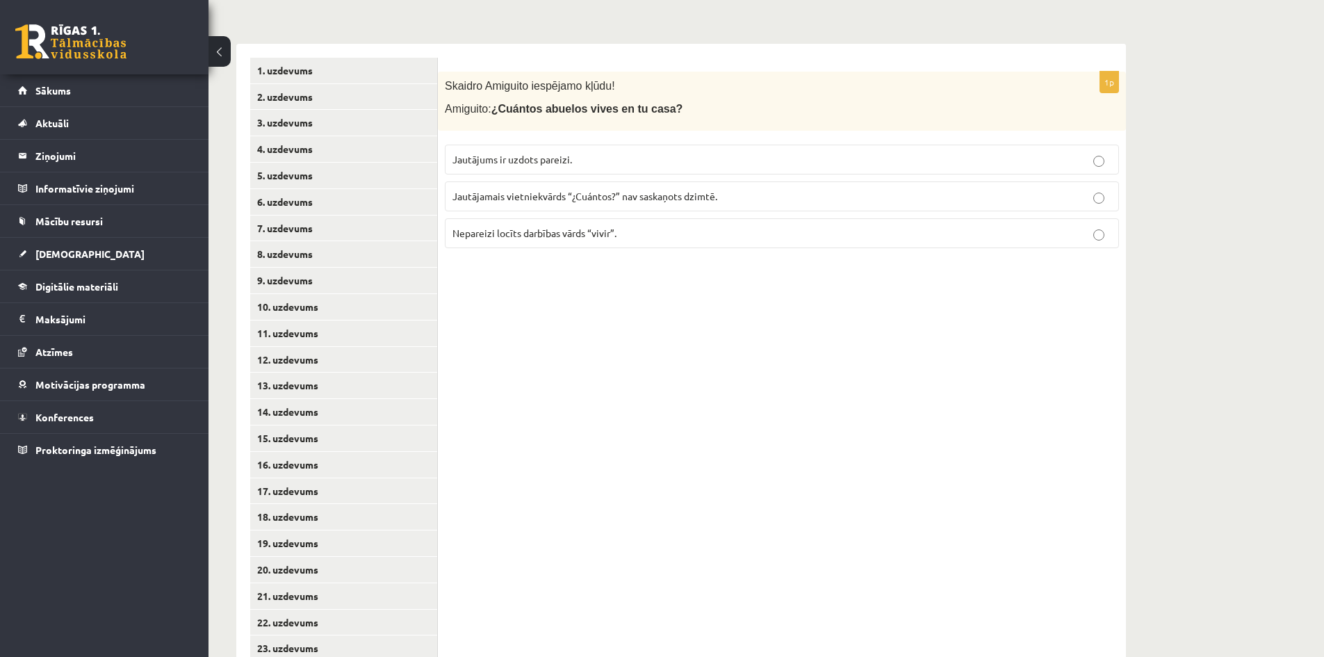
click at [688, 234] on p "Nepareizi locīts darbības vārds “vivir”." at bounding box center [781, 233] width 659 height 15
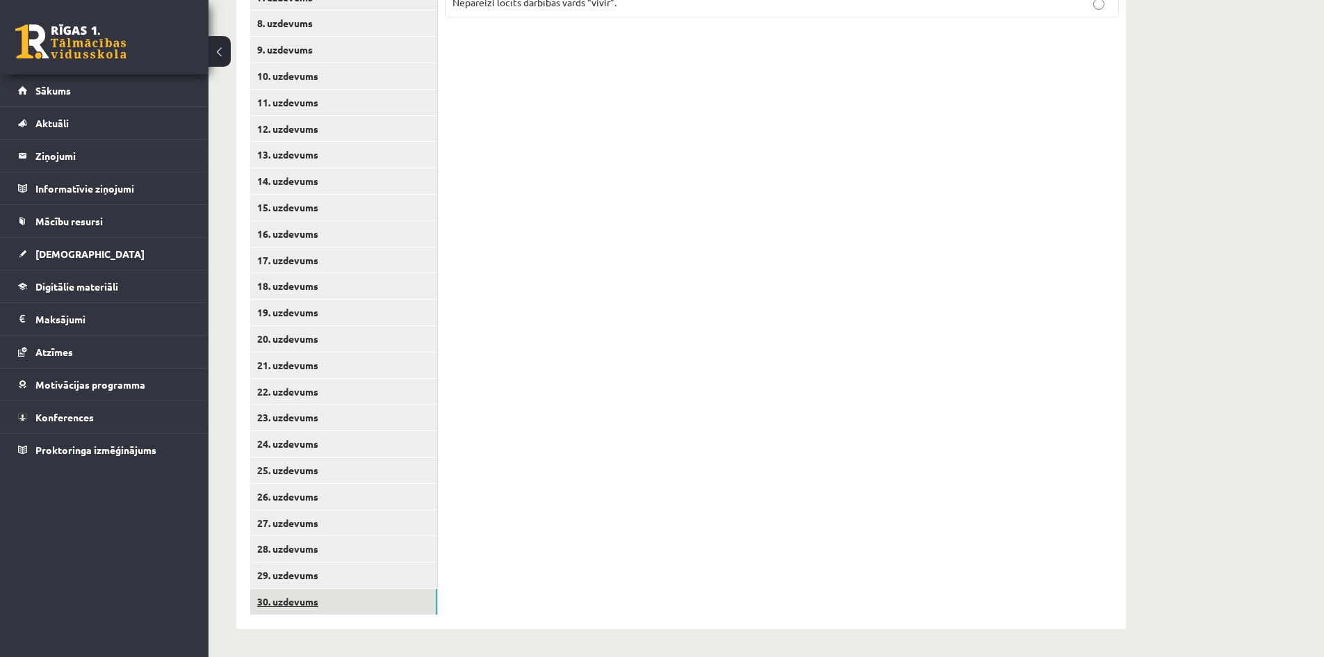
click at [376, 589] on link "30. uzdevums" at bounding box center [343, 602] width 187 height 26
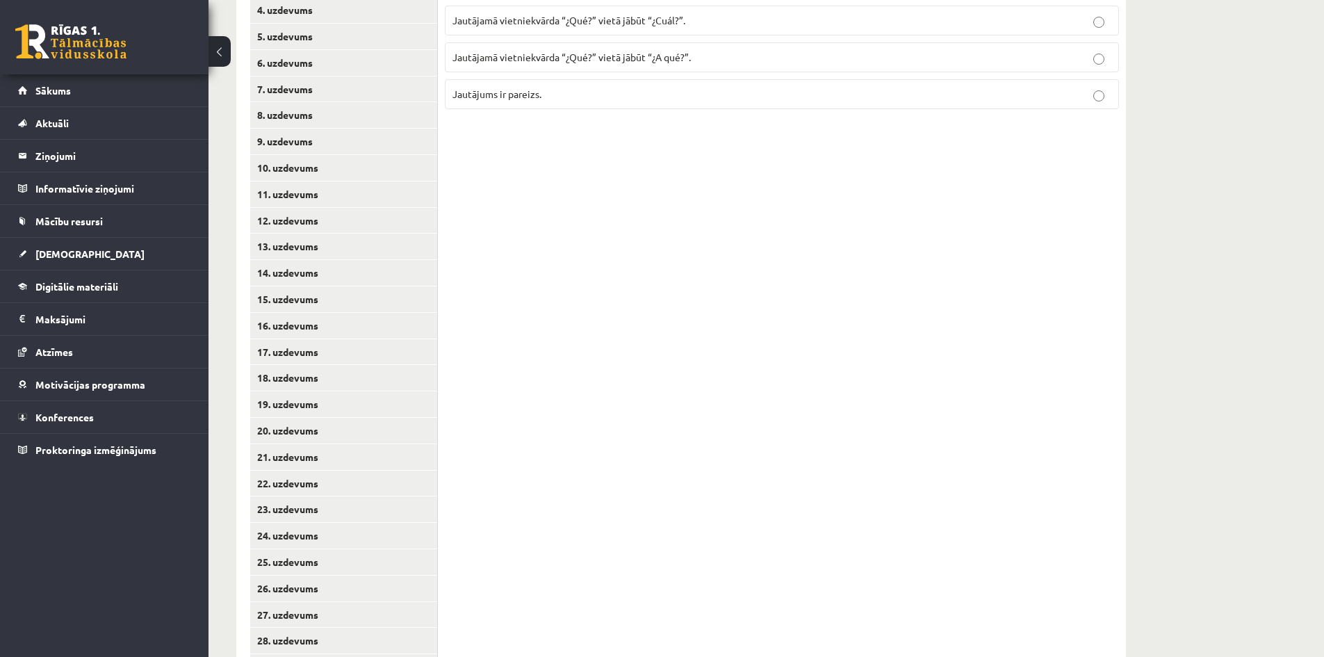
scroll to position [263, 0]
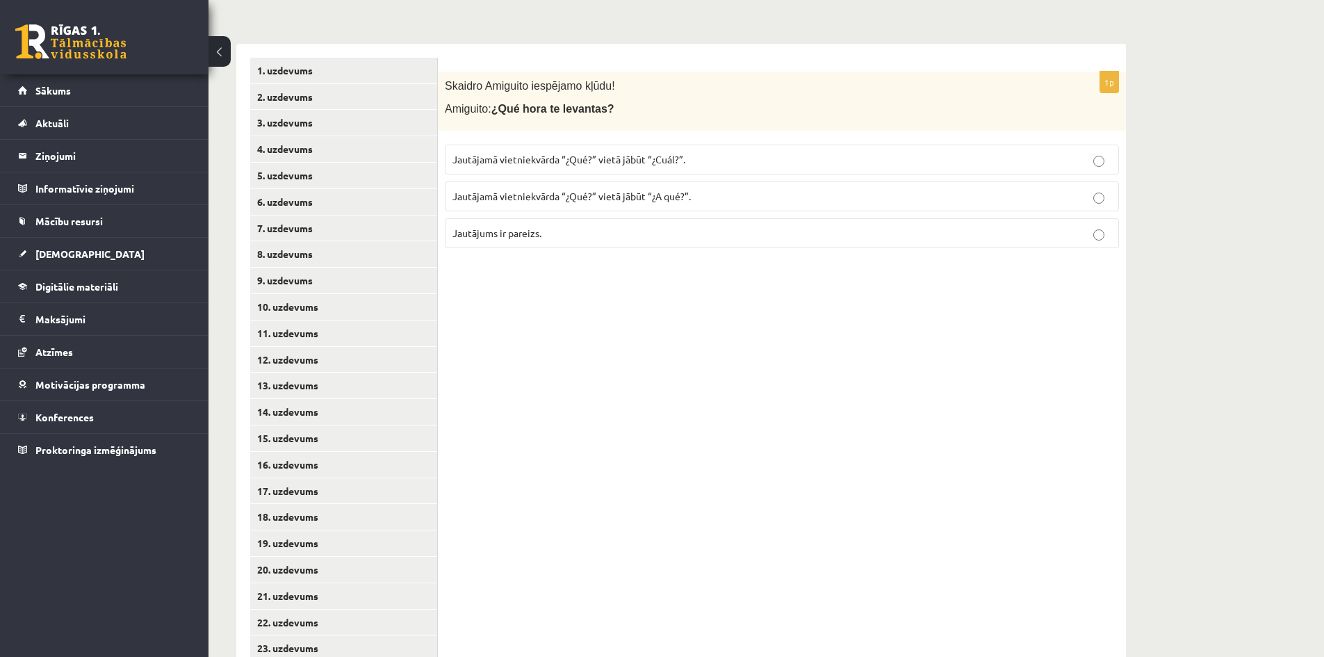
click at [494, 206] on label "Jautājamā vietniekvārda “¿Qué?” vietā jābūt “¿A qué?”." at bounding box center [782, 196] width 674 height 30
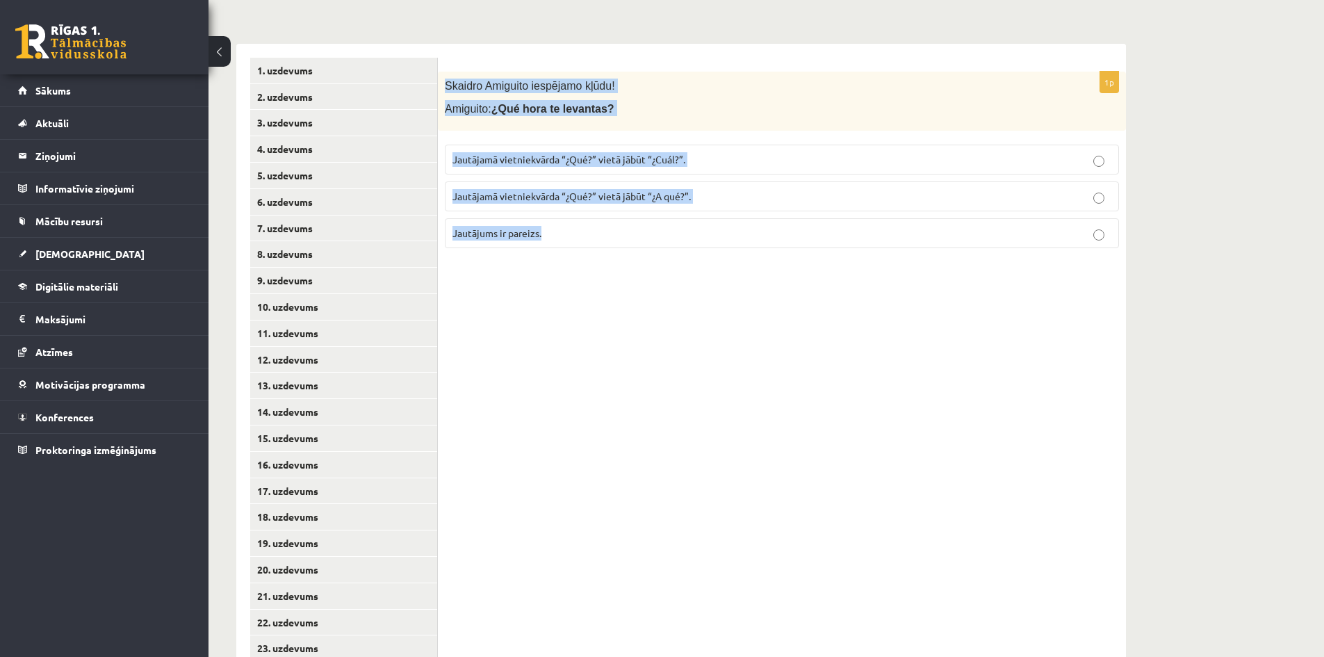
drag, startPoint x: 444, startPoint y: 77, endPoint x: 757, endPoint y: 234, distance: 349.7
click at [757, 234] on div "1p Skaidro Amiguito iespējamo kļūdu! Amiguito: ¿Qué hora te levantas? Jautājamā…" at bounding box center [782, 166] width 688 height 188
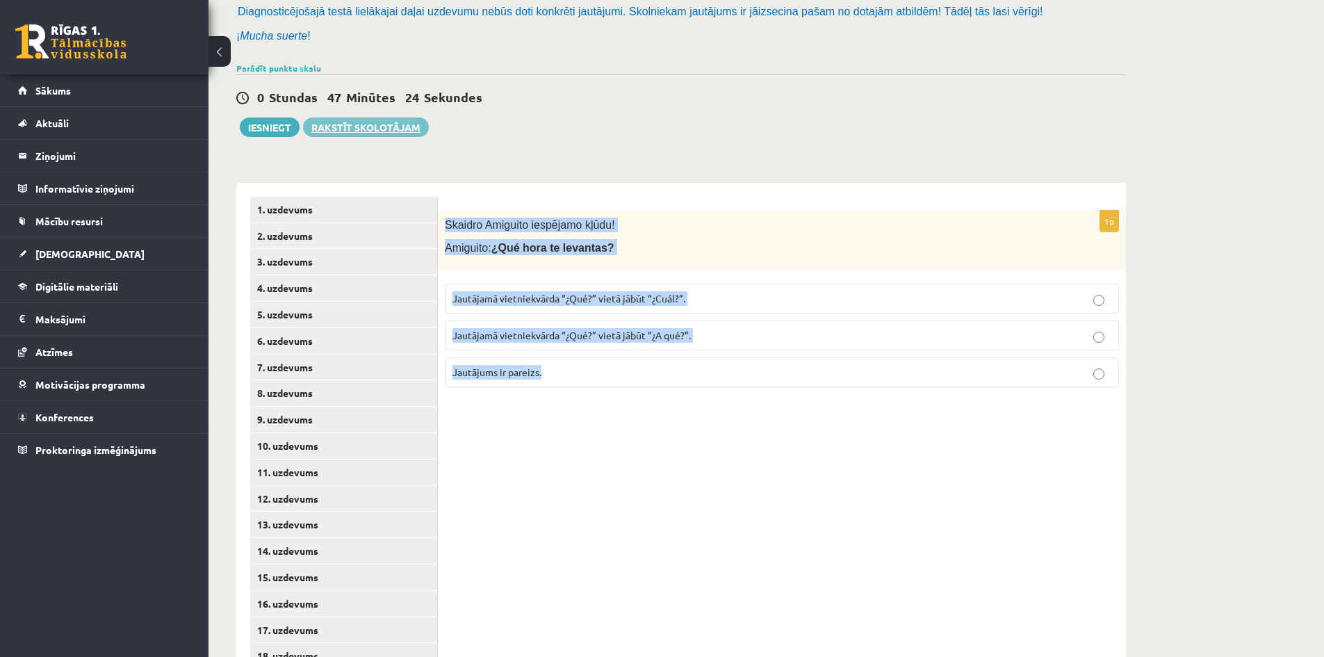
scroll to position [0, 0]
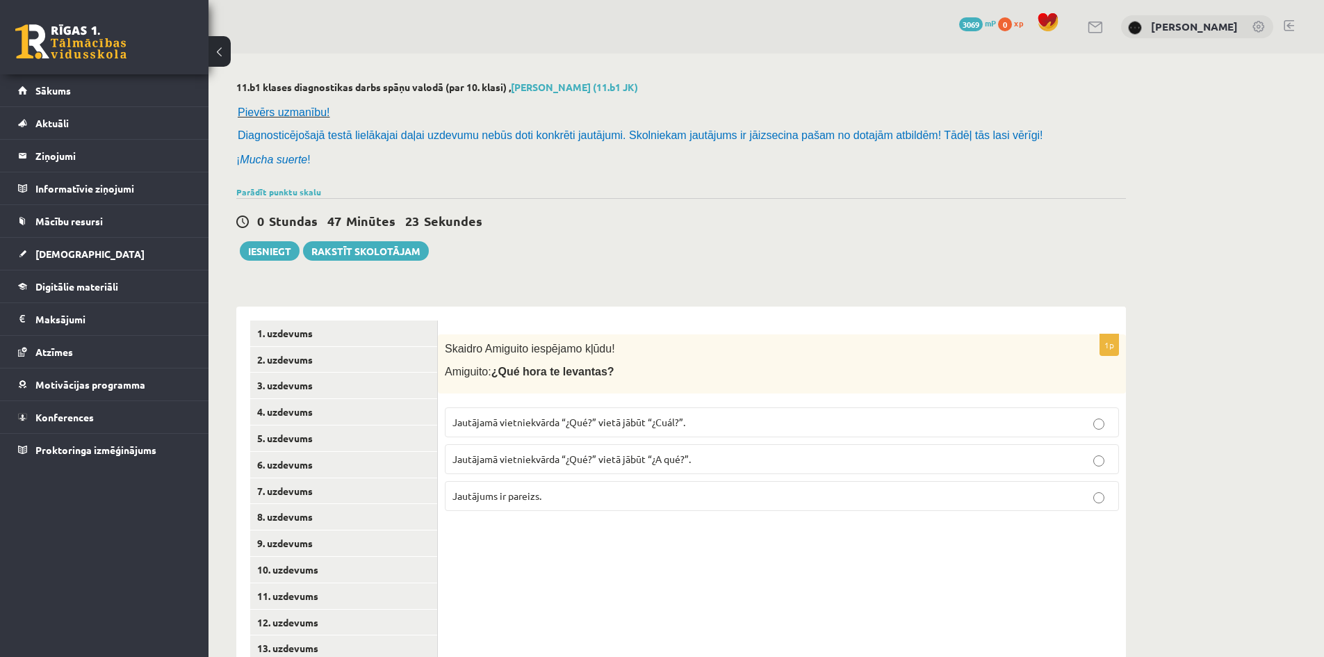
click at [243, 241] on div "Iesniegt Rakstīt skolotājam" at bounding box center [332, 250] width 193 height 19
click at [256, 261] on button "Iesniegt" at bounding box center [270, 250] width 60 height 19
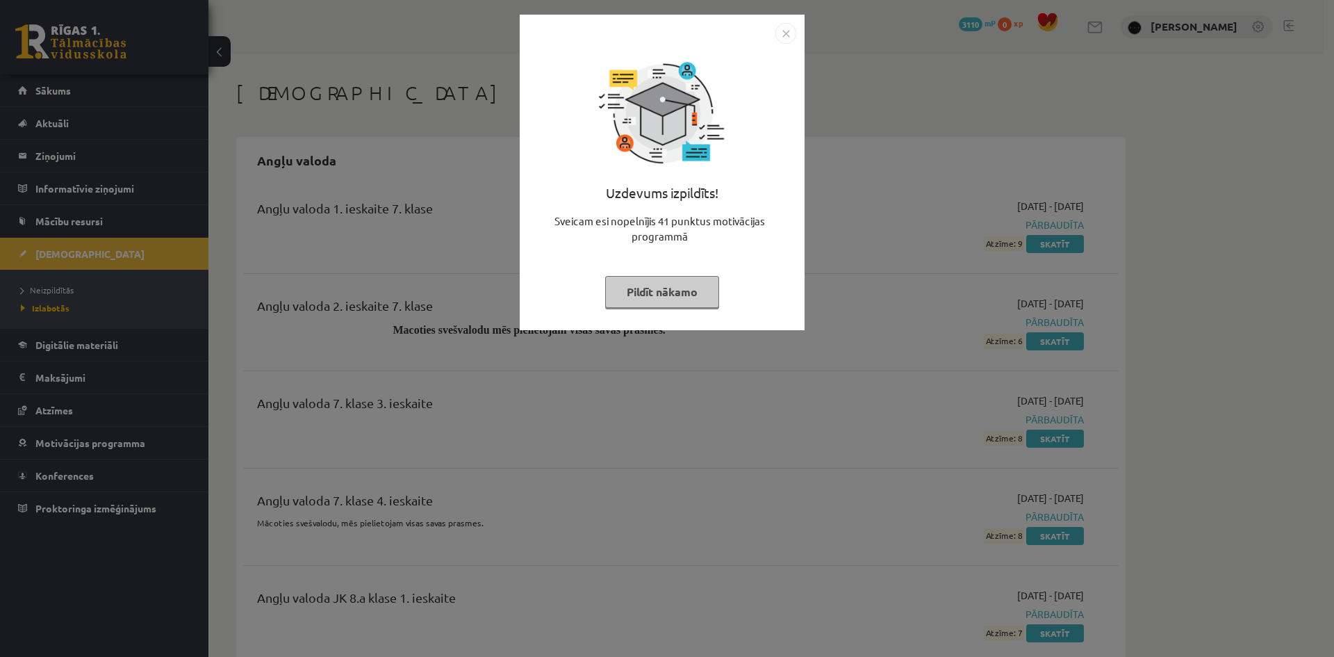
click at [788, 37] on img "Close" at bounding box center [786, 33] width 21 height 21
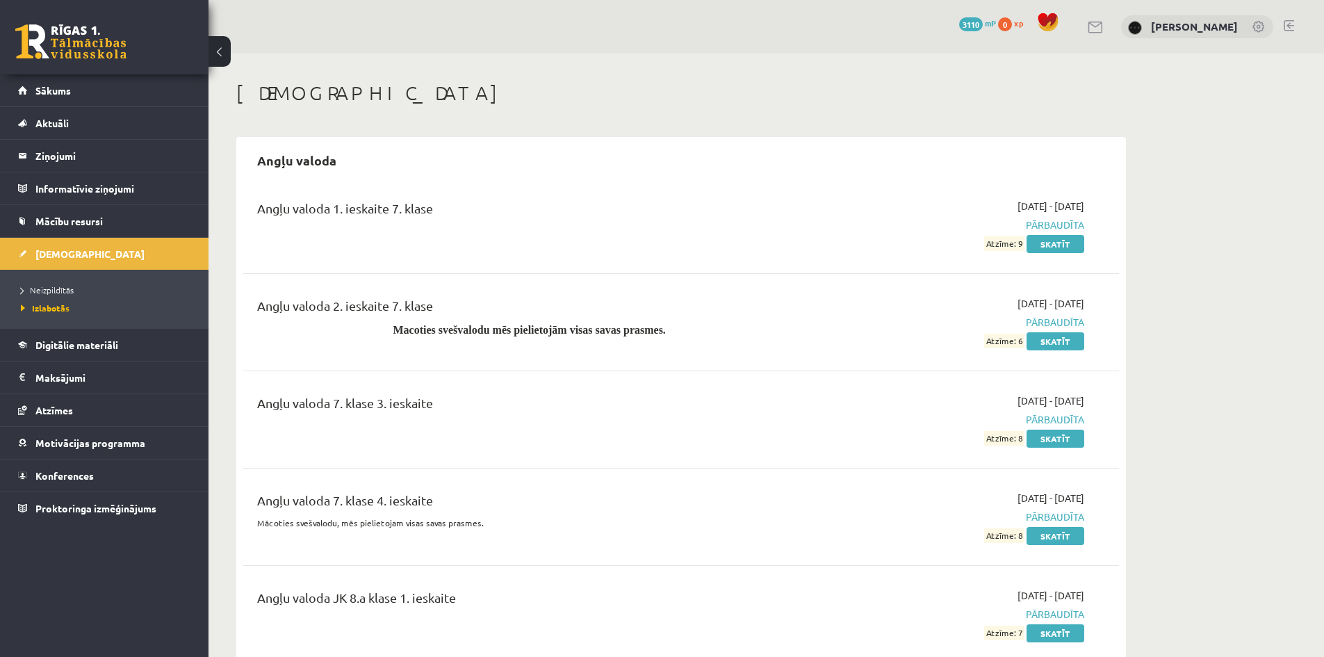
click at [68, 296] on li "Neizpildītās" at bounding box center [108, 290] width 174 height 18
click at [67, 295] on link "Neizpildītās" at bounding box center [108, 290] width 174 height 13
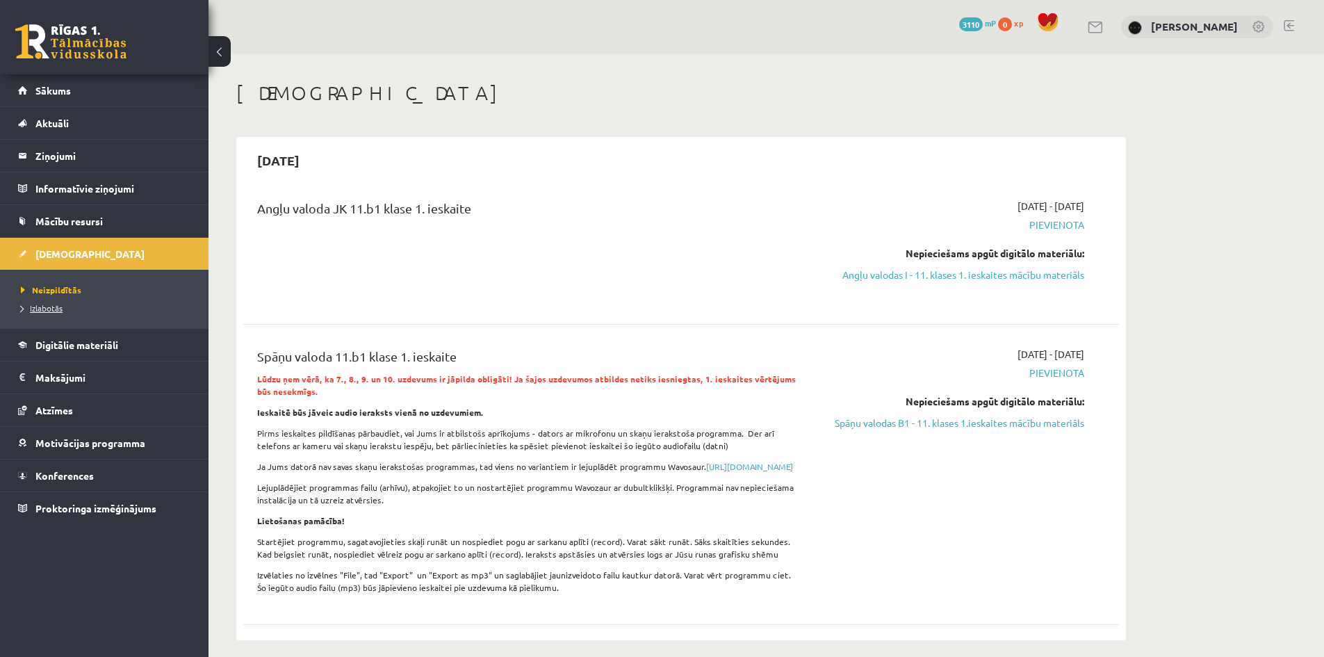
click at [53, 305] on span "Izlabotās" at bounding box center [42, 307] width 42 height 11
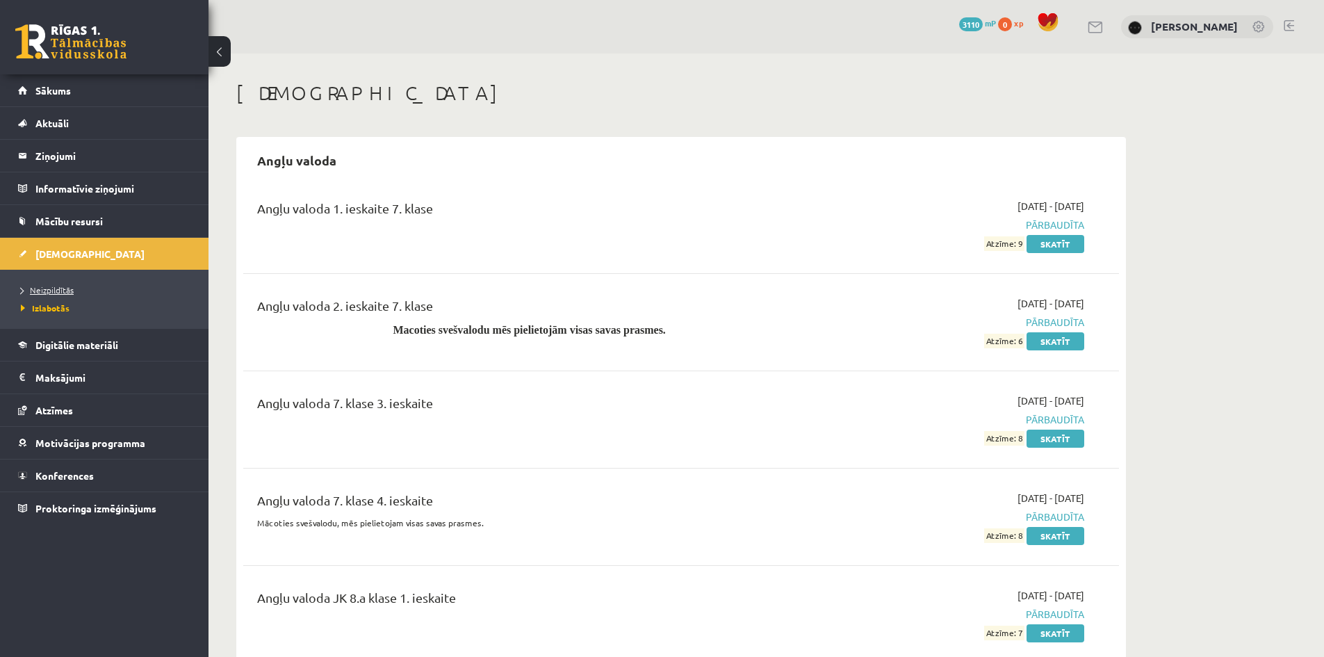
click at [47, 290] on span "Neizpildītās" at bounding box center [47, 289] width 53 height 11
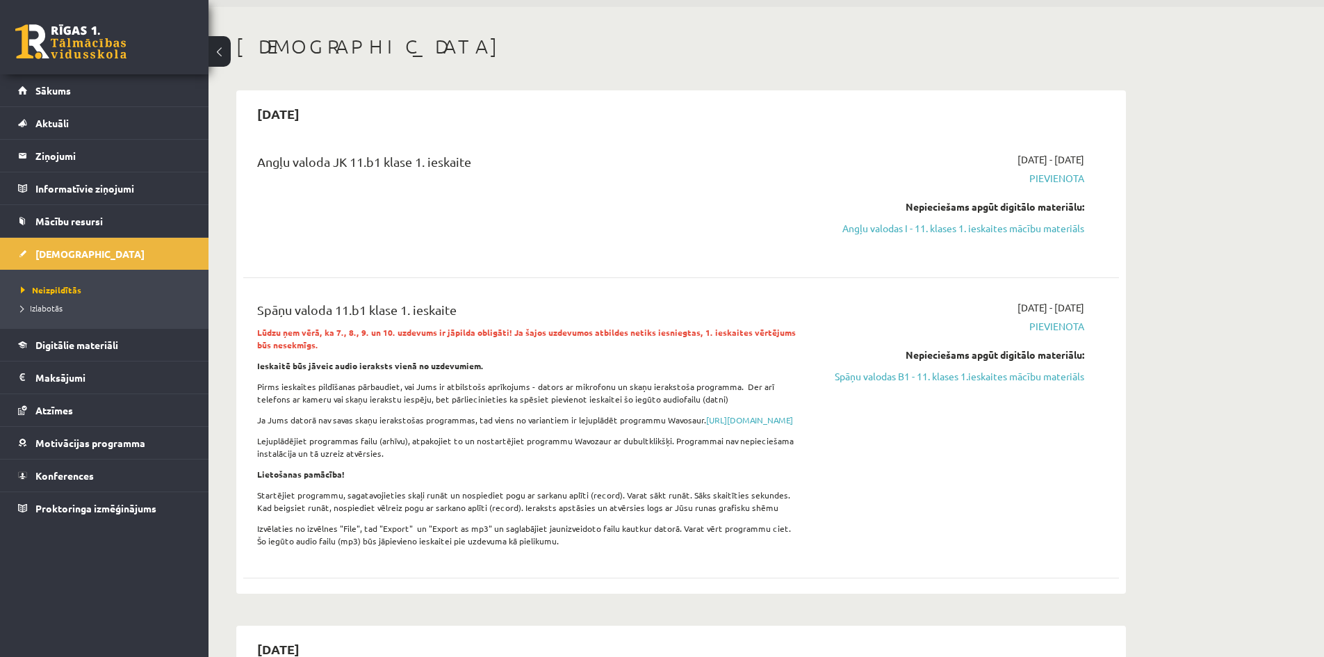
scroll to position [370, 0]
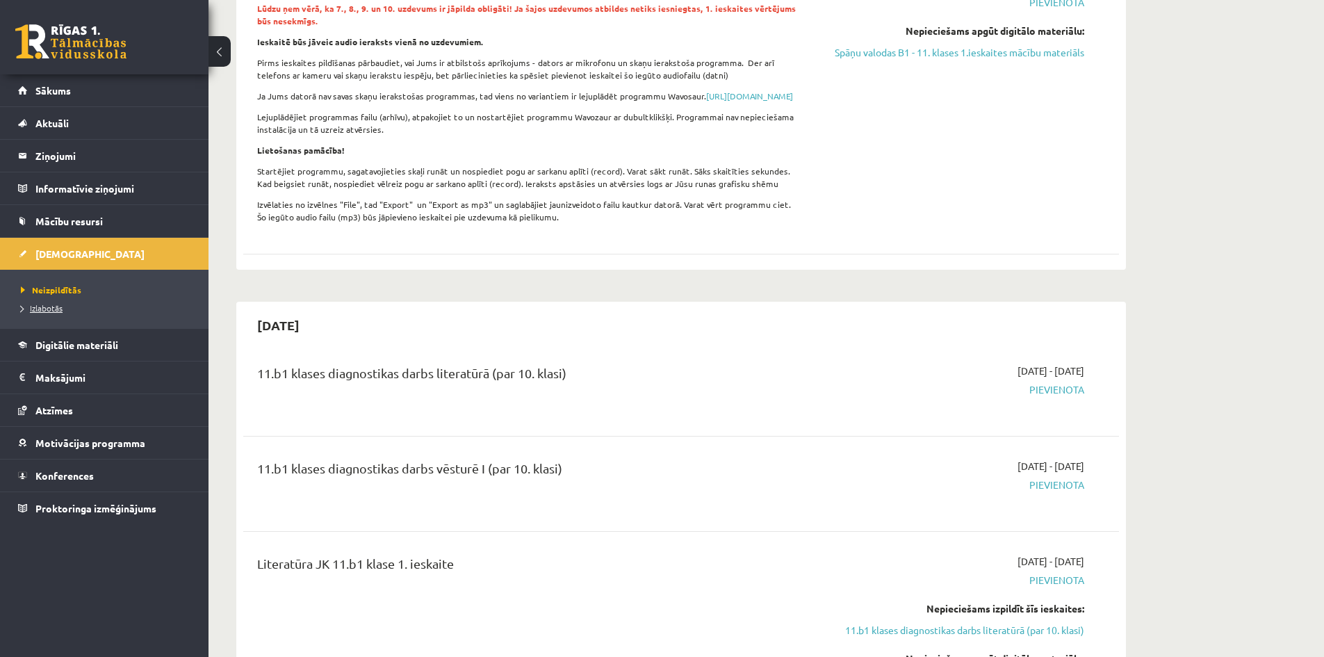
click at [68, 311] on link "Izlabotās" at bounding box center [108, 308] width 174 height 13
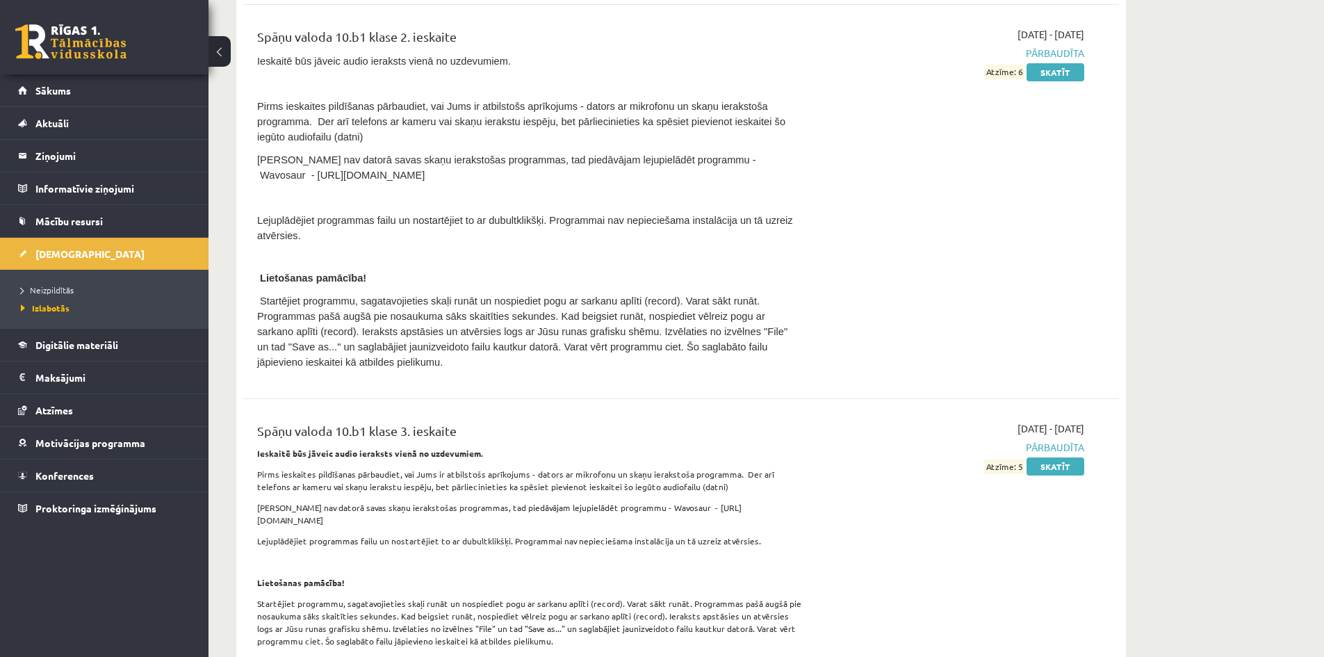
scroll to position [16495, 0]
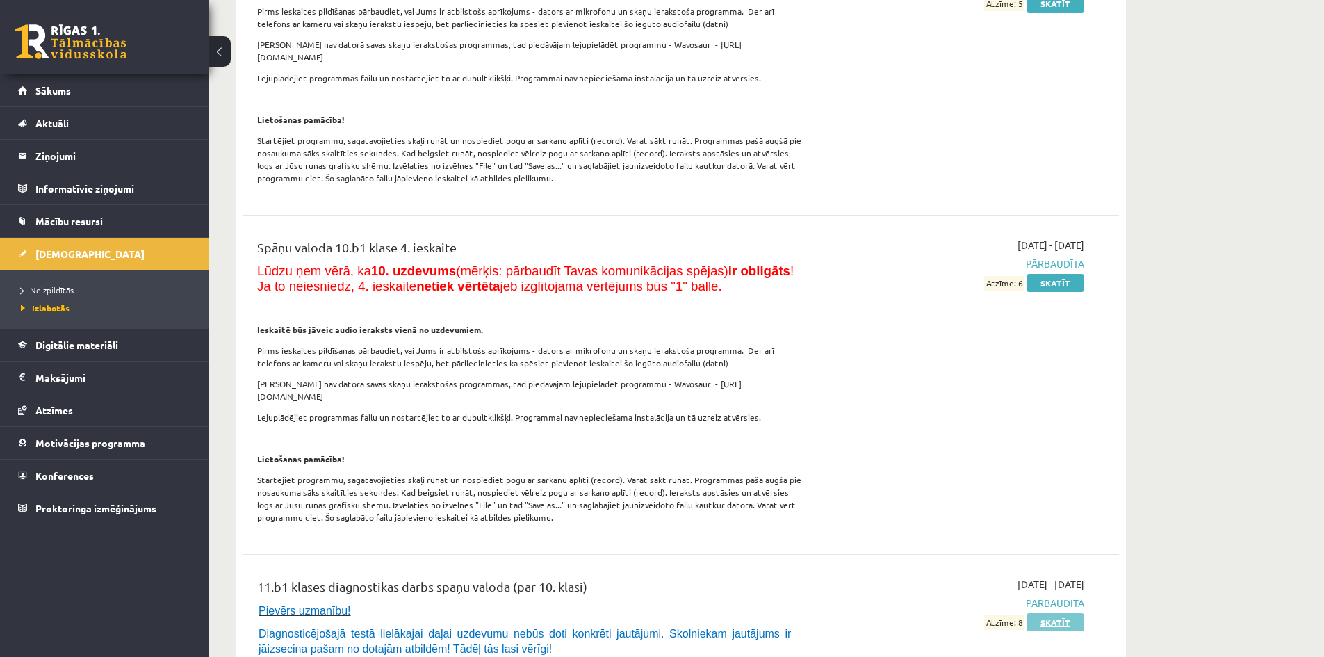
click at [1033, 613] on link "Skatīt" at bounding box center [1056, 622] width 58 height 18
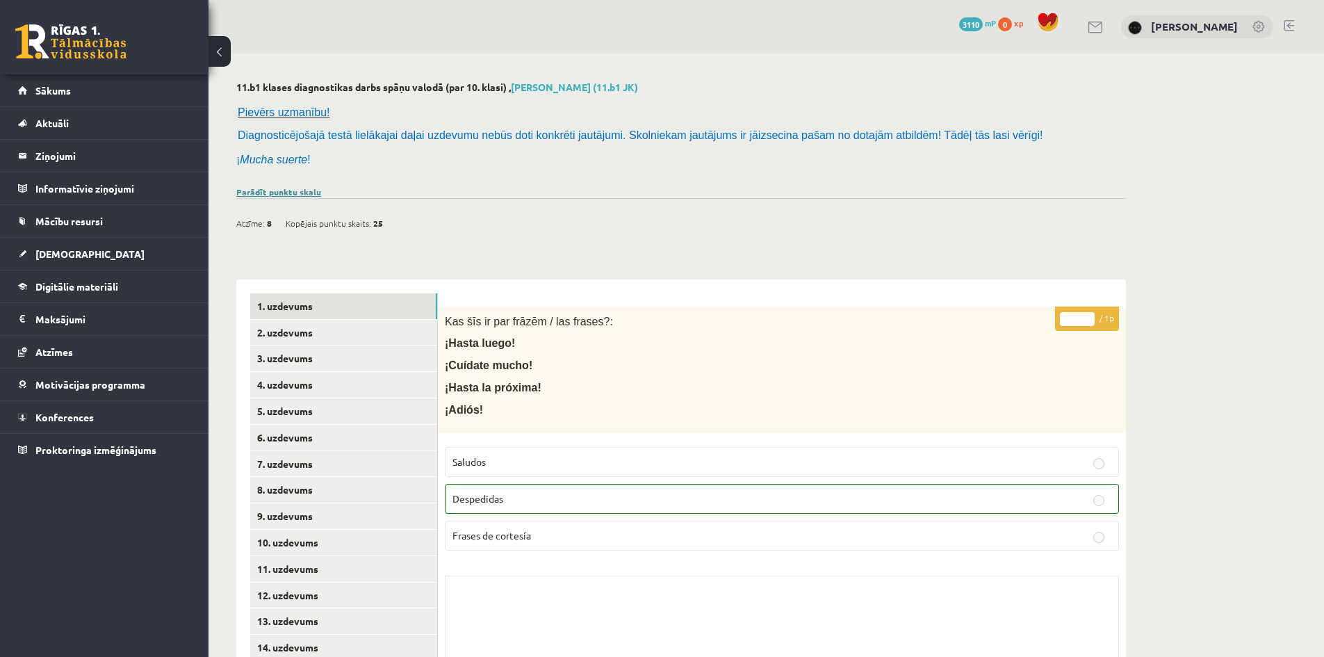
click at [260, 193] on link "Parādīt punktu skalu" at bounding box center [278, 191] width 85 height 11
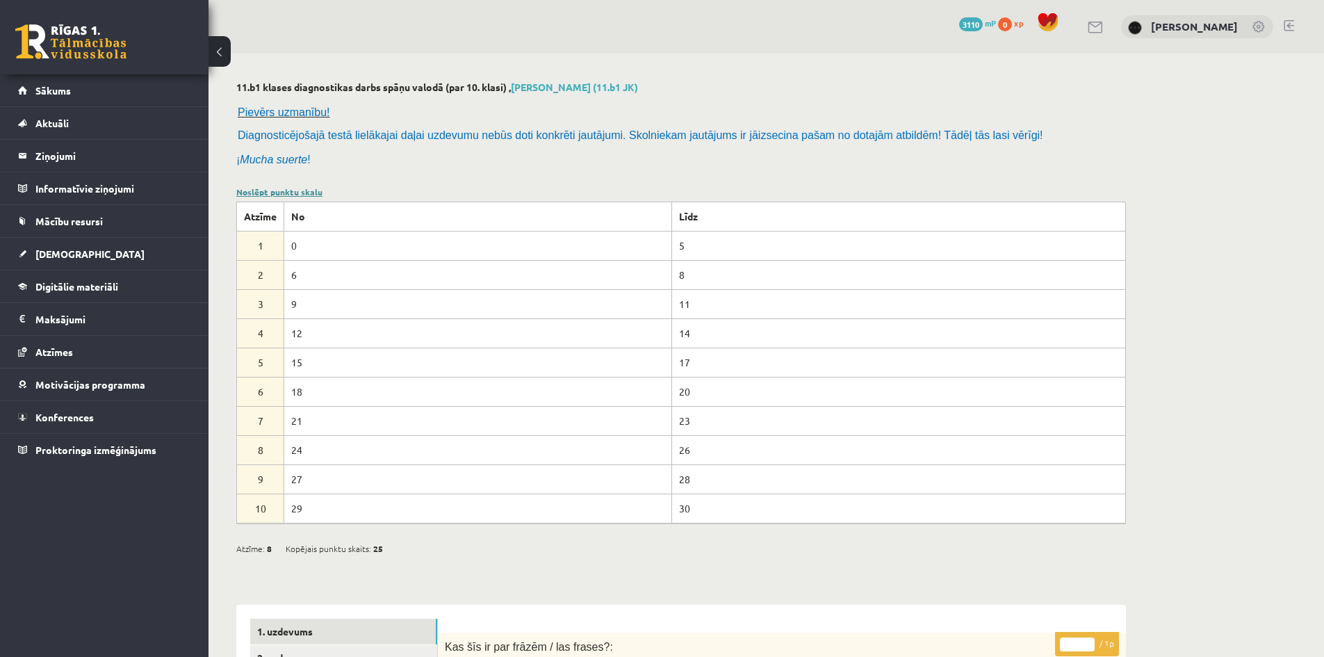
click at [260, 193] on link "Noslēpt punktu skalu" at bounding box center [279, 191] width 86 height 11
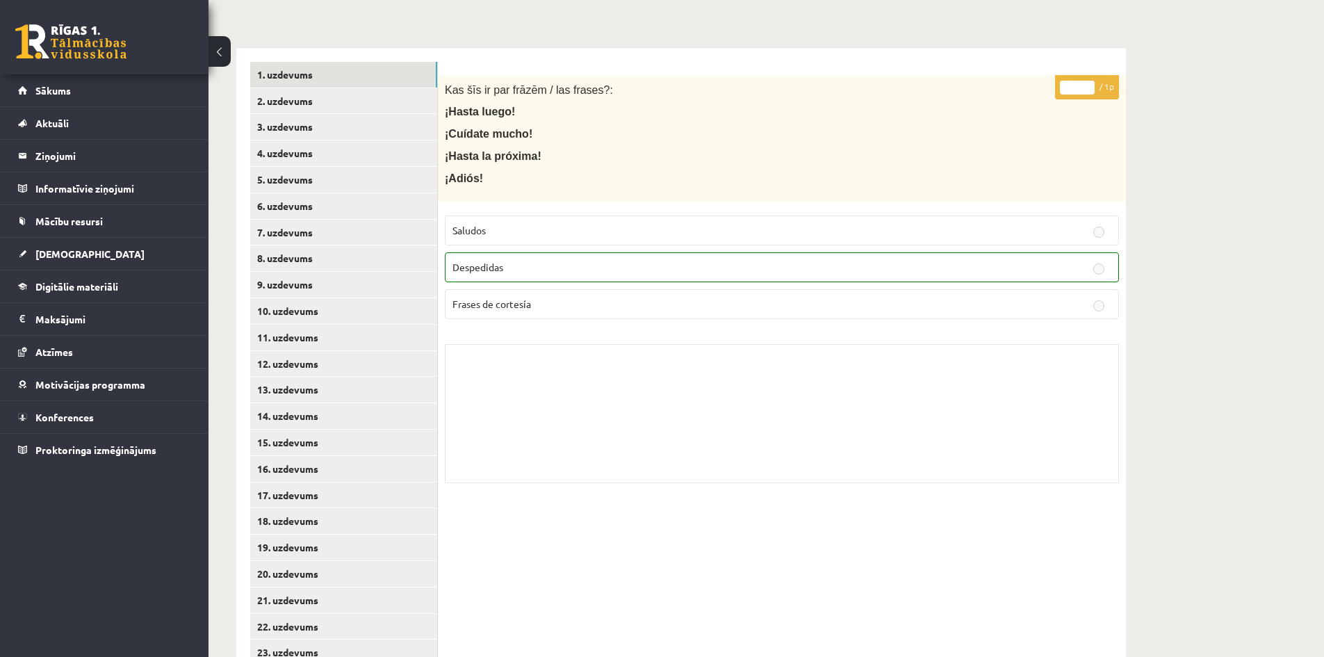
scroll to position [278, 0]
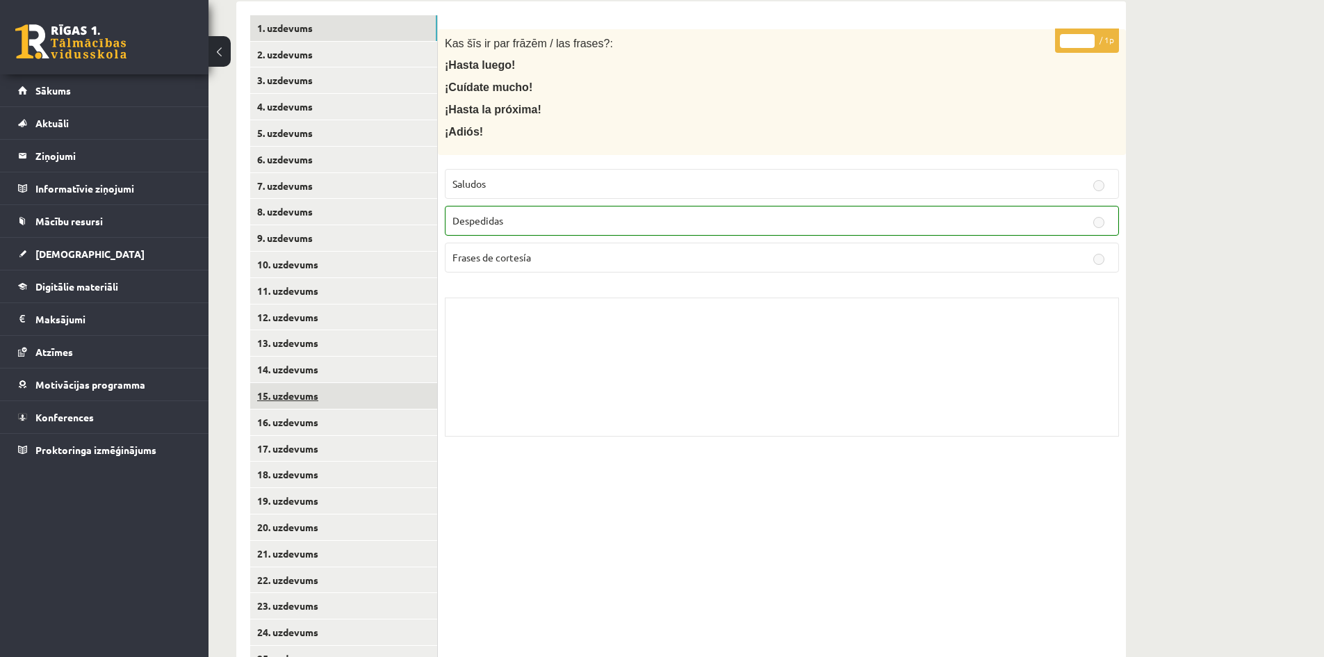
click at [398, 388] on link "15. uzdevums" at bounding box center [343, 396] width 187 height 26
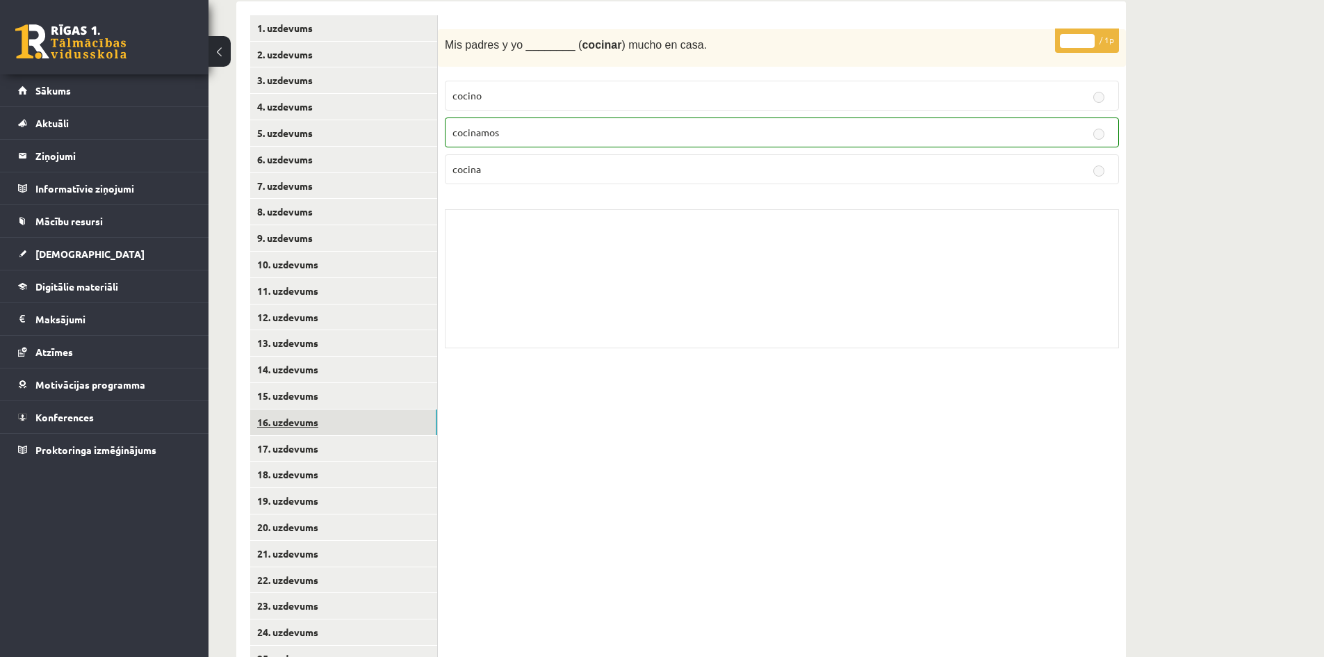
click at [386, 416] on link "16. uzdevums" at bounding box center [343, 422] width 187 height 26
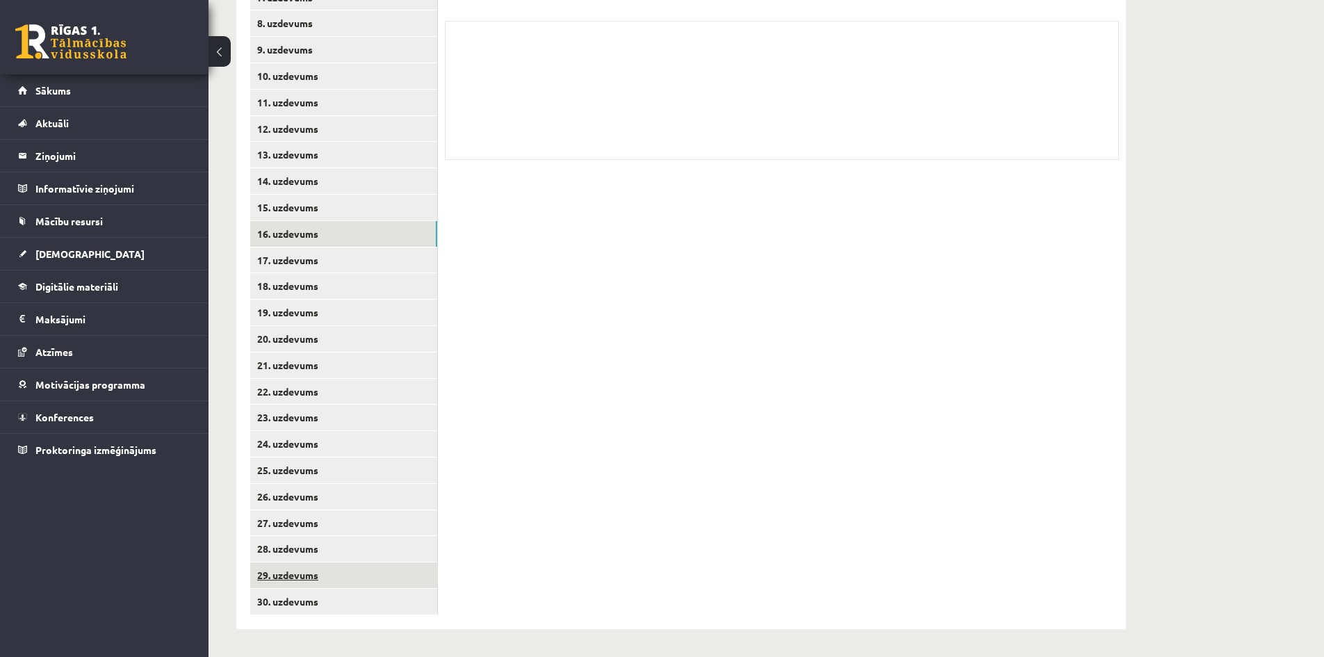
click at [354, 585] on link "29. uzdevums" at bounding box center [343, 575] width 187 height 26
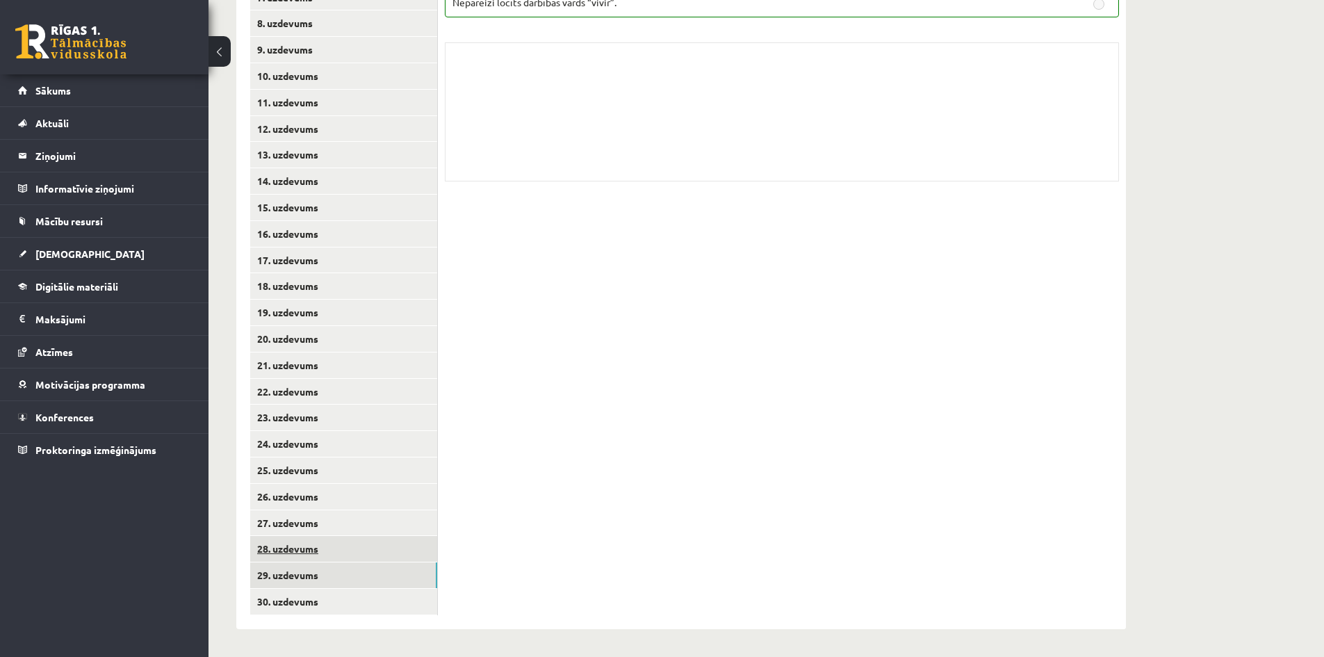
click at [360, 550] on link "28. uzdevums" at bounding box center [343, 549] width 187 height 26
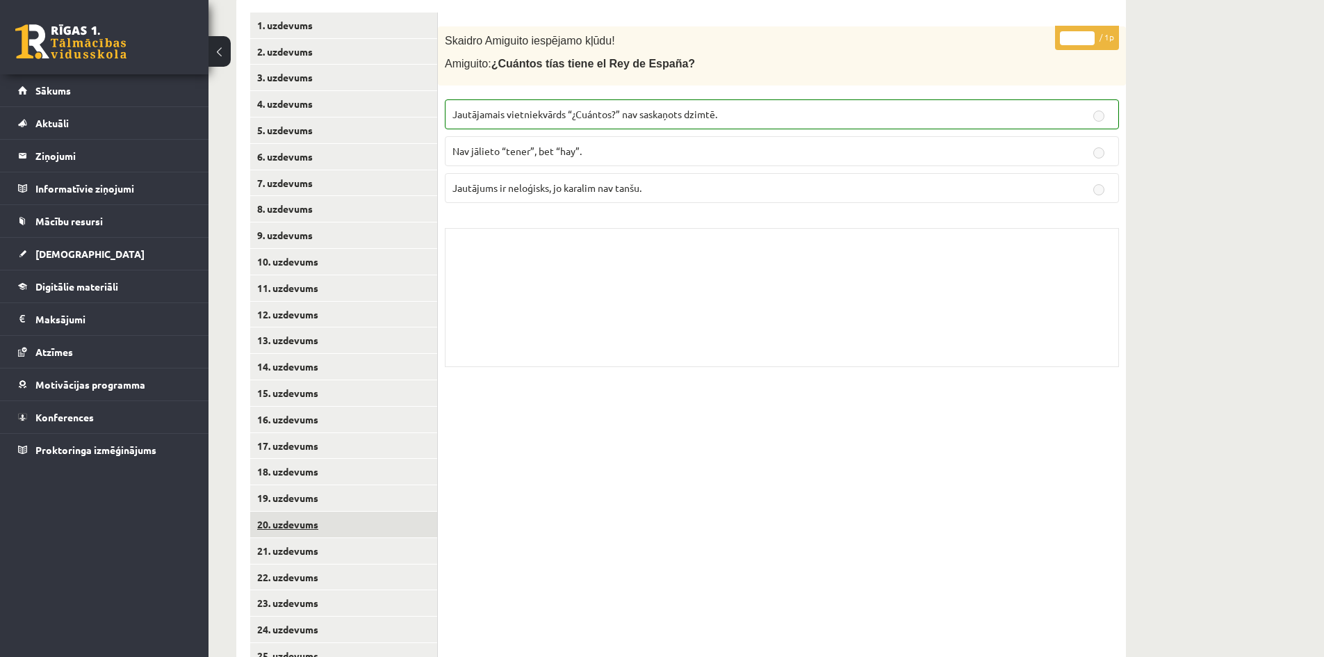
scroll to position [374, 0]
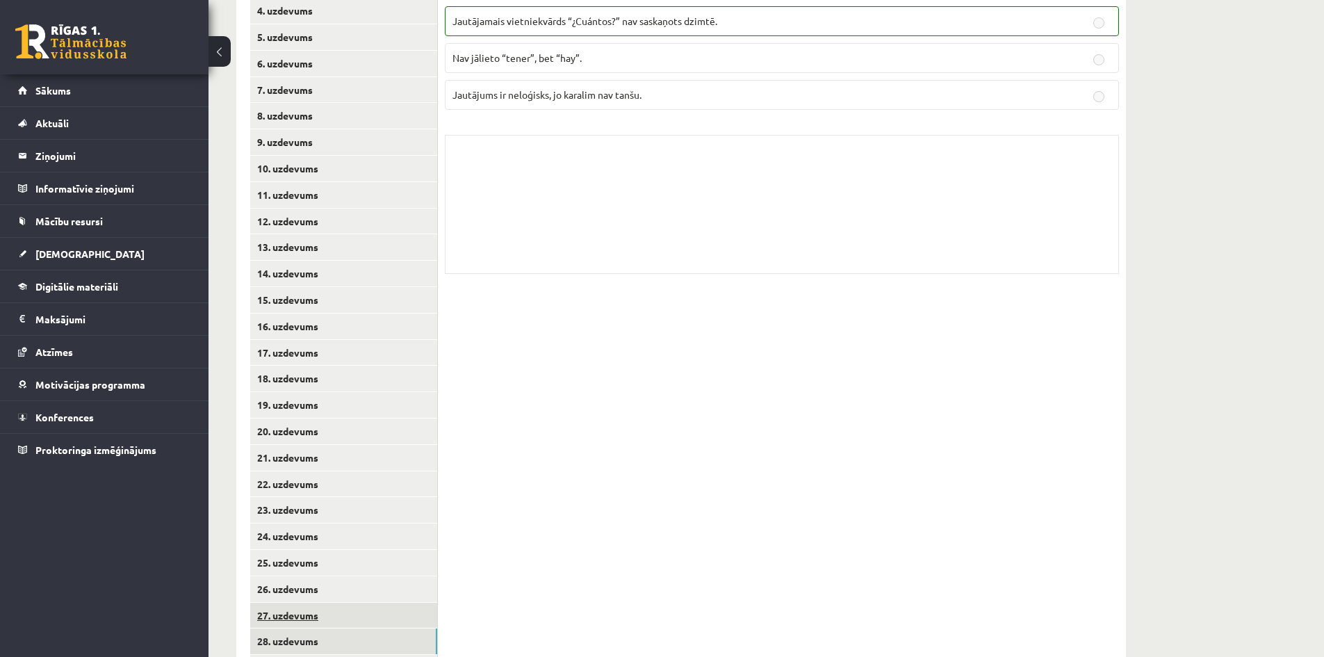
click at [359, 618] on link "27. uzdevums" at bounding box center [343, 616] width 187 height 26
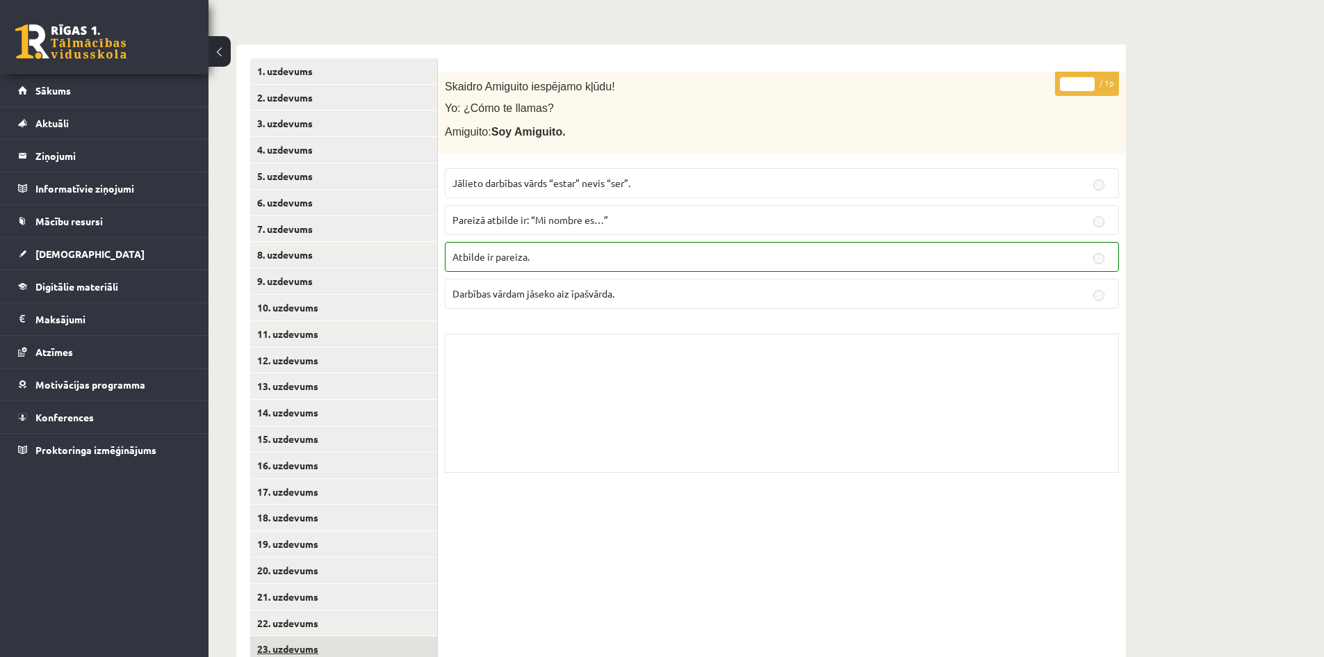
scroll to position [327, 0]
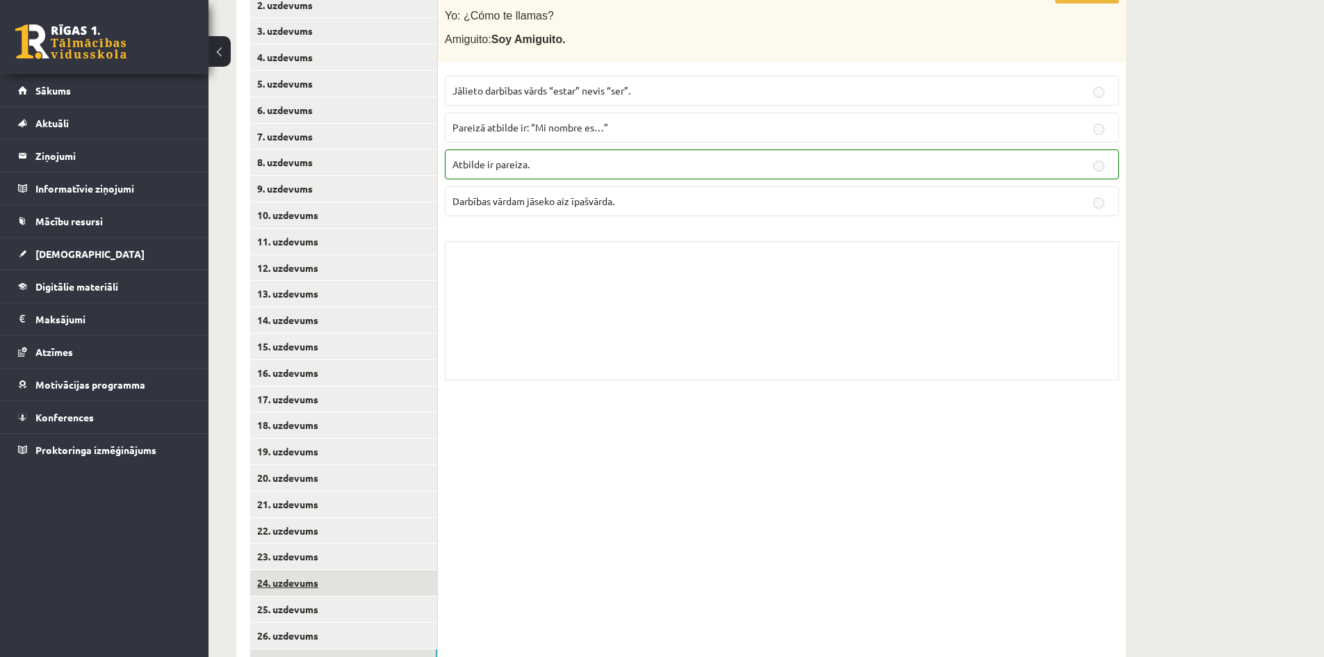
click at [381, 575] on link "24. uzdevums" at bounding box center [343, 583] width 187 height 26
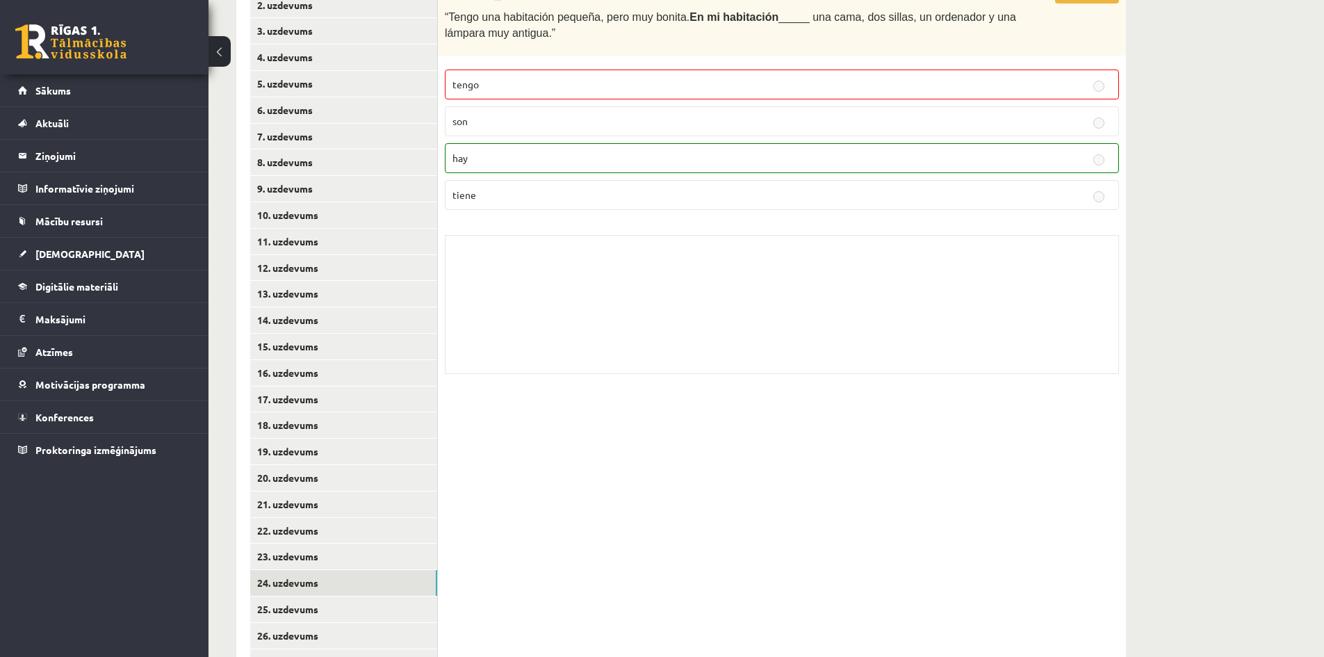
scroll to position [188, 0]
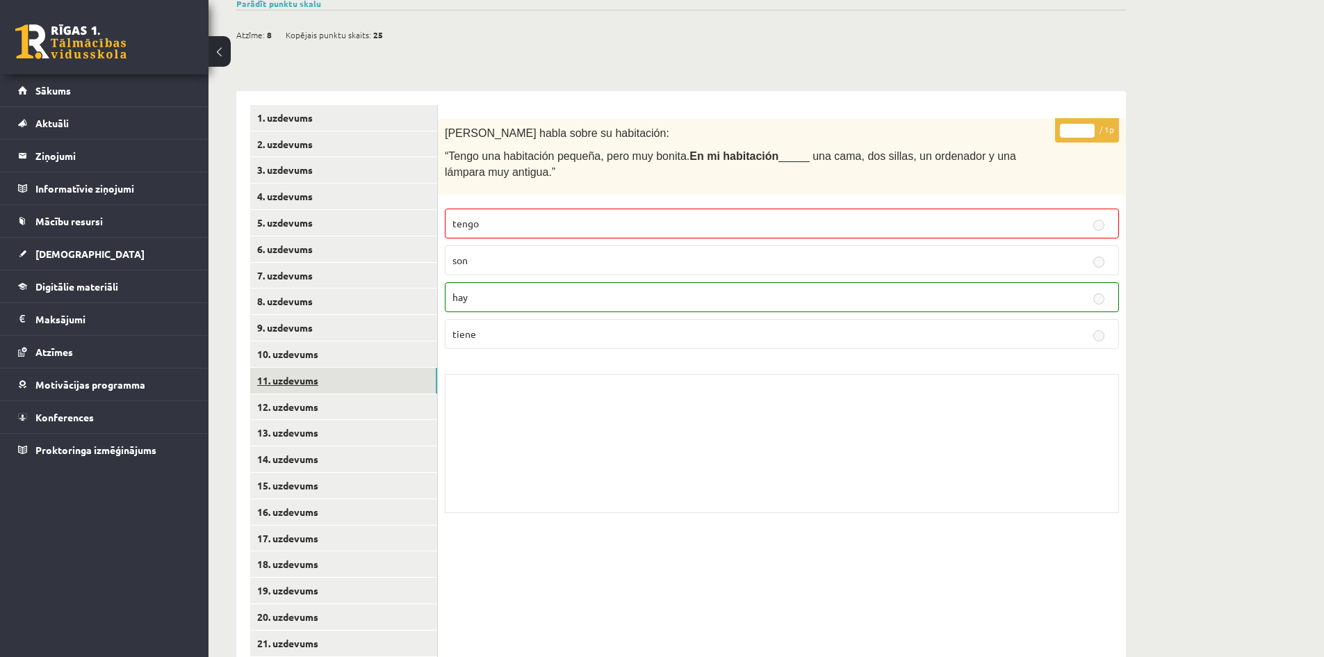
click at [357, 368] on link "11. uzdevums" at bounding box center [343, 381] width 187 height 26
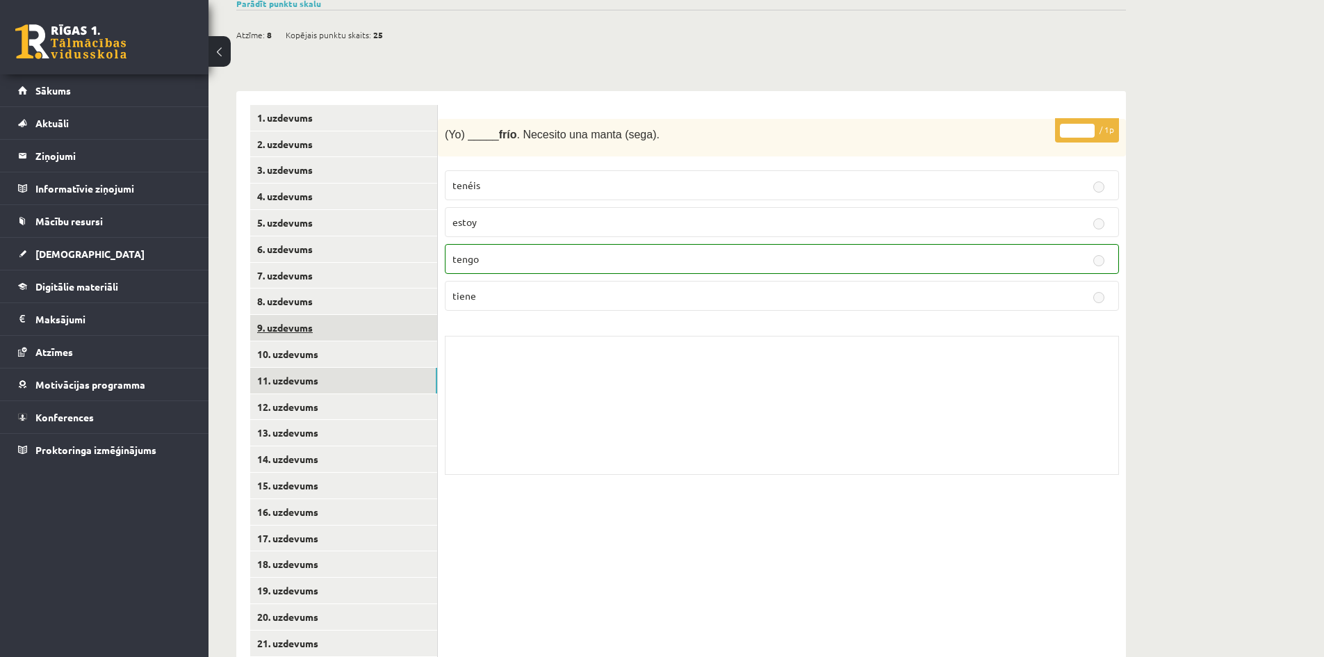
click at [363, 333] on link "9. uzdevums" at bounding box center [343, 328] width 187 height 26
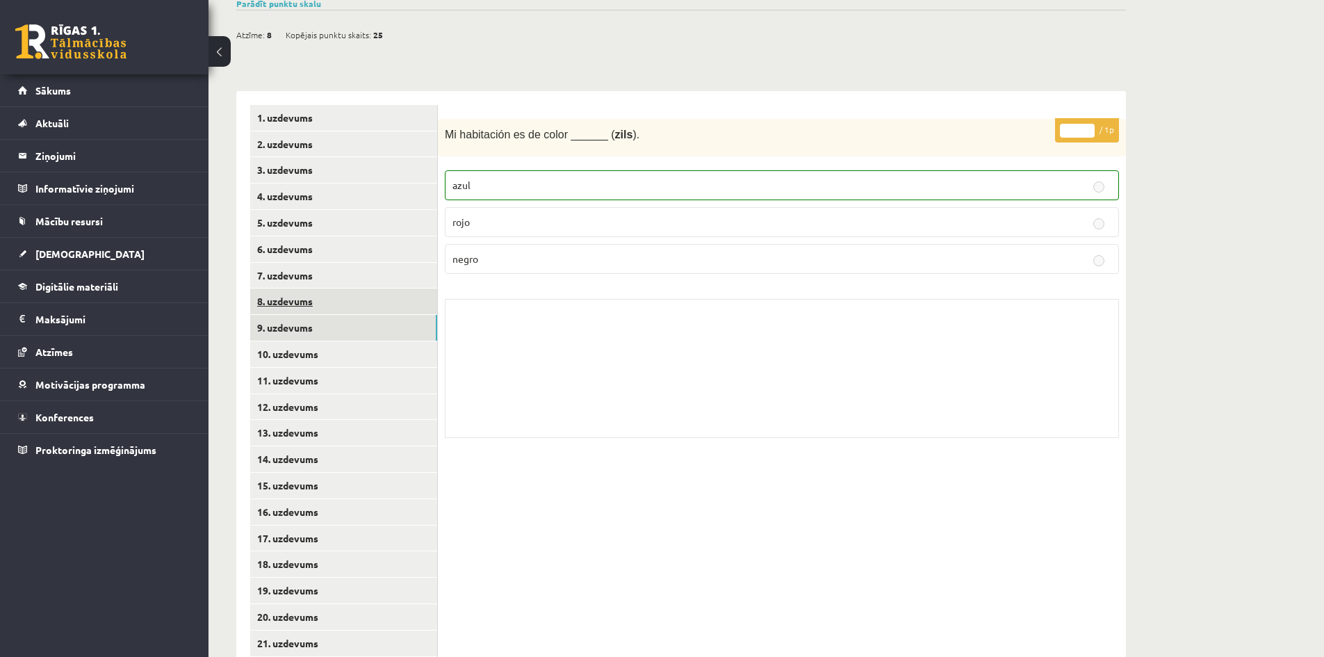
click at [373, 293] on link "8. uzdevums" at bounding box center [343, 301] width 187 height 26
click at [376, 239] on link "6. uzdevums" at bounding box center [343, 249] width 187 height 26
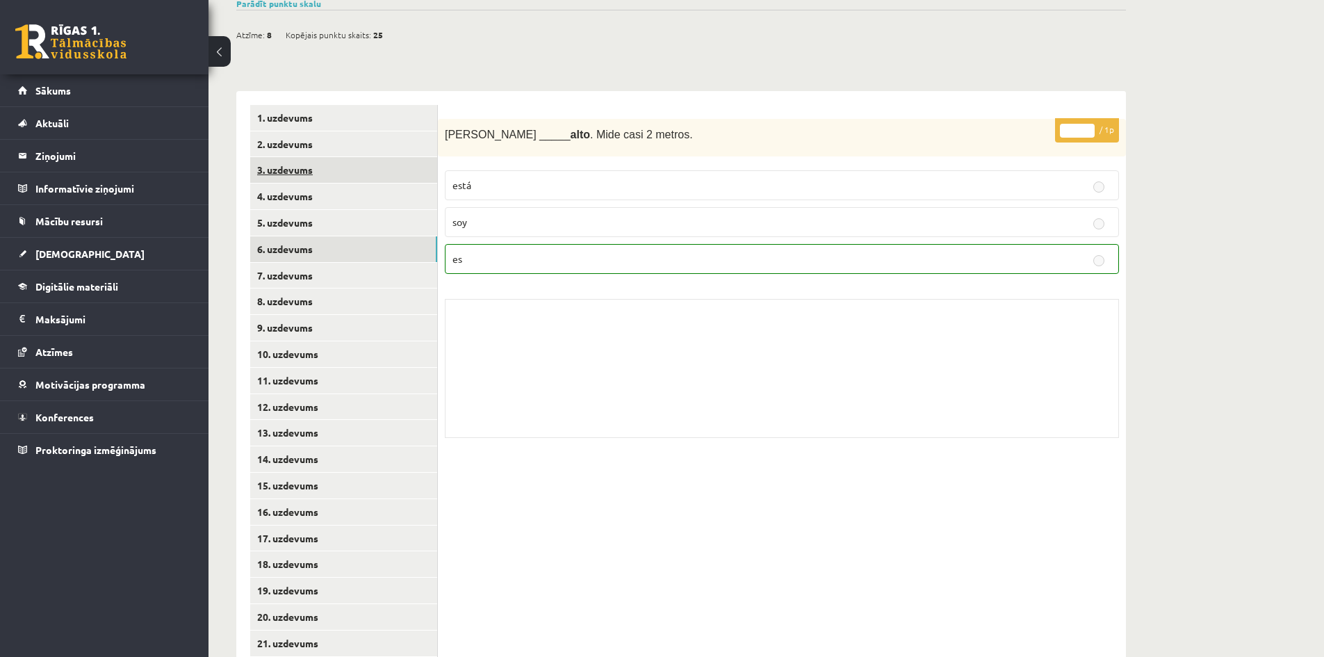
click at [389, 183] on link "3. uzdevums" at bounding box center [343, 170] width 187 height 26
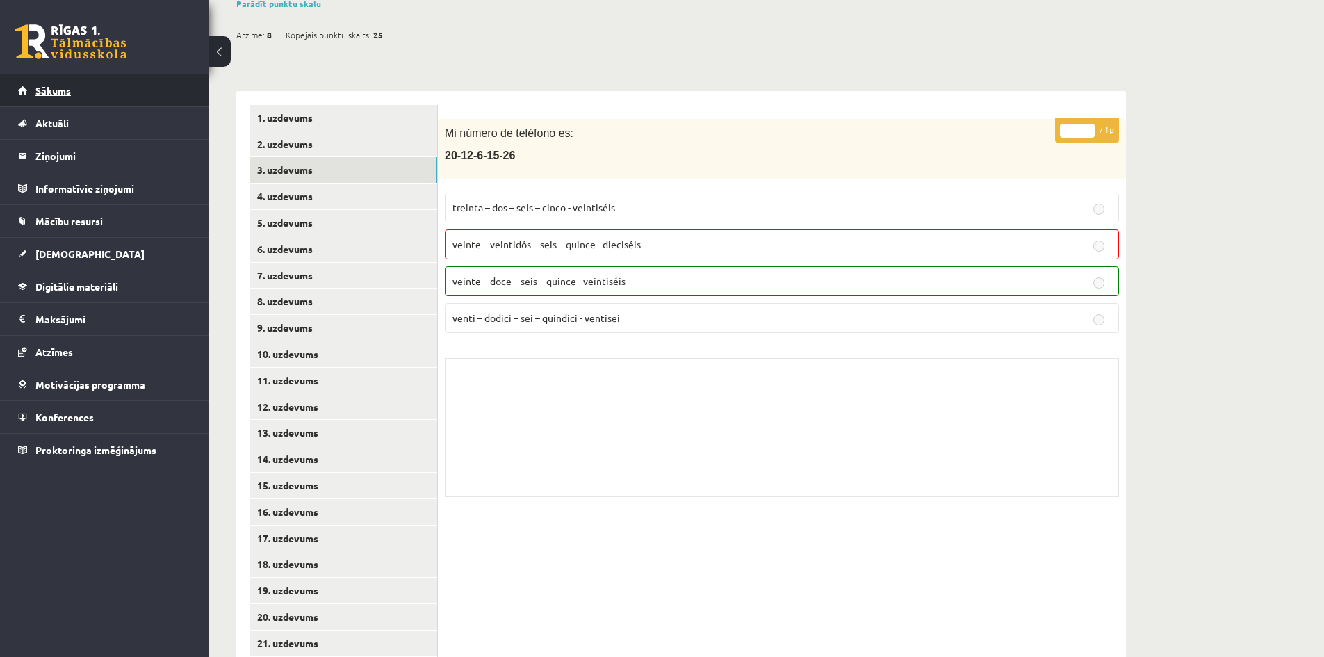
click at [152, 93] on link "Sākums" at bounding box center [104, 90] width 173 height 32
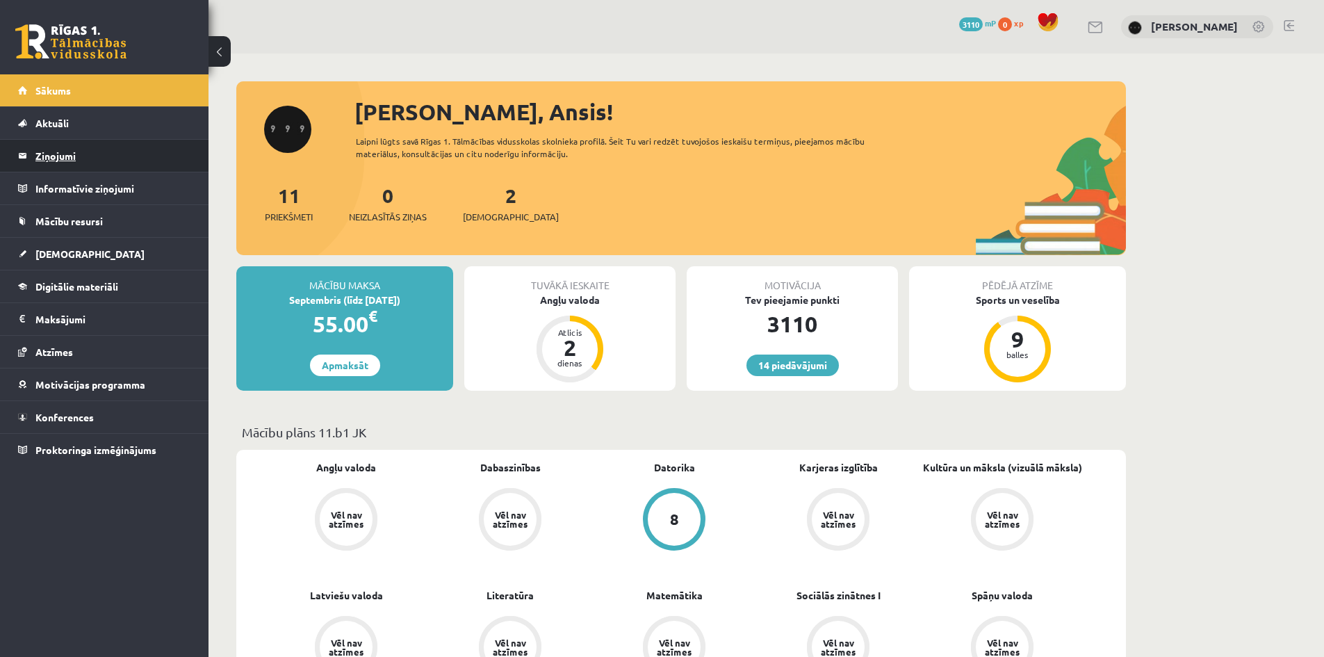
click at [158, 149] on legend "Ziņojumi 0" at bounding box center [113, 156] width 156 height 32
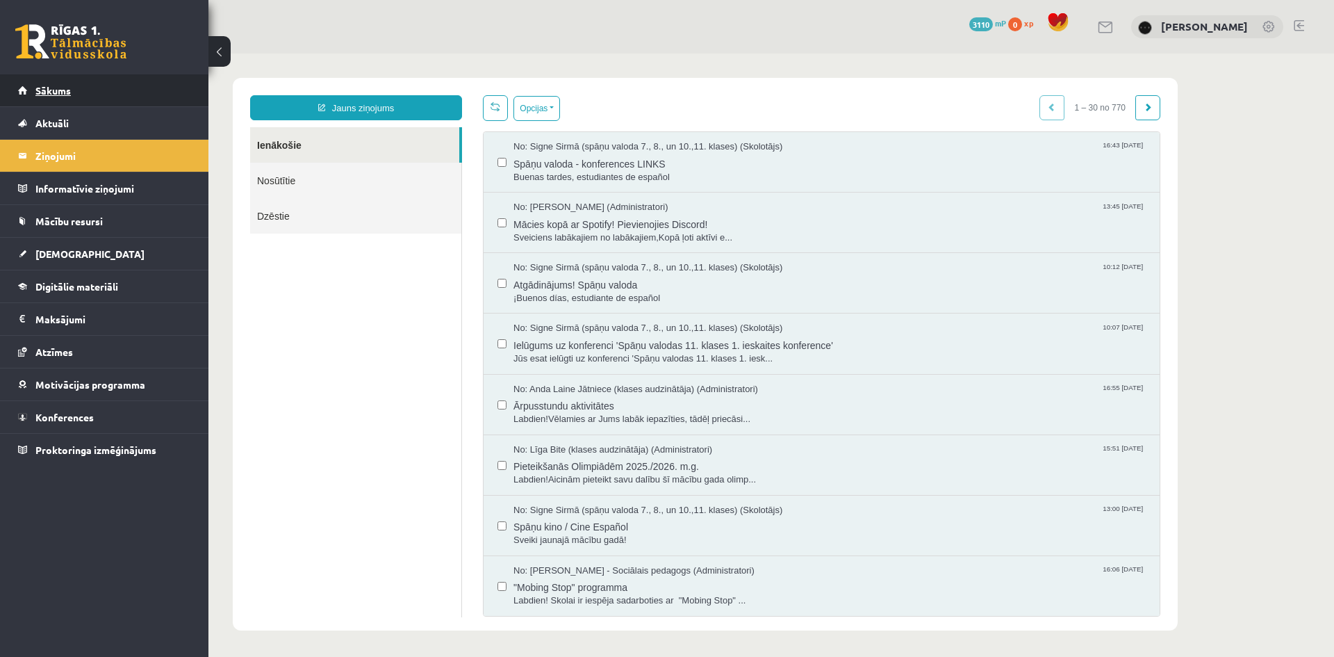
click at [90, 84] on link "Sākums" at bounding box center [104, 90] width 173 height 32
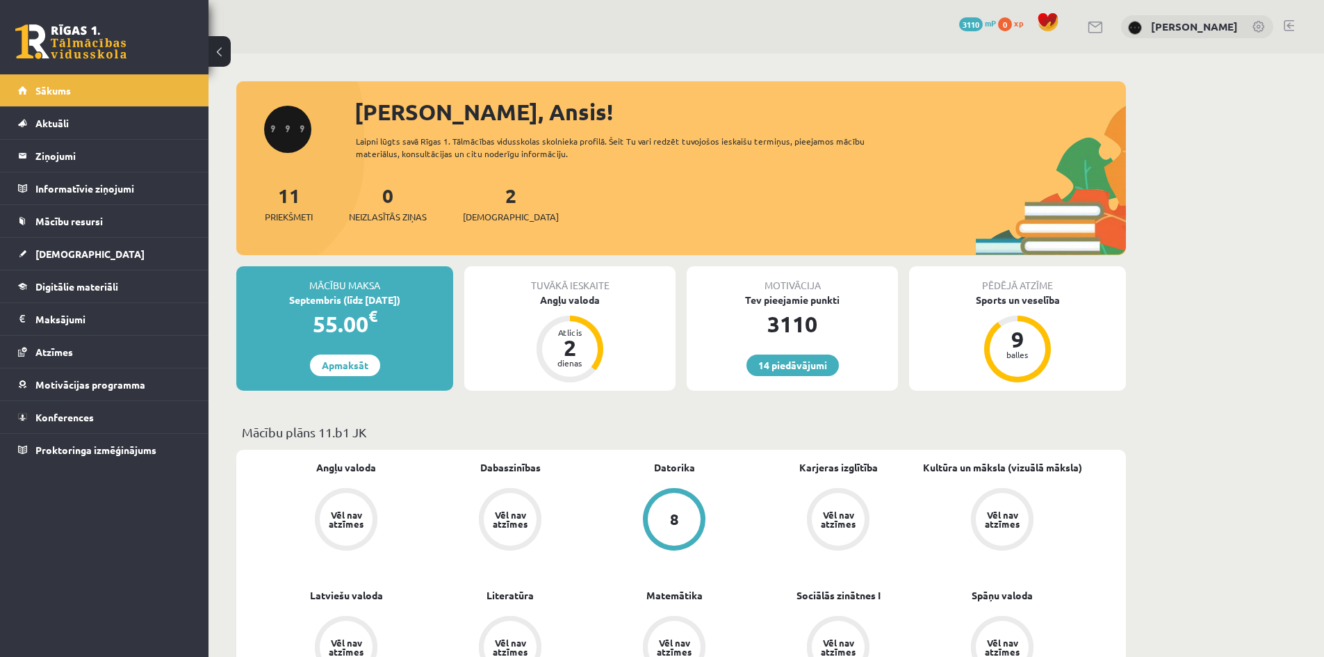
click at [983, 24] on span "3110" at bounding box center [971, 24] width 24 height 14
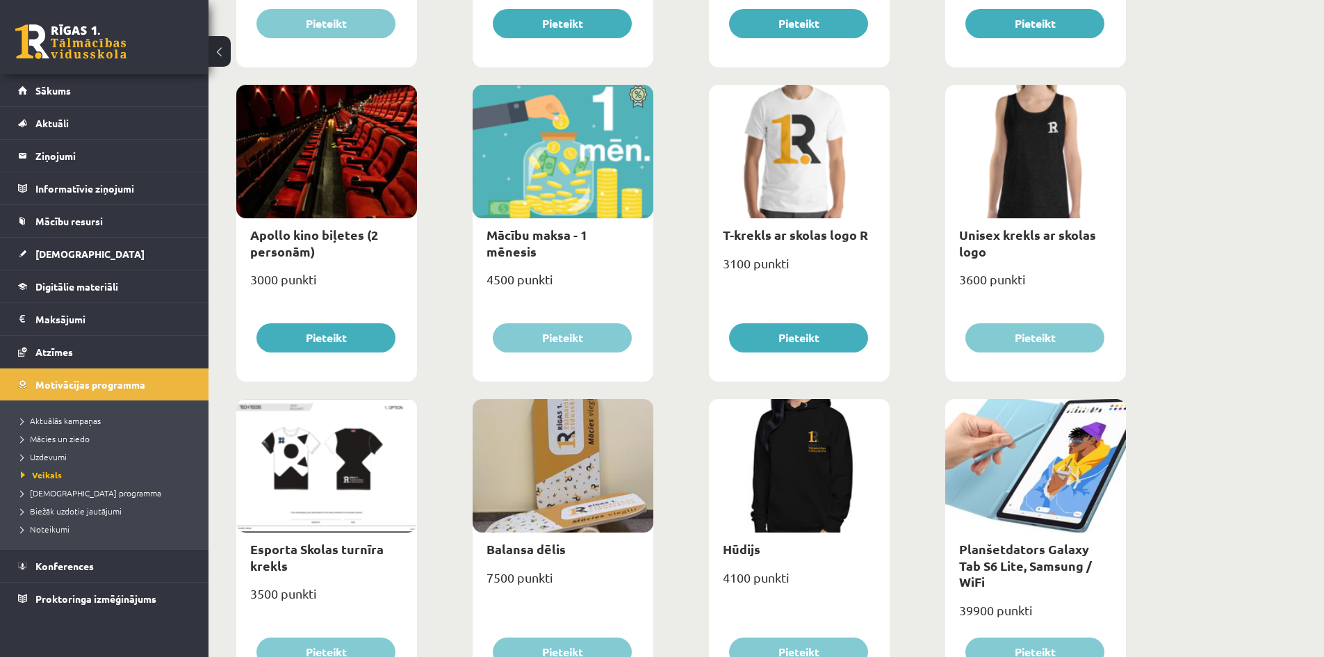
scroll to position [413, 0]
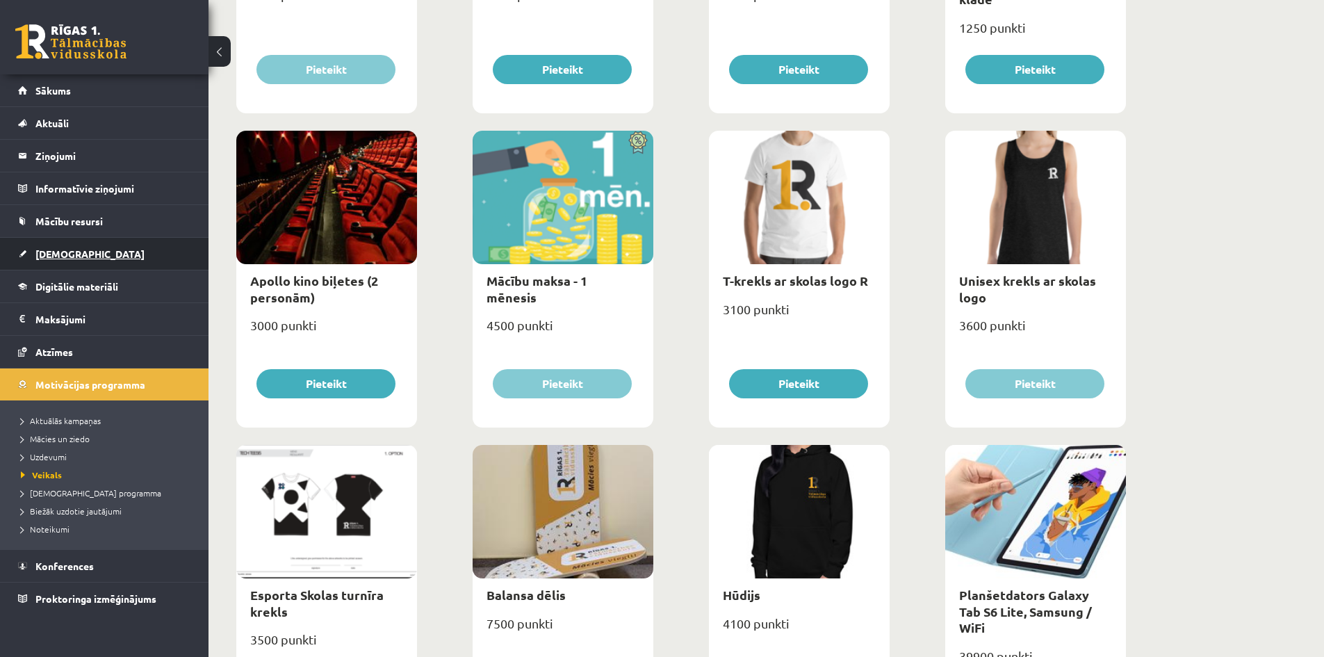
click at [100, 268] on link "[DEMOGRAPHIC_DATA]" at bounding box center [104, 254] width 173 height 32
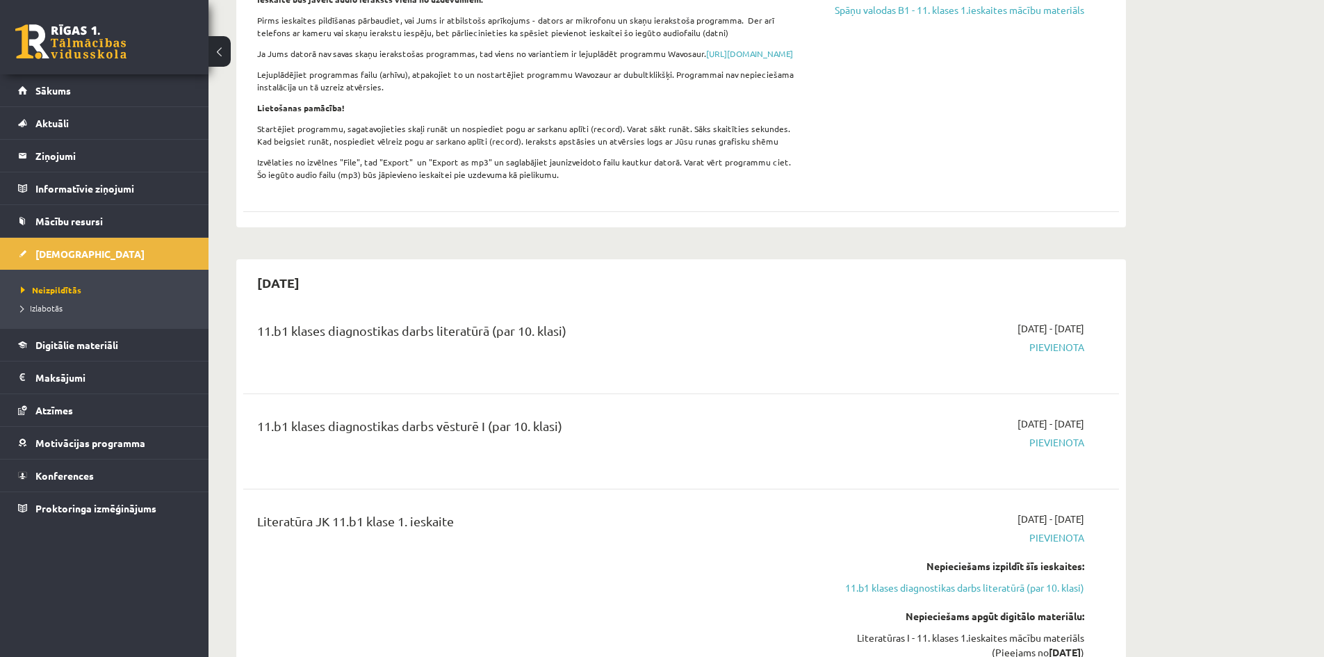
scroll to position [181, 0]
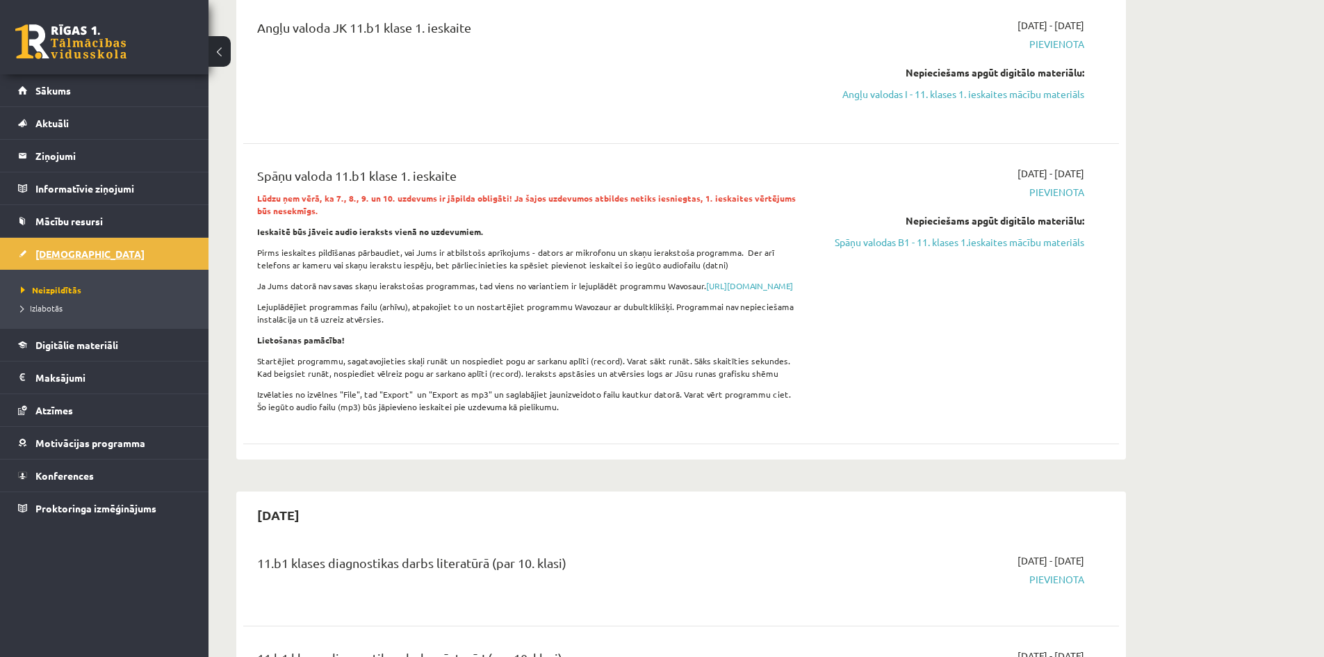
click at [87, 250] on link "[DEMOGRAPHIC_DATA]" at bounding box center [104, 254] width 173 height 32
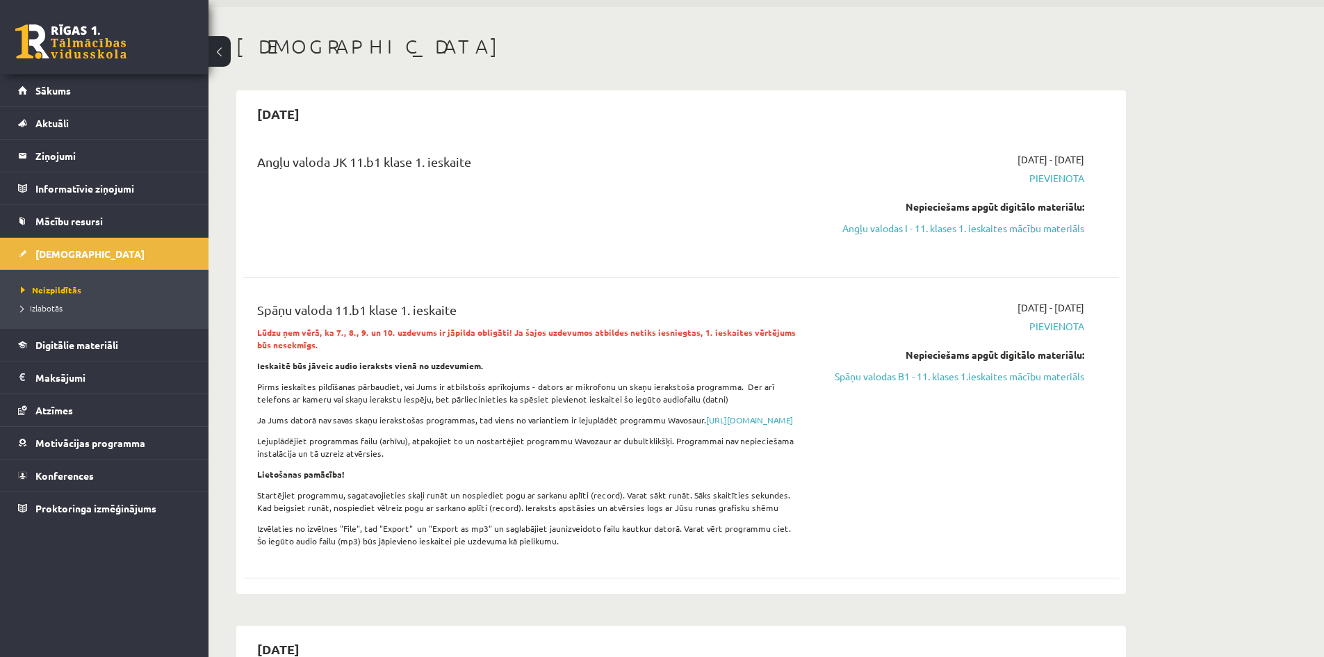
scroll to position [0, 0]
